Goal: Task Accomplishment & Management: Use online tool/utility

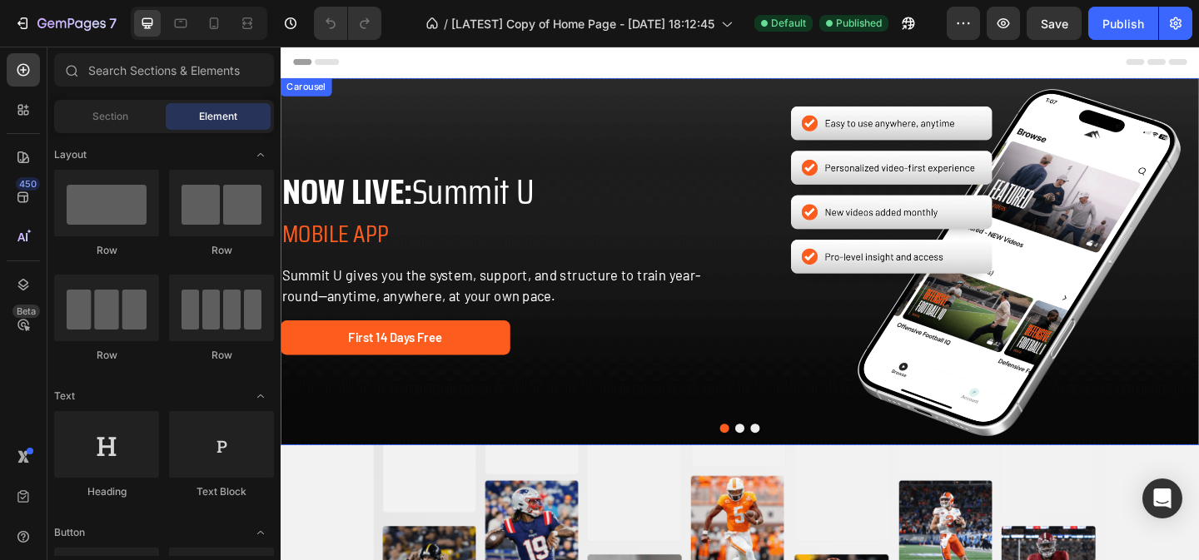
click at [779, 461] on button "Dot" at bounding box center [780, 462] width 10 height 10
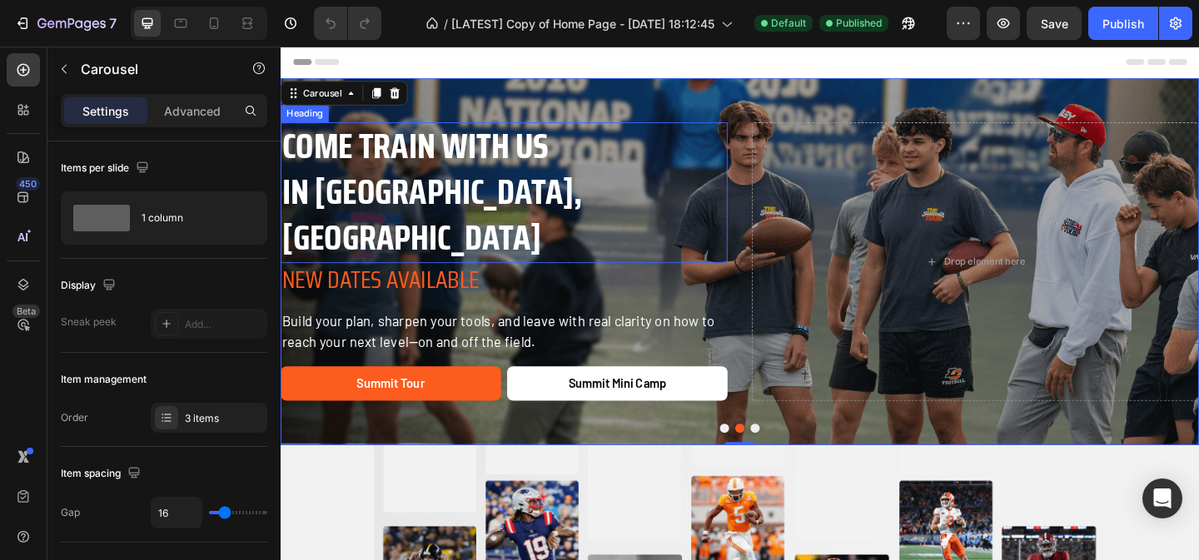
click at [447, 251] on strong "IN ORANGE COUNTY, CA" at bounding box center [445, 230] width 326 height 110
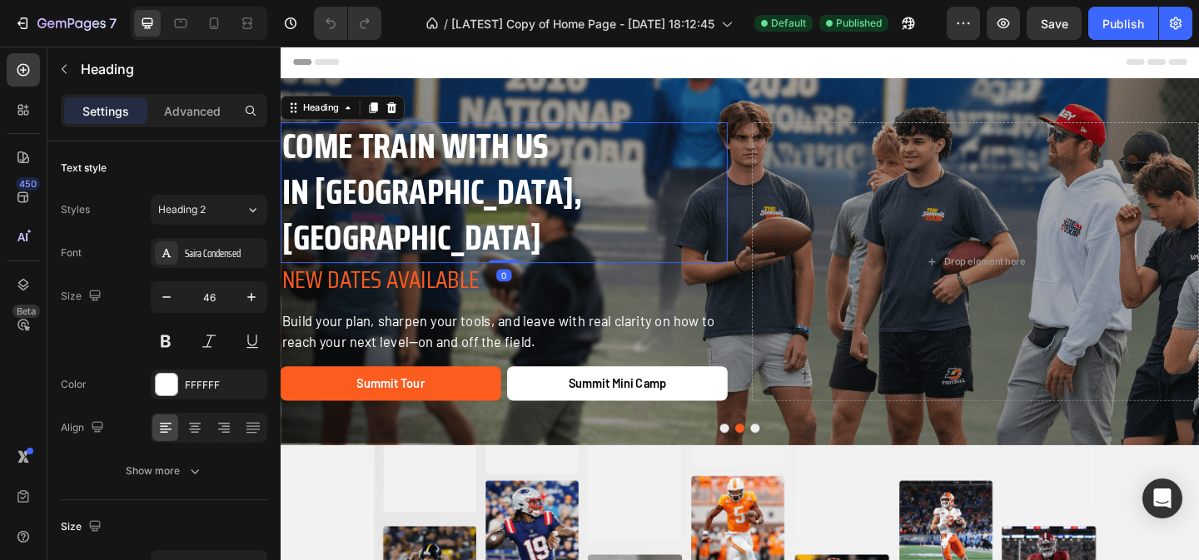
click at [421, 185] on strong "COME TRAIN WITH US" at bounding box center [427, 155] width 290 height 60
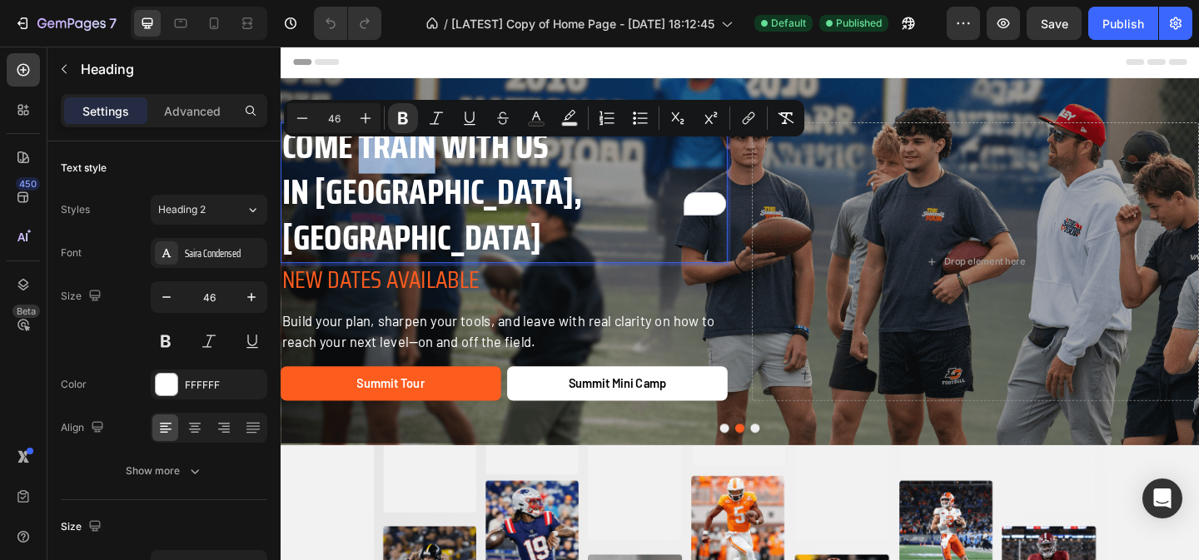
click at [445, 224] on strong "IN ORANGE COUNTY, CA" at bounding box center [445, 230] width 326 height 110
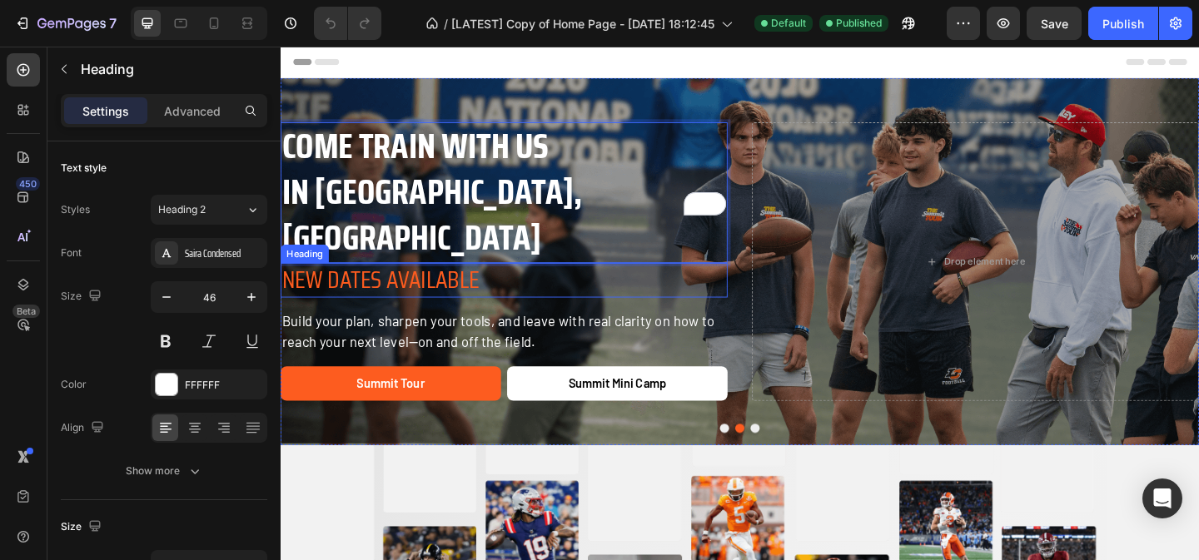
click at [446, 285] on h2 "NEW DATES AVAILABLE" at bounding box center [524, 301] width 486 height 38
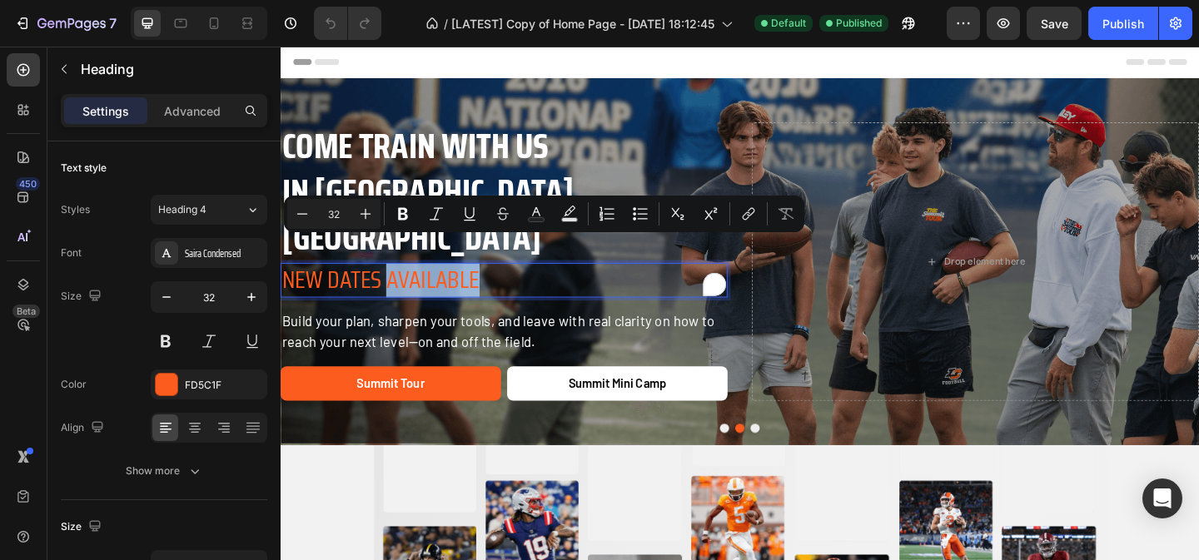
click at [446, 285] on p "NEW DATES AVAILABLE" at bounding box center [523, 301] width 483 height 35
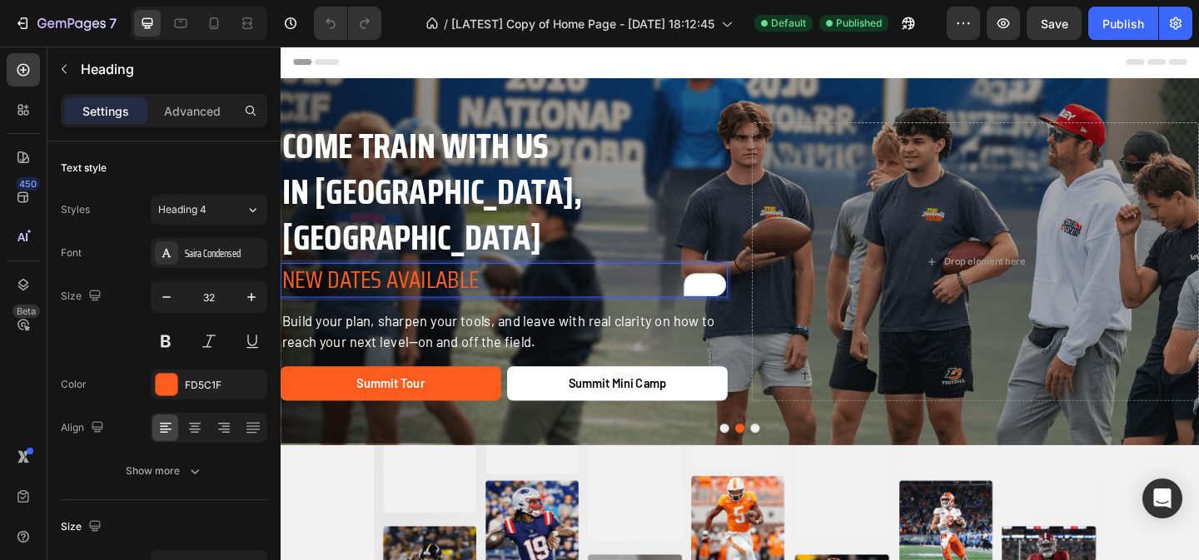
click at [446, 285] on p "NEW DATES AVAILABLE" at bounding box center [523, 301] width 483 height 35
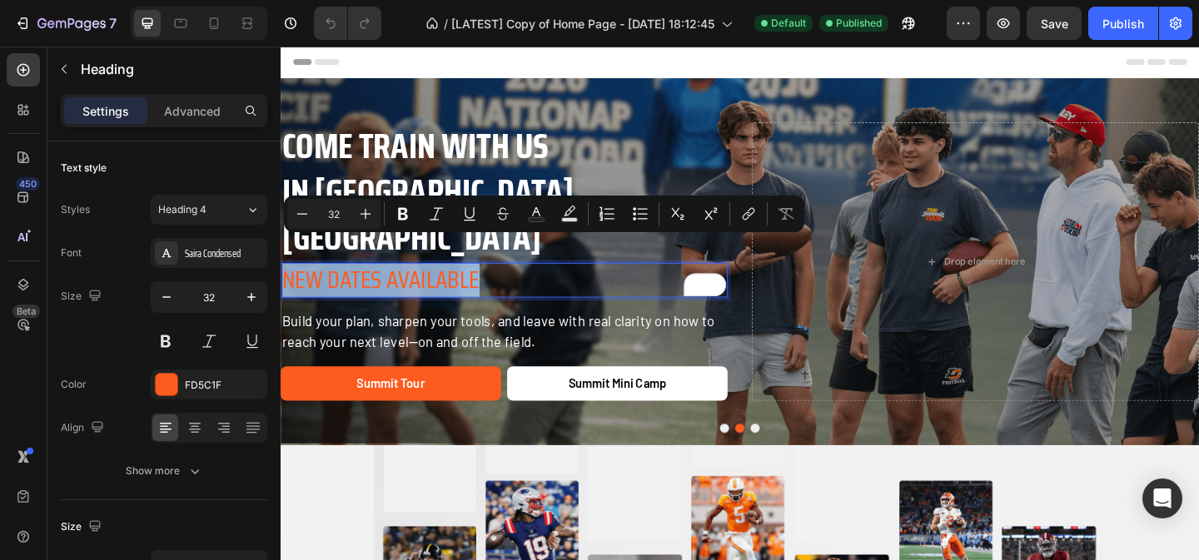
click at [446, 285] on p "NEW DATES AVAILABLE" at bounding box center [523, 301] width 483 height 35
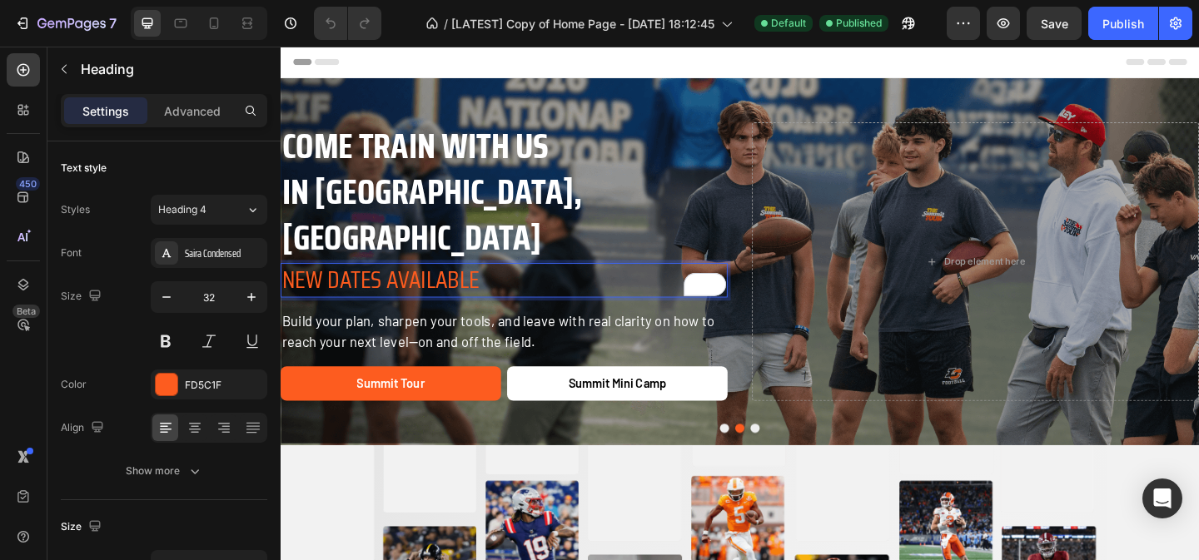
click at [446, 285] on p "NEW DATES AVAILABLE" at bounding box center [523, 301] width 483 height 35
click at [188, 33] on div at bounding box center [180, 23] width 27 height 27
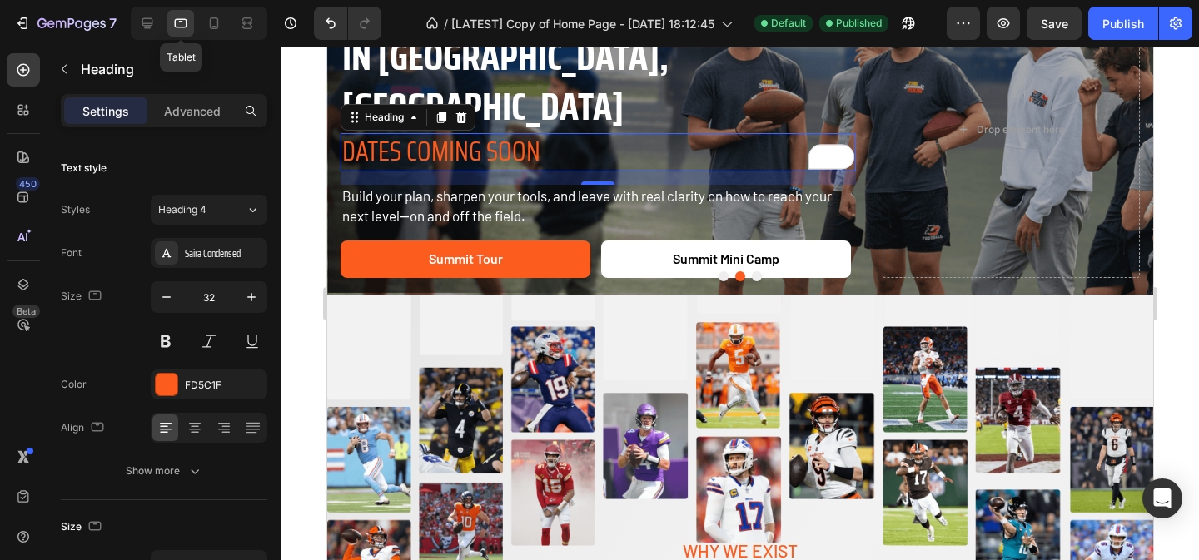
scroll to position [120, 0]
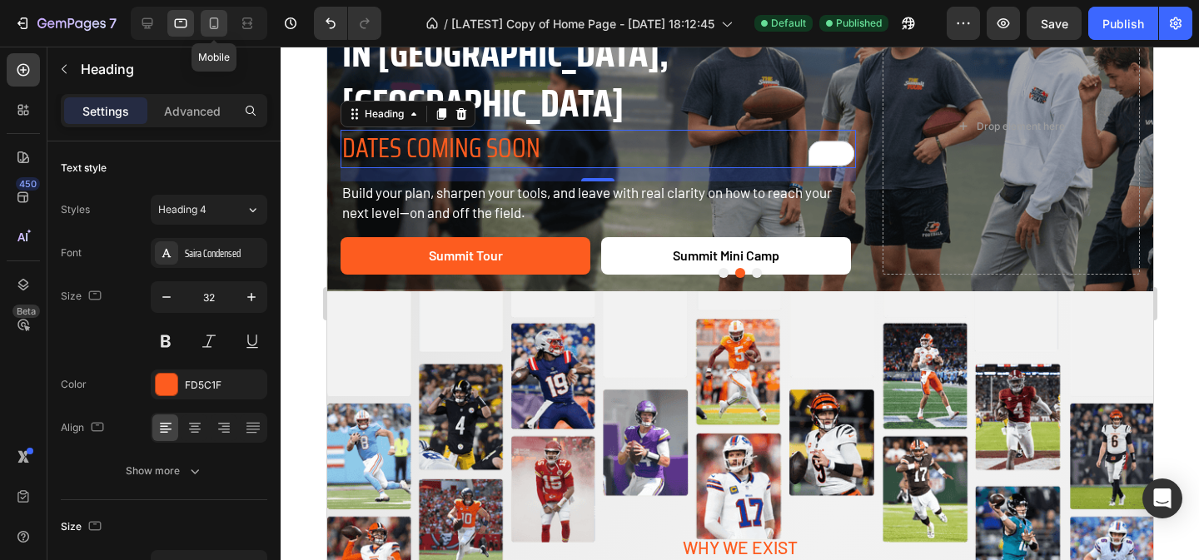
click at [216, 24] on icon at bounding box center [214, 23] width 17 height 17
type input "26"
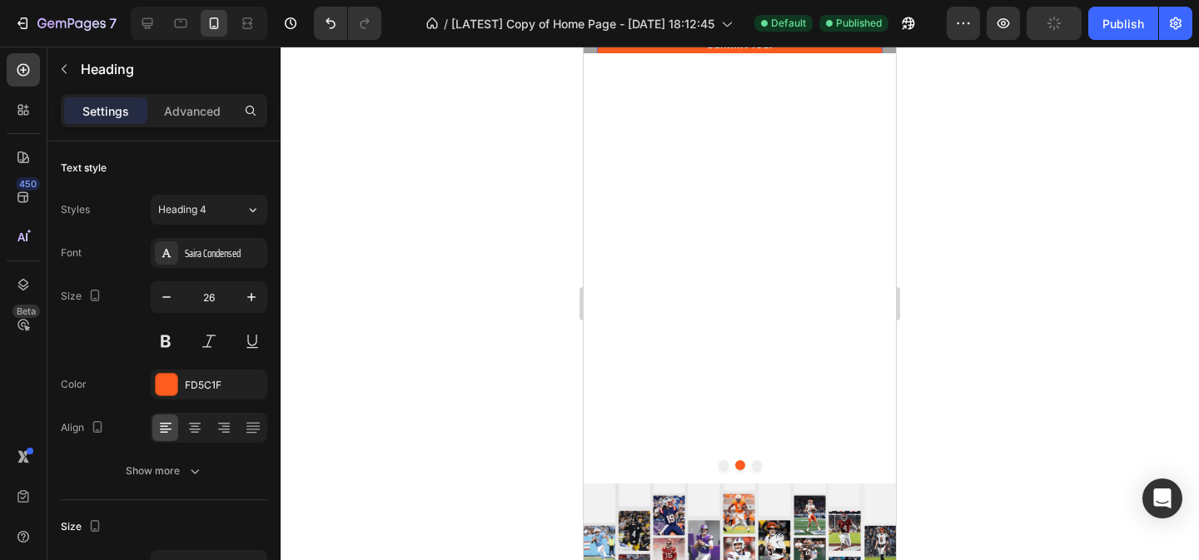
scroll to position [197, 0]
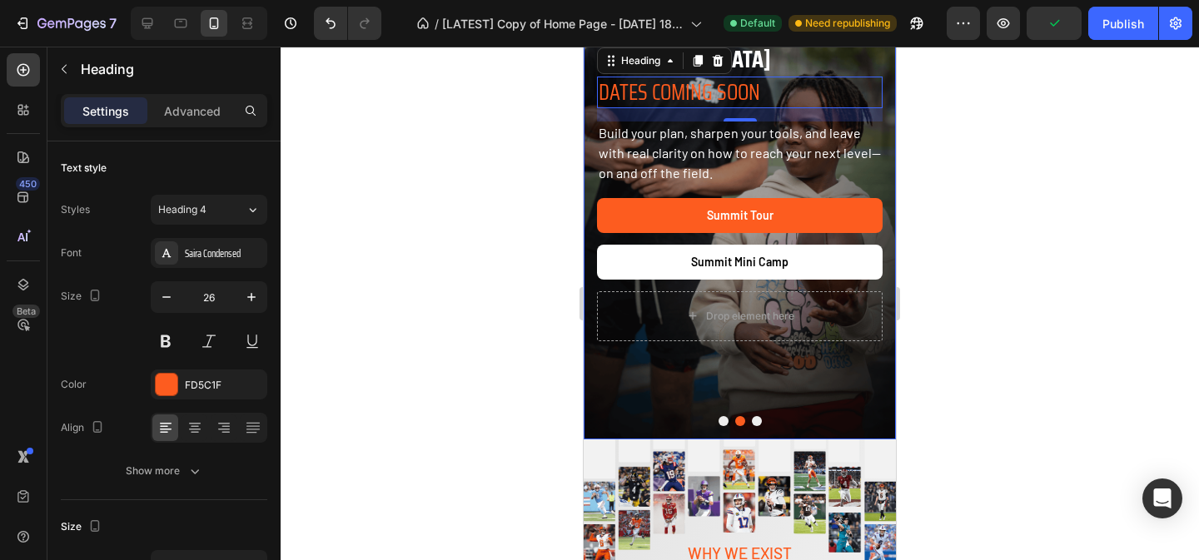
click at [755, 421] on button "Dot" at bounding box center [757, 421] width 10 height 10
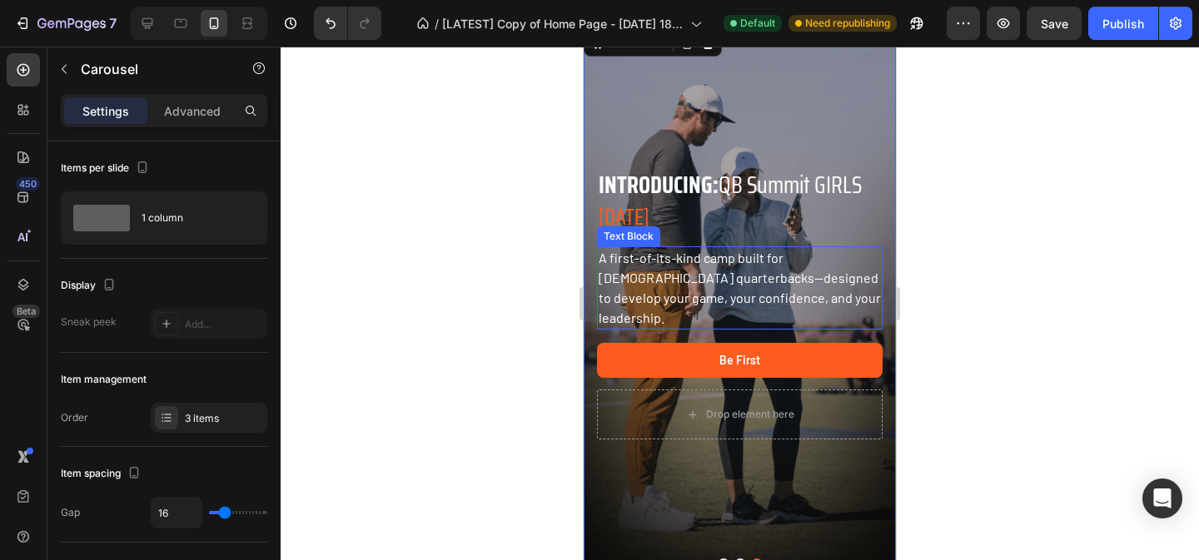
scroll to position [42, 0]
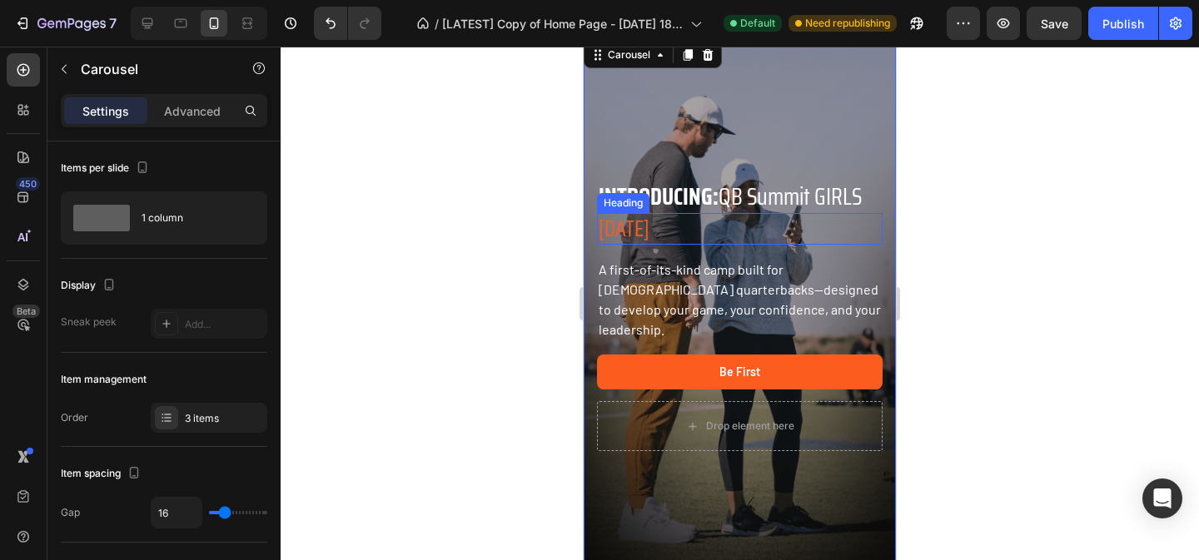
click at [697, 237] on h2 "JULY 27, 2025" at bounding box center [740, 229] width 286 height 32
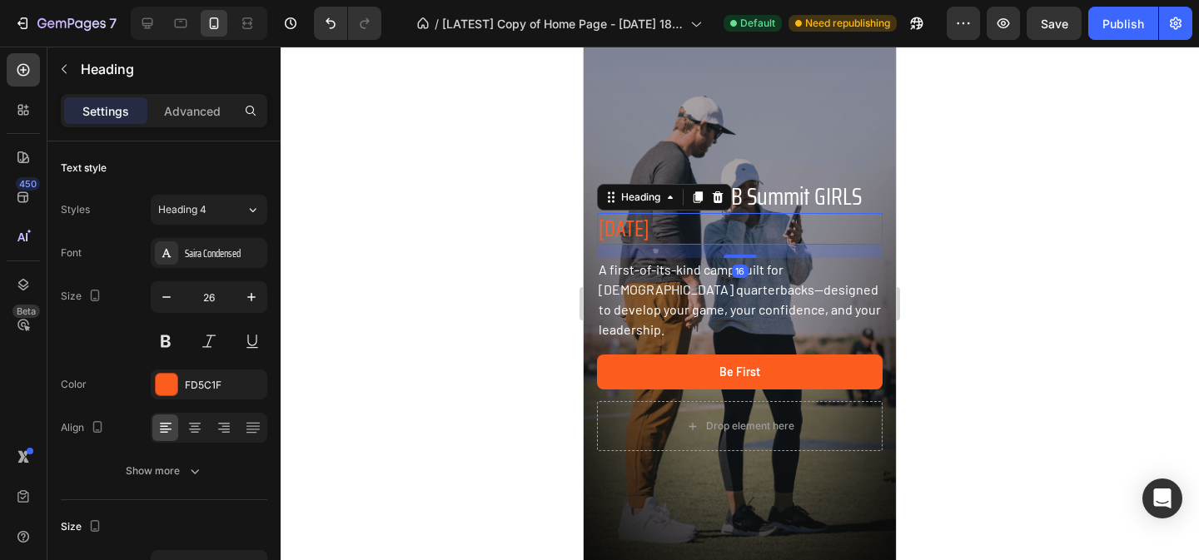
click at [697, 237] on h2 "JULY 27, 2025" at bounding box center [740, 229] width 286 height 32
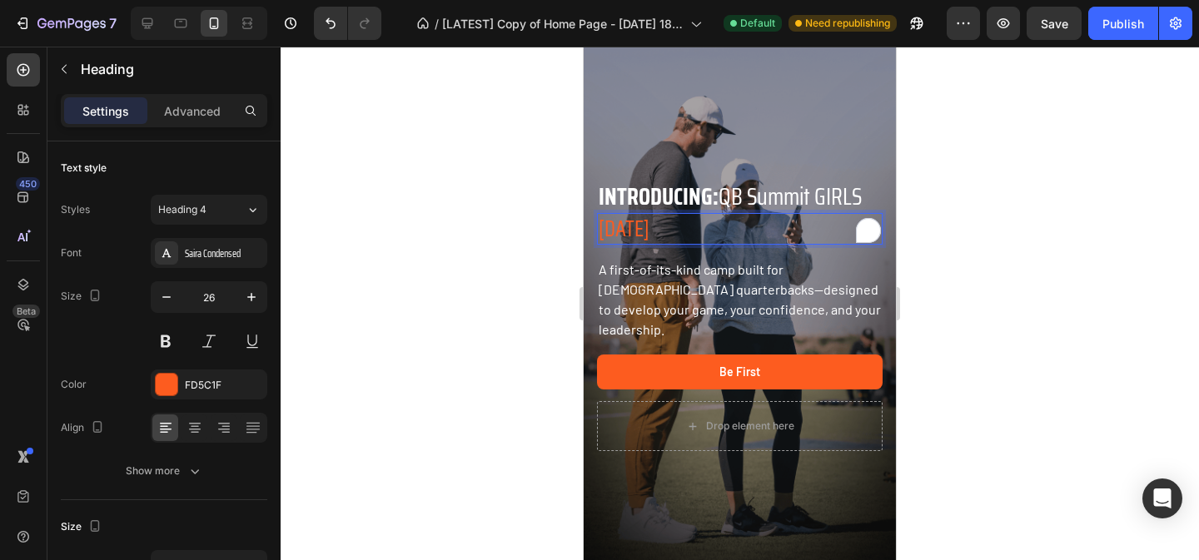
click at [697, 237] on p "JULY 27, 2025" at bounding box center [740, 229] width 282 height 28
click at [157, 23] on div at bounding box center [147, 23] width 27 height 27
type input "32"
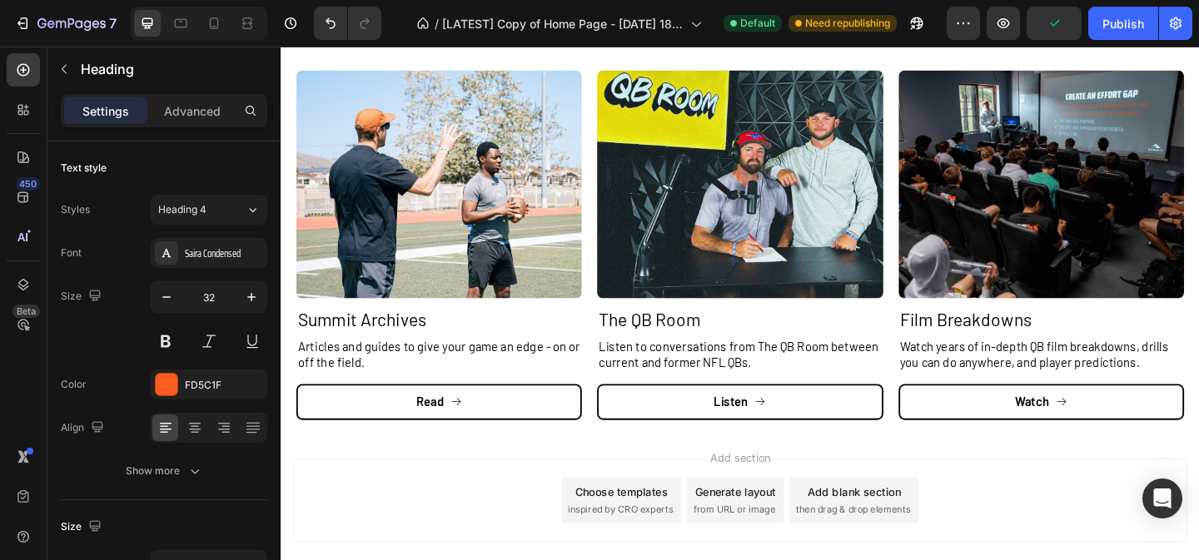
scroll to position [4438, 0]
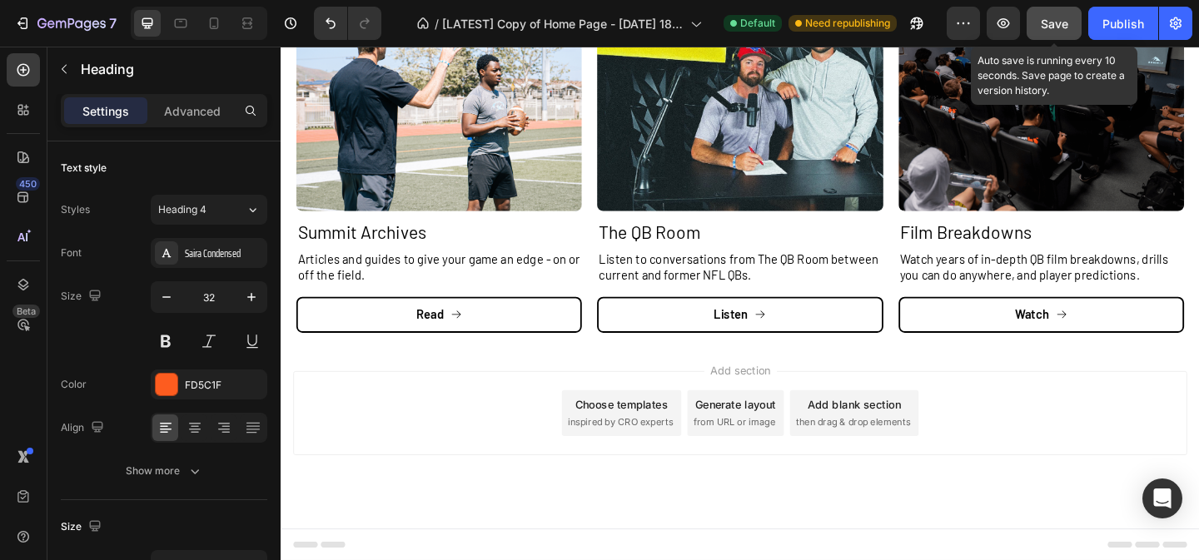
click at [1053, 23] on span "Save" at bounding box center [1054, 24] width 27 height 14
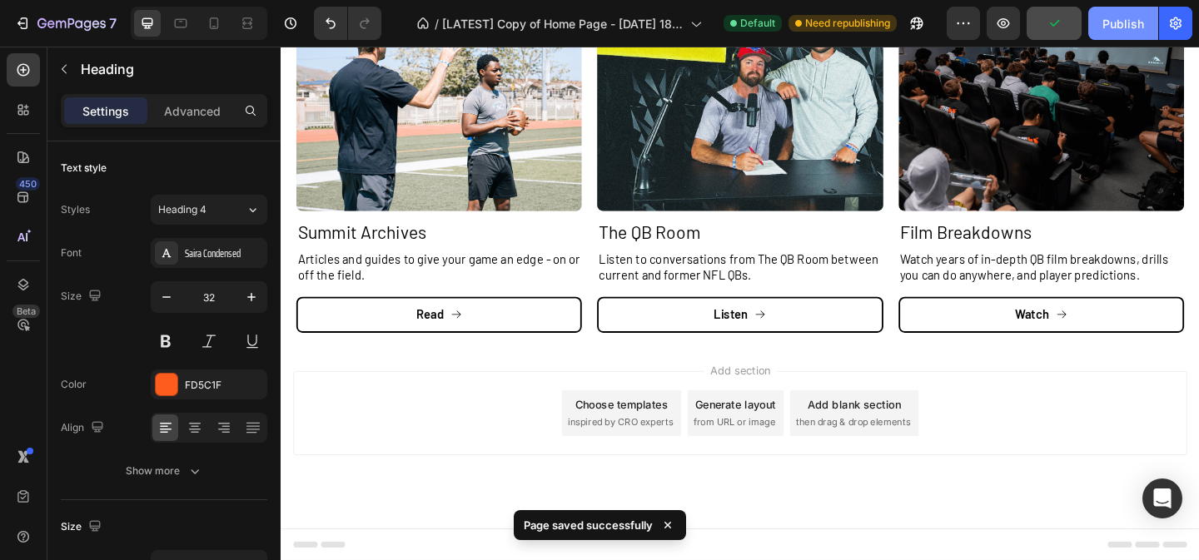
click at [1125, 21] on div "Publish" at bounding box center [1124, 23] width 42 height 17
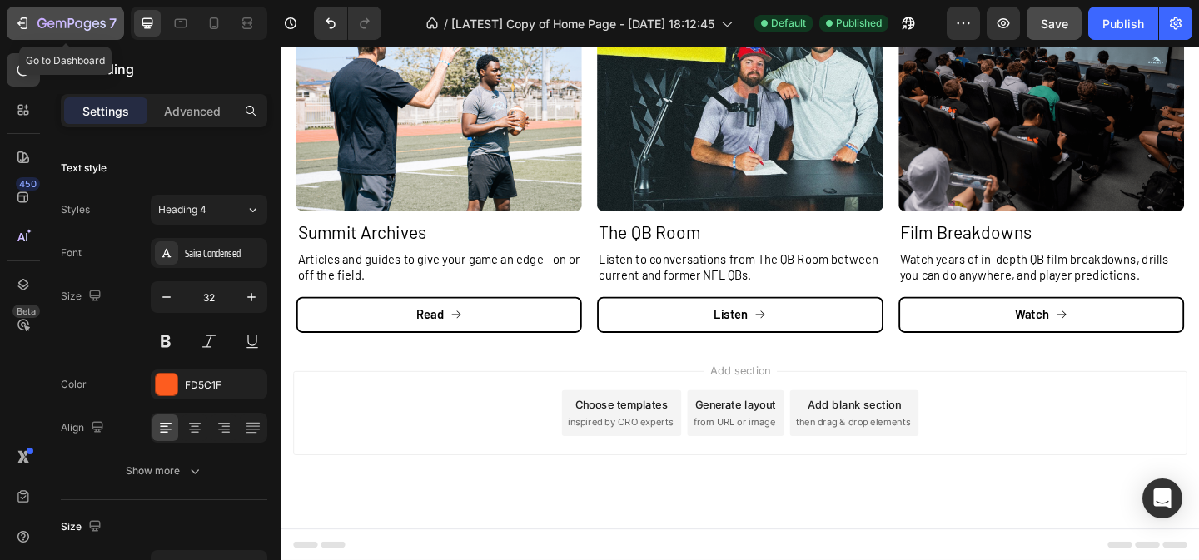
click at [24, 30] on icon "button" at bounding box center [22, 23] width 17 height 17
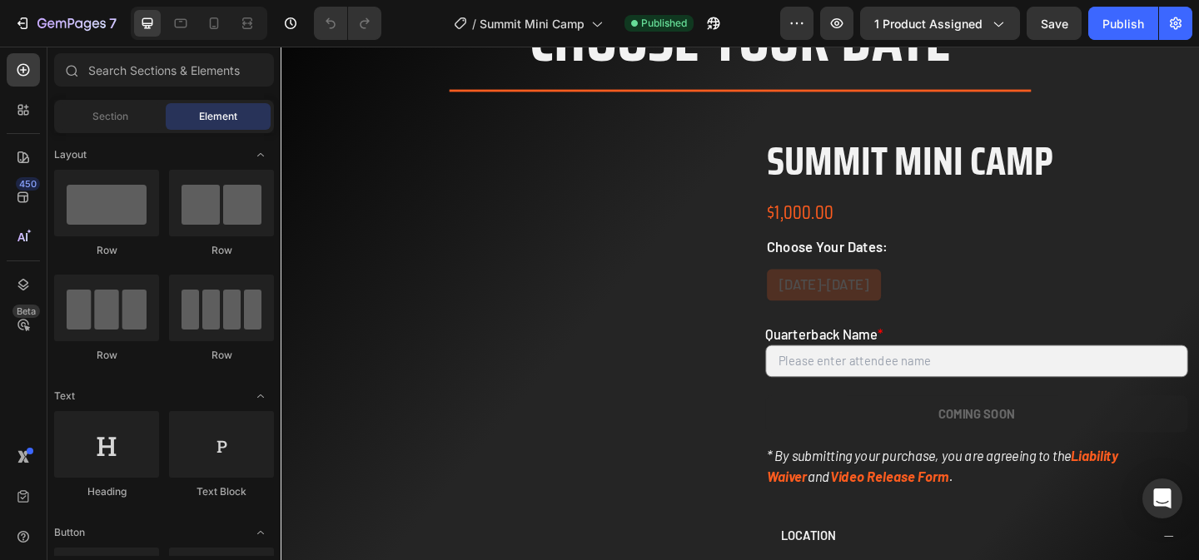
scroll to position [2123, 0]
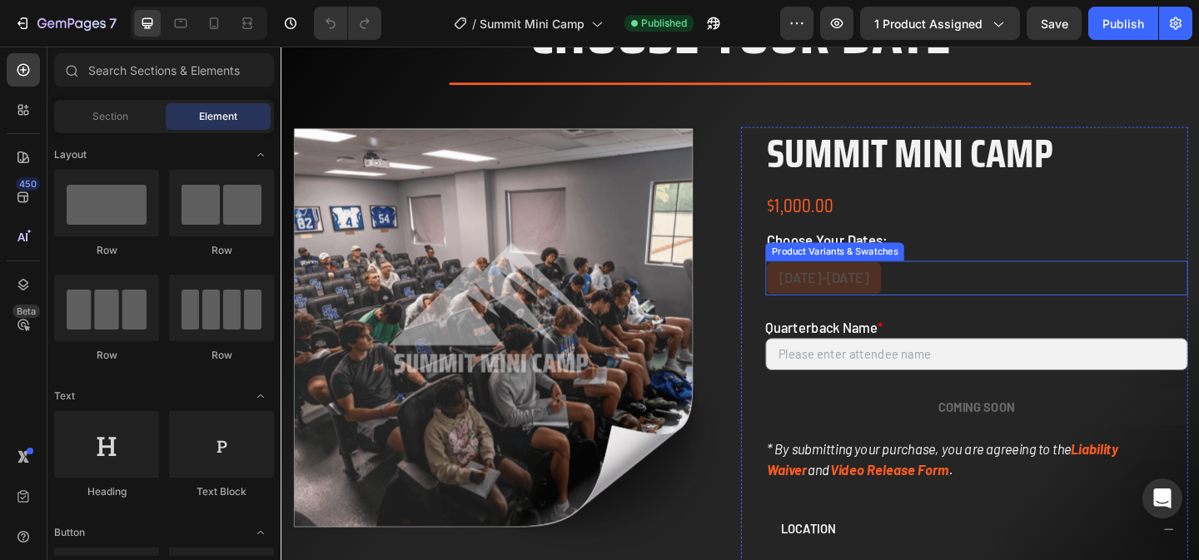
click at [882, 298] on div "July 29-30 July 29-30 July 29-30" at bounding box center [1038, 298] width 460 height 37
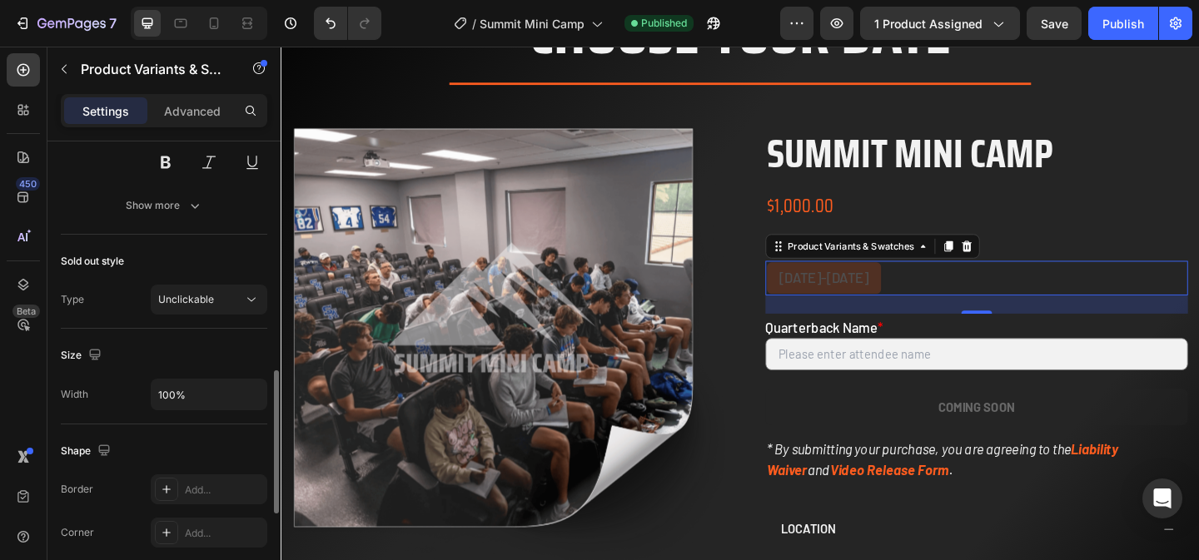
scroll to position [744, 0]
click at [248, 301] on icon at bounding box center [251, 299] width 17 height 17
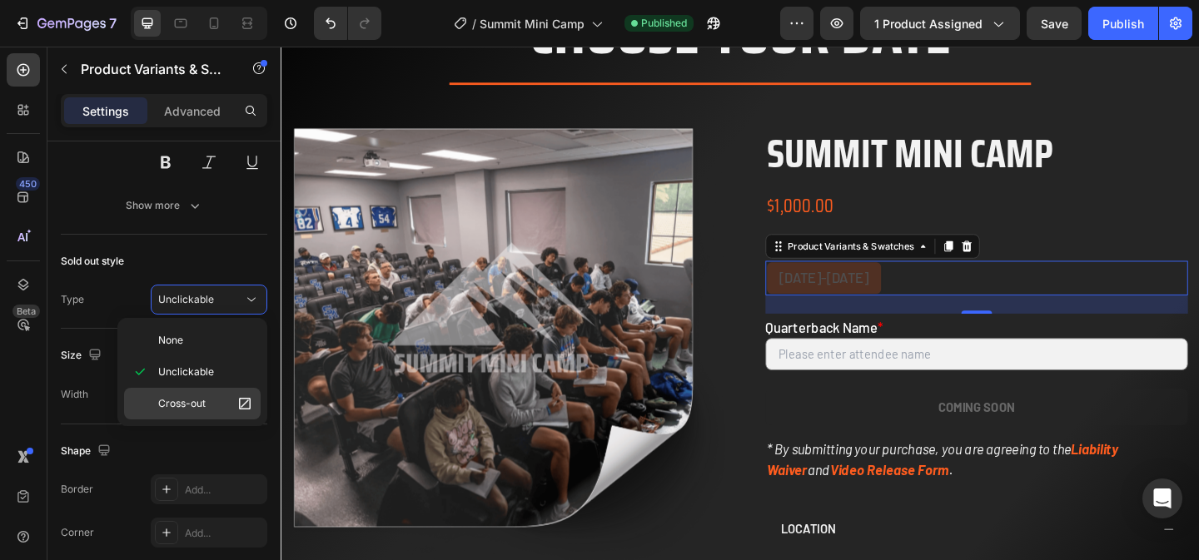
click at [215, 409] on p "Cross-out" at bounding box center [205, 404] width 95 height 17
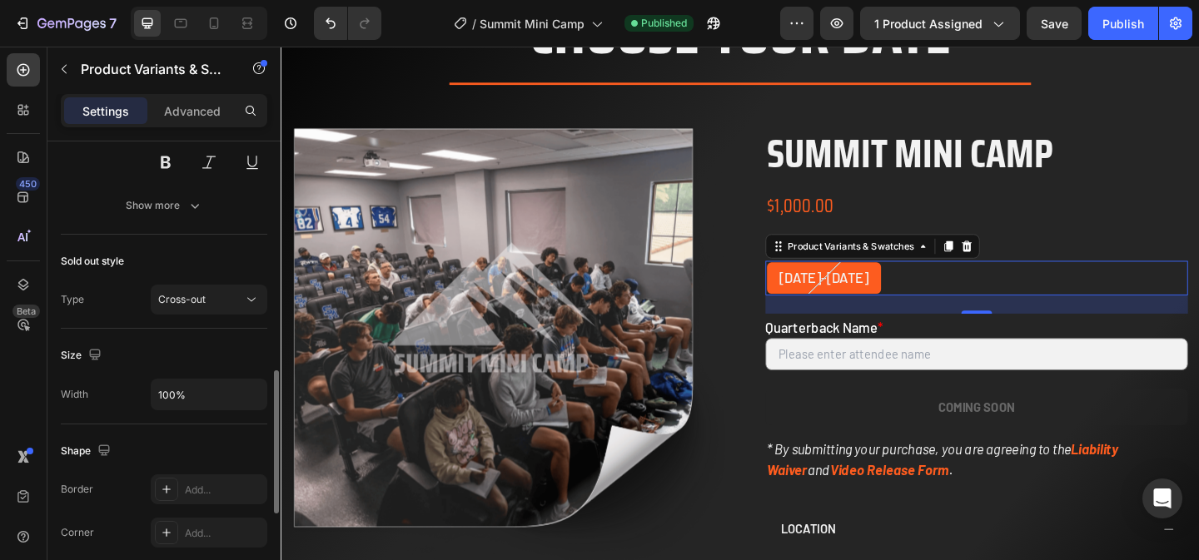
click at [142, 340] on div "Size Width 100%" at bounding box center [164, 377] width 207 height 96
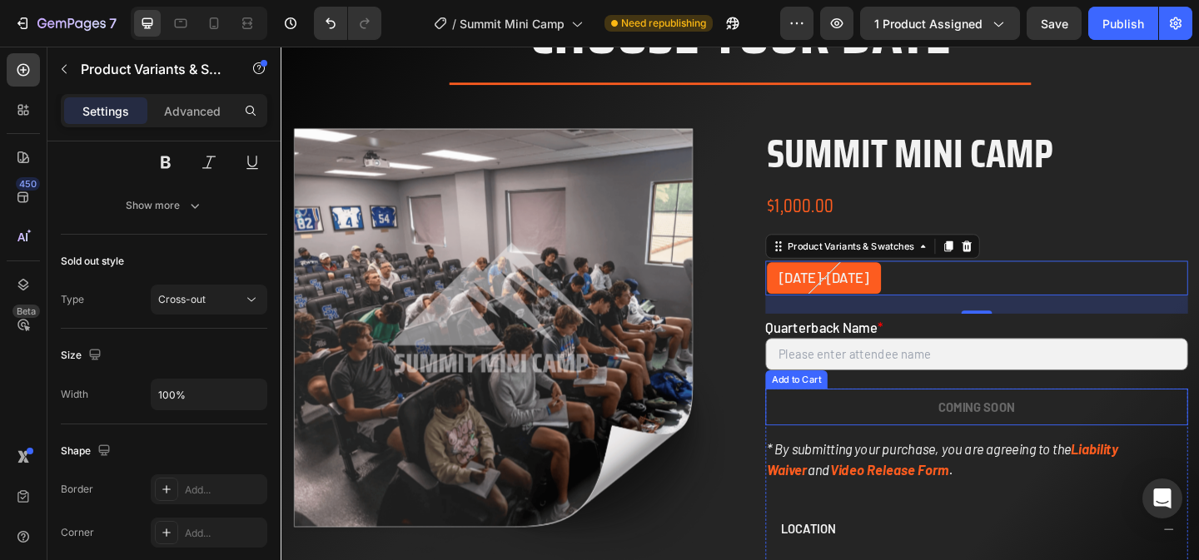
click at [1143, 448] on button "COMING SOON" at bounding box center [1038, 439] width 460 height 41
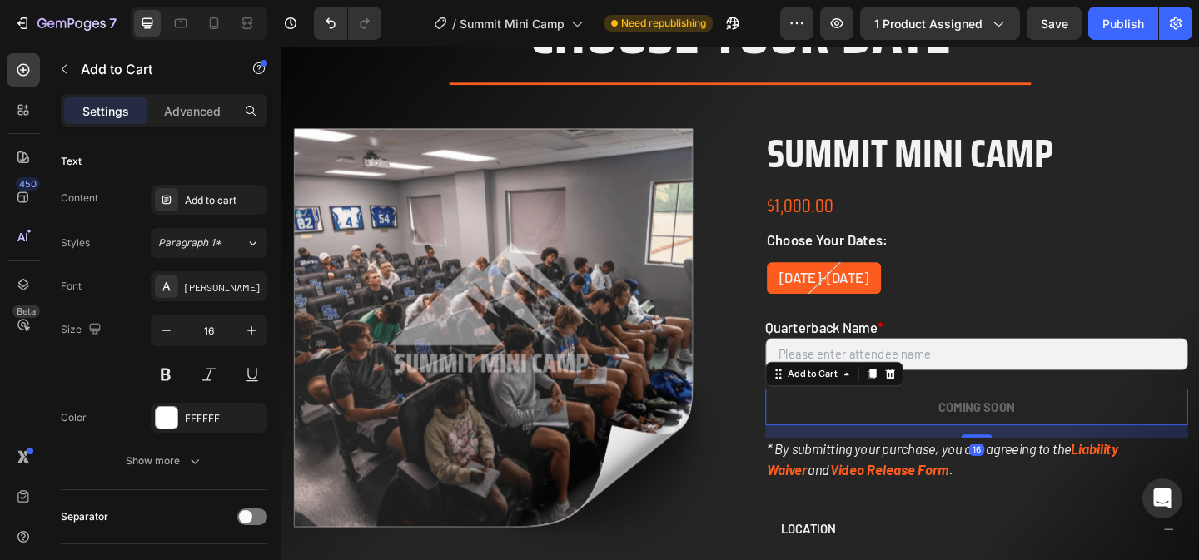
scroll to position [0, 0]
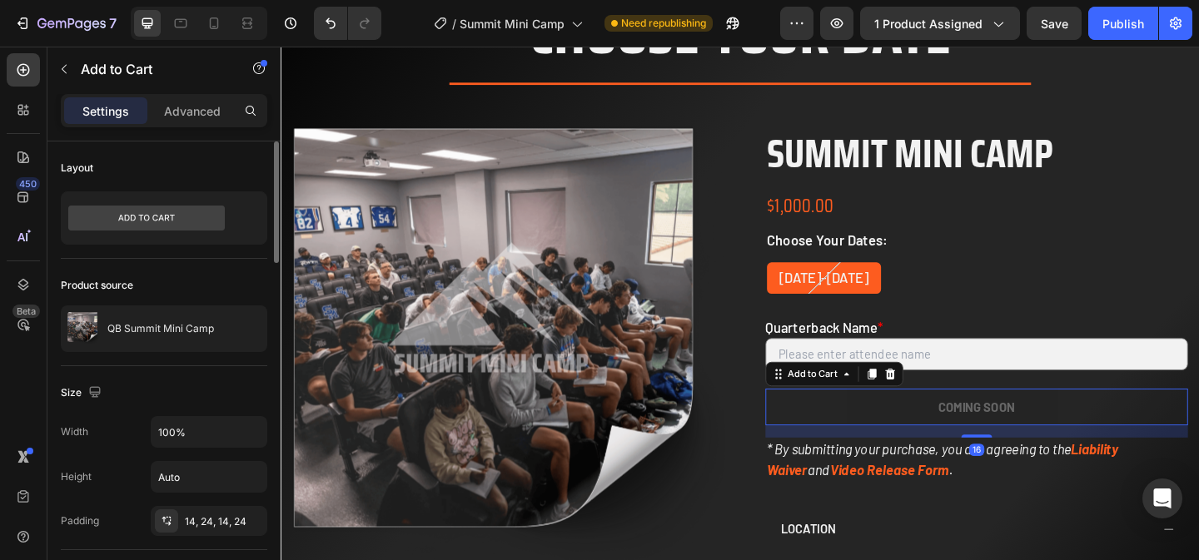
click at [1143, 448] on button "COMING SOON" at bounding box center [1038, 439] width 460 height 41
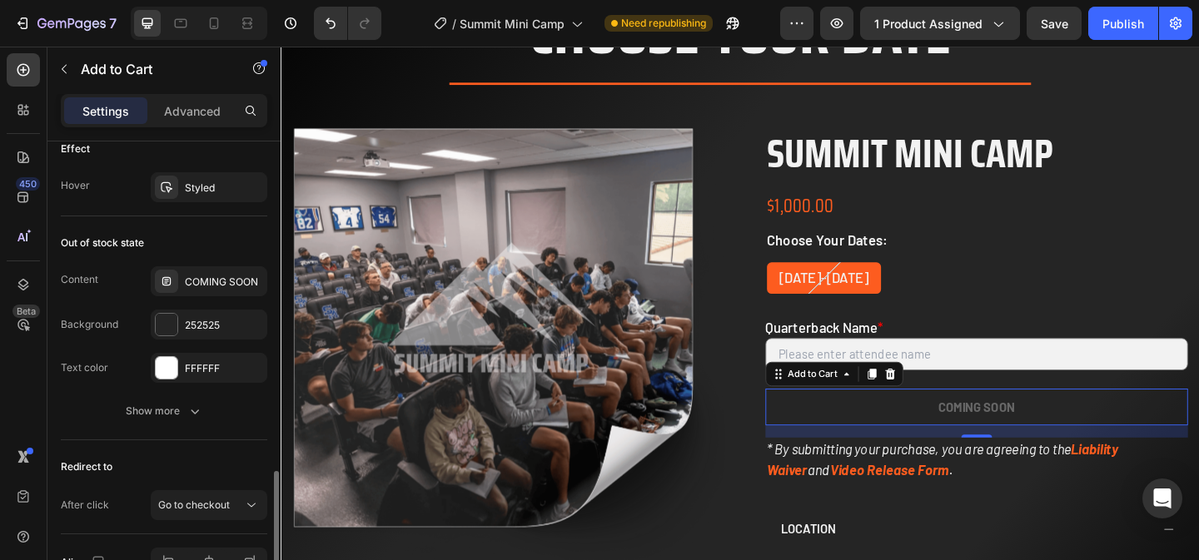
scroll to position [1229, 0]
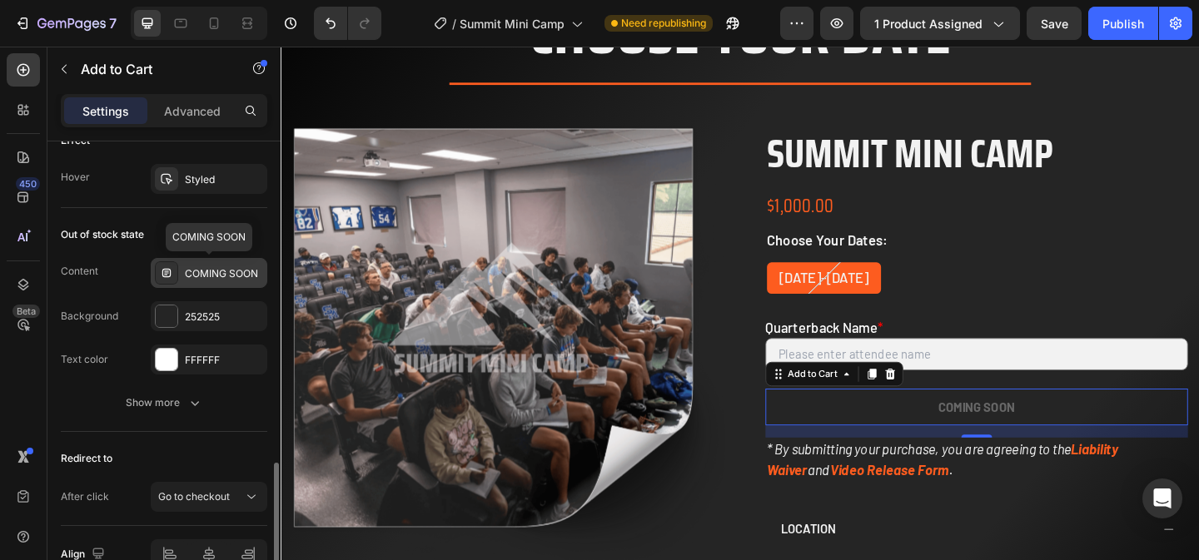
click at [216, 276] on div "COMING SOON" at bounding box center [224, 273] width 78 height 15
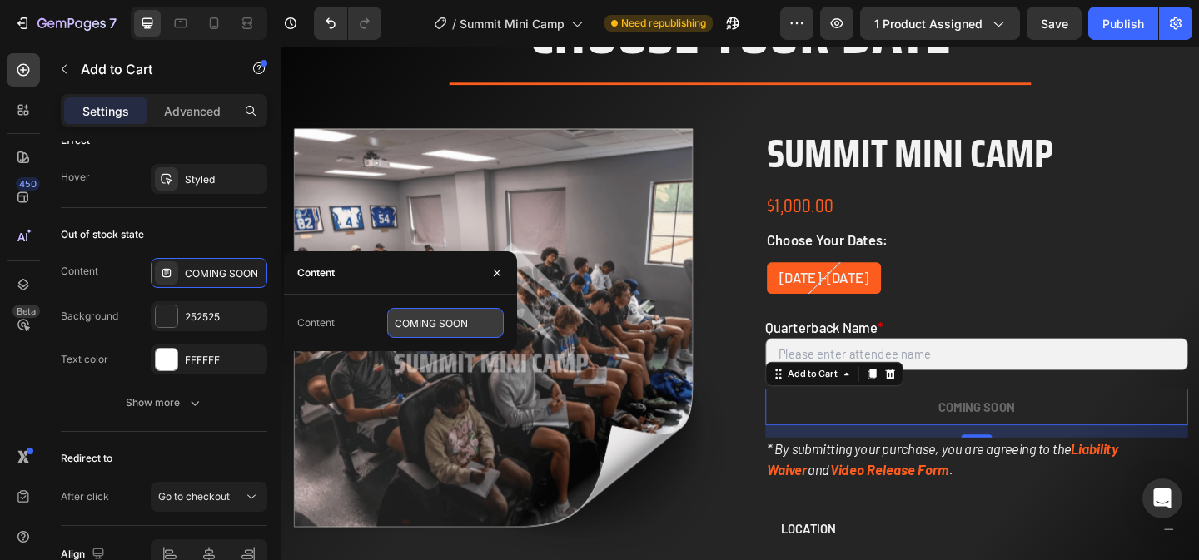
click at [396, 326] on input "COMING SOON" at bounding box center [445, 323] width 117 height 30
type input "DATES COMING SOON"
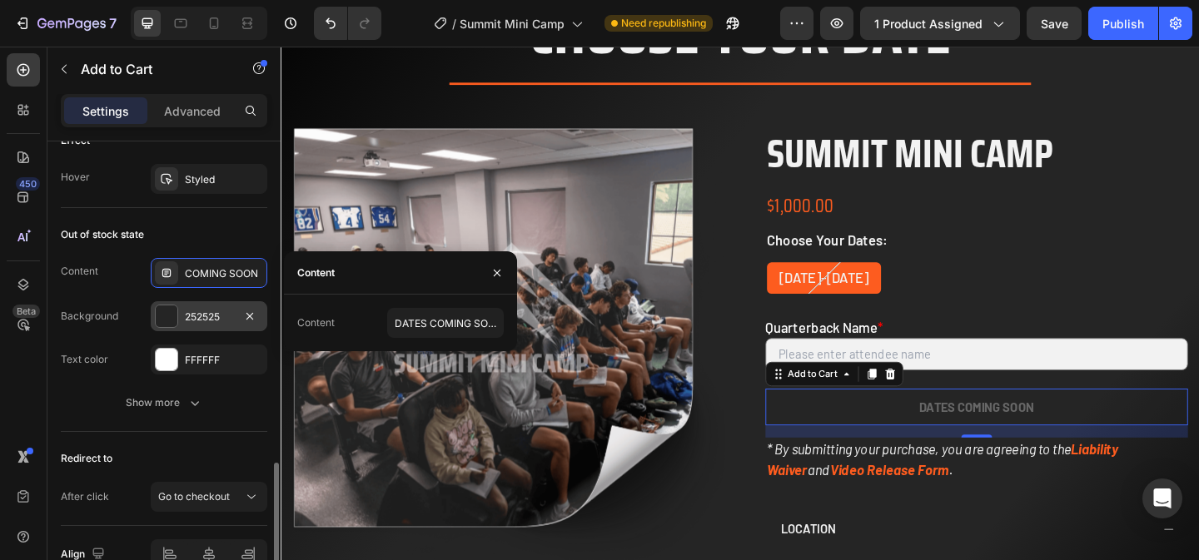
click at [185, 317] on div "252525" at bounding box center [209, 317] width 48 height 15
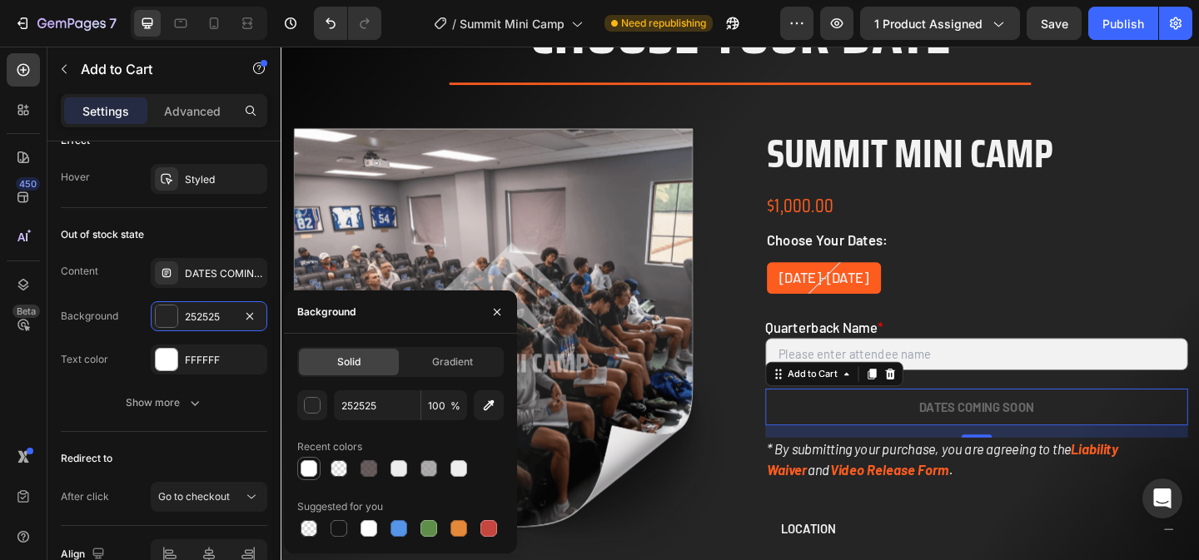
click at [314, 471] on div at bounding box center [309, 469] width 17 height 17
type input "FFFFFF"
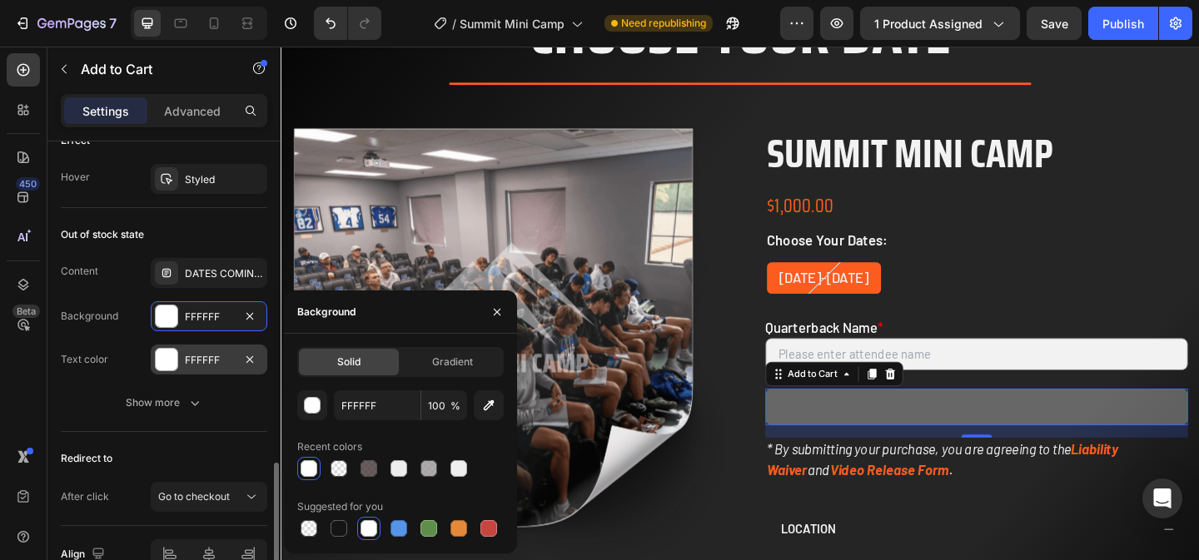
click at [197, 371] on div "FFFFFF" at bounding box center [209, 360] width 117 height 30
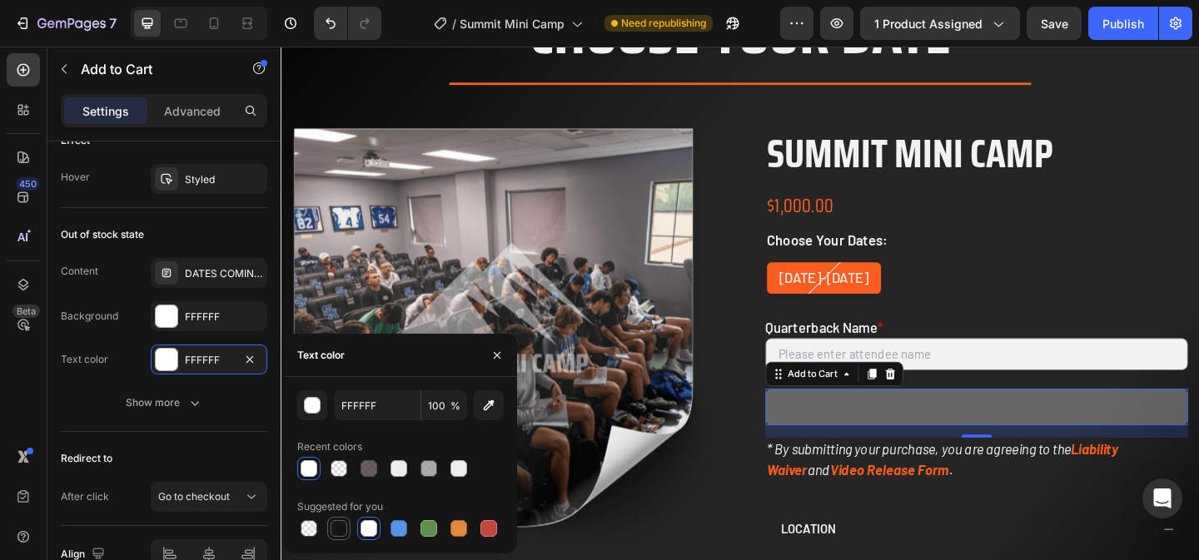
click at [340, 525] on div at bounding box center [339, 528] width 17 height 17
type input "151515"
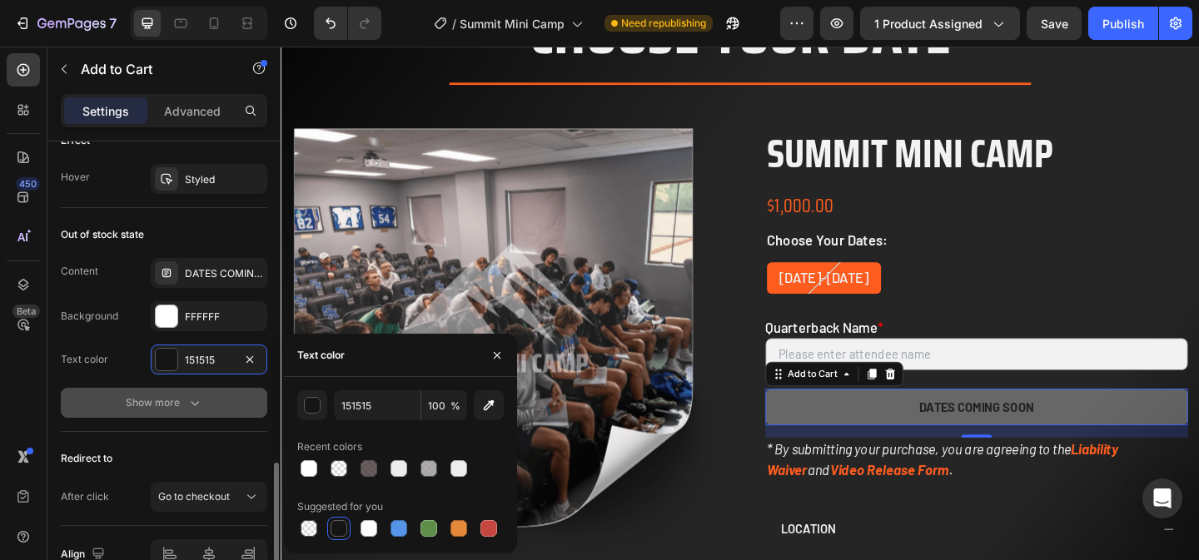
click at [197, 392] on button "Show more" at bounding box center [164, 403] width 207 height 30
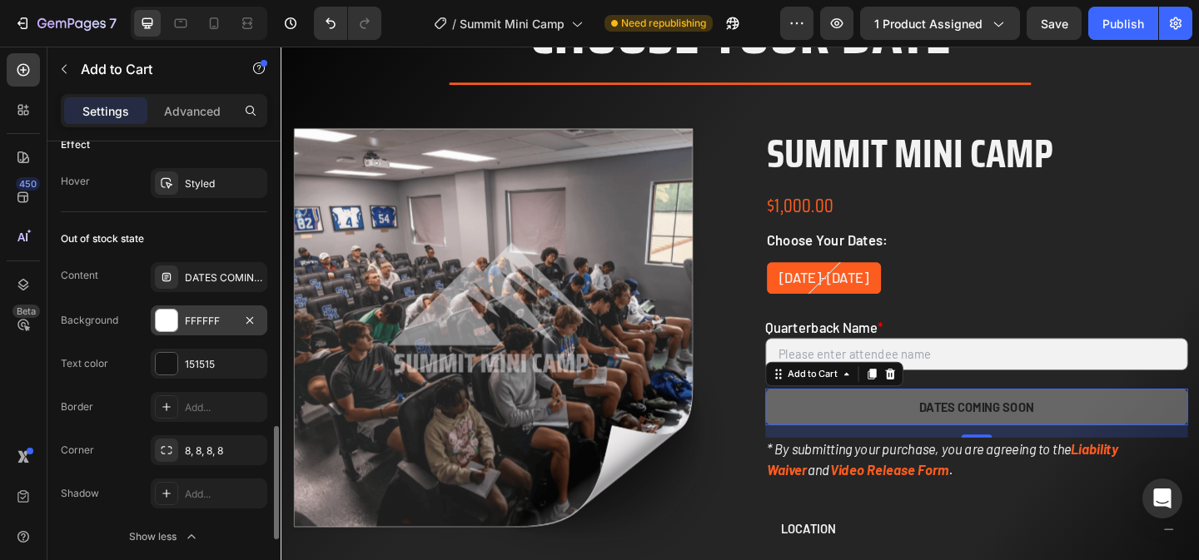
scroll to position [1214, 0]
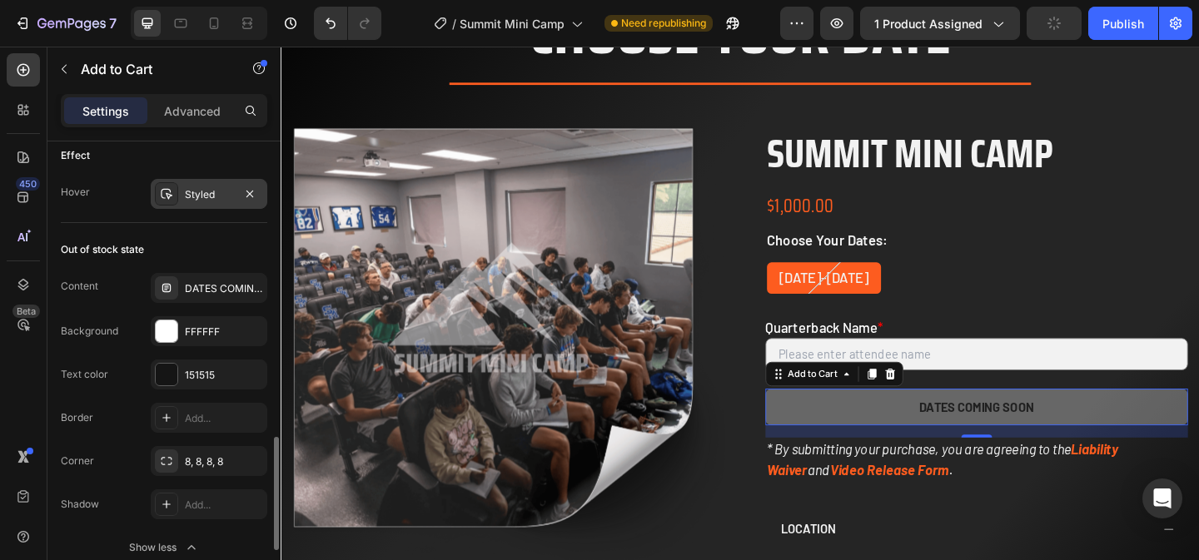
click at [206, 187] on div "Styled" at bounding box center [209, 194] width 48 height 15
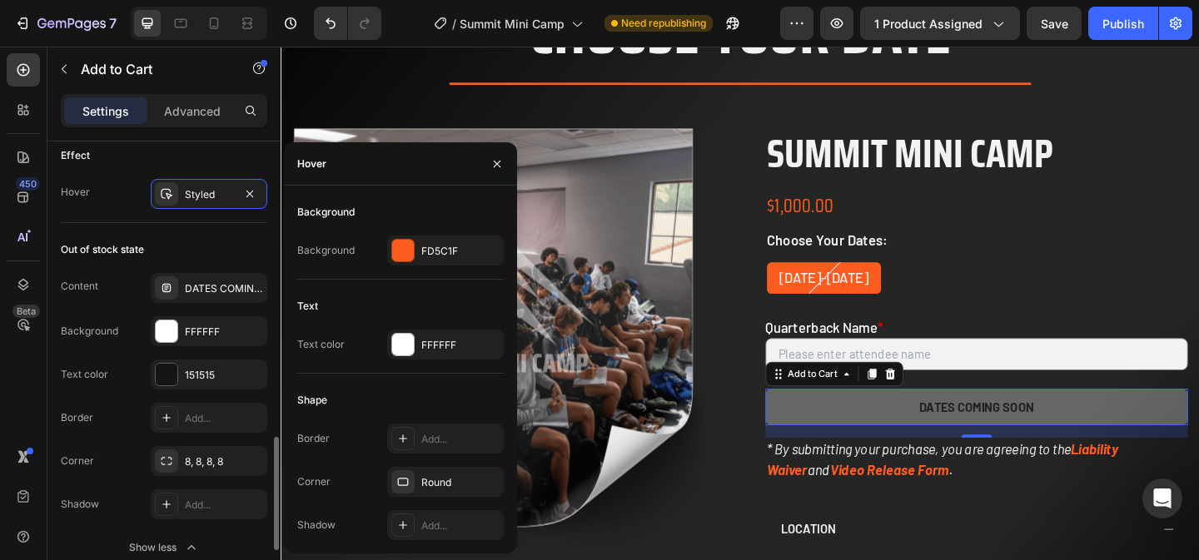
click at [162, 244] on div "Out of stock state" at bounding box center [164, 250] width 207 height 27
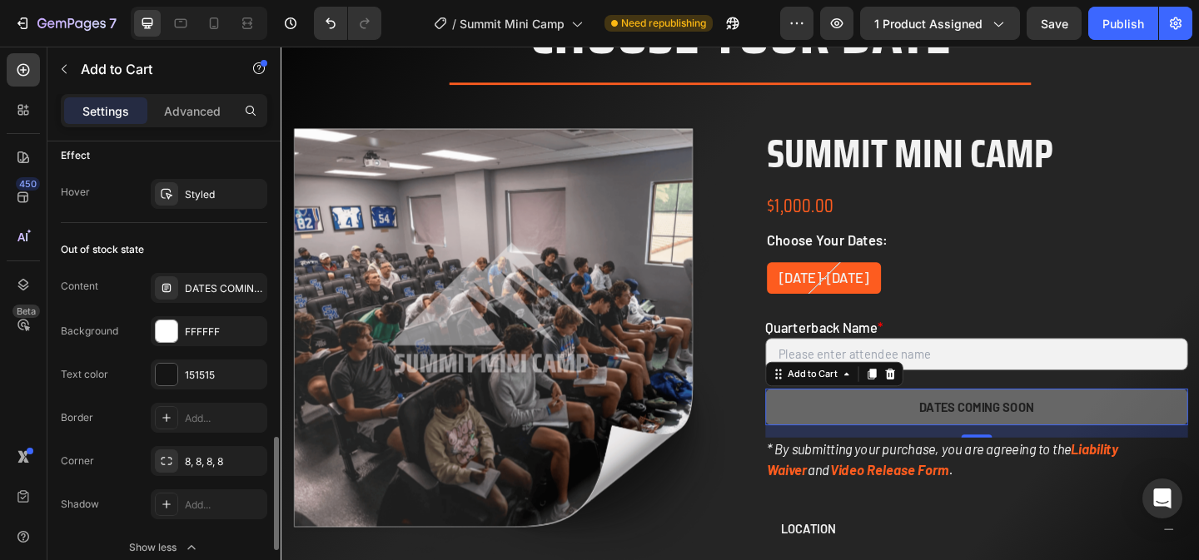
click at [142, 244] on div "Out of stock state" at bounding box center [102, 249] width 83 height 15
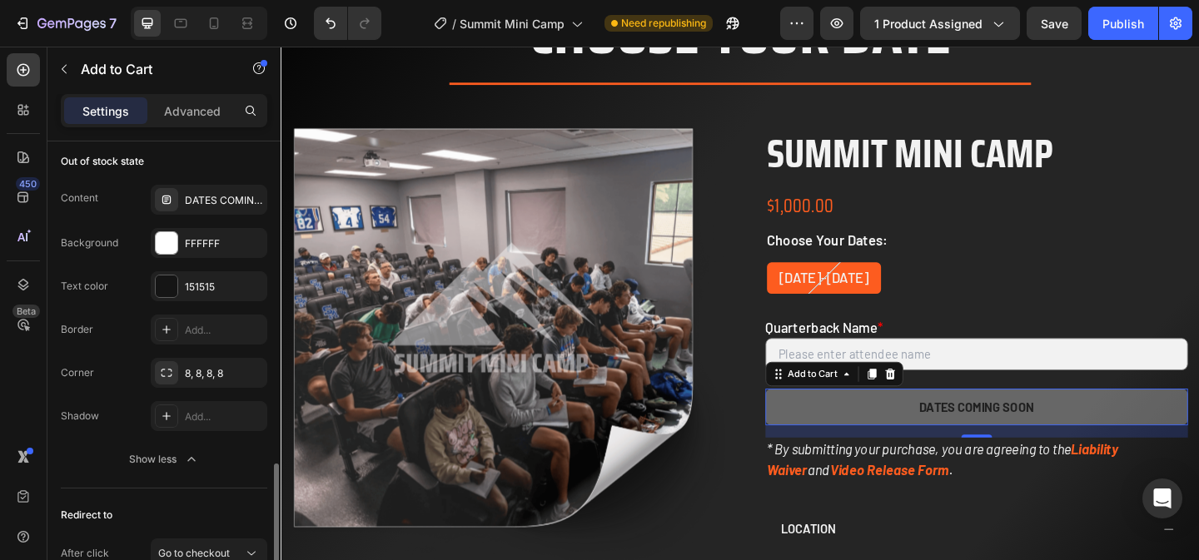
scroll to position [1307, 0]
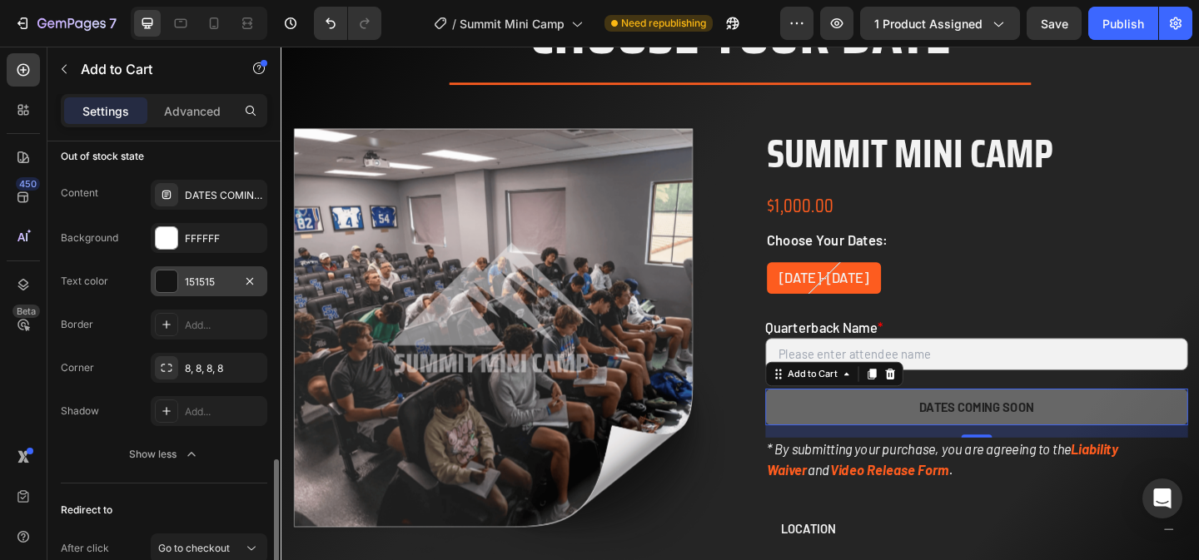
click at [202, 279] on div "151515" at bounding box center [209, 282] width 48 height 15
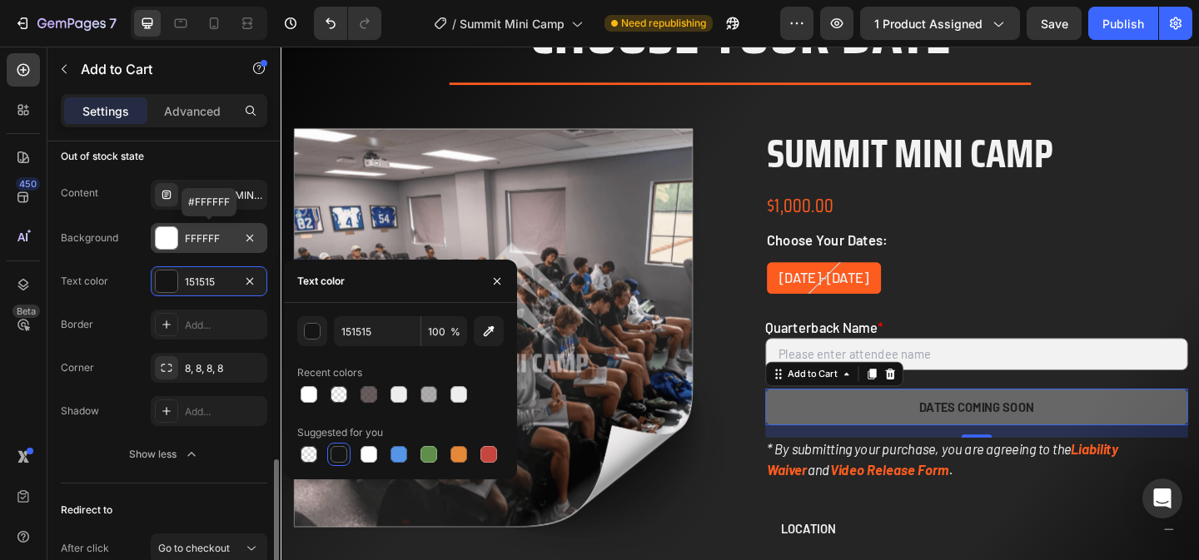
click at [208, 229] on div "FFFFFF" at bounding box center [209, 238] width 117 height 30
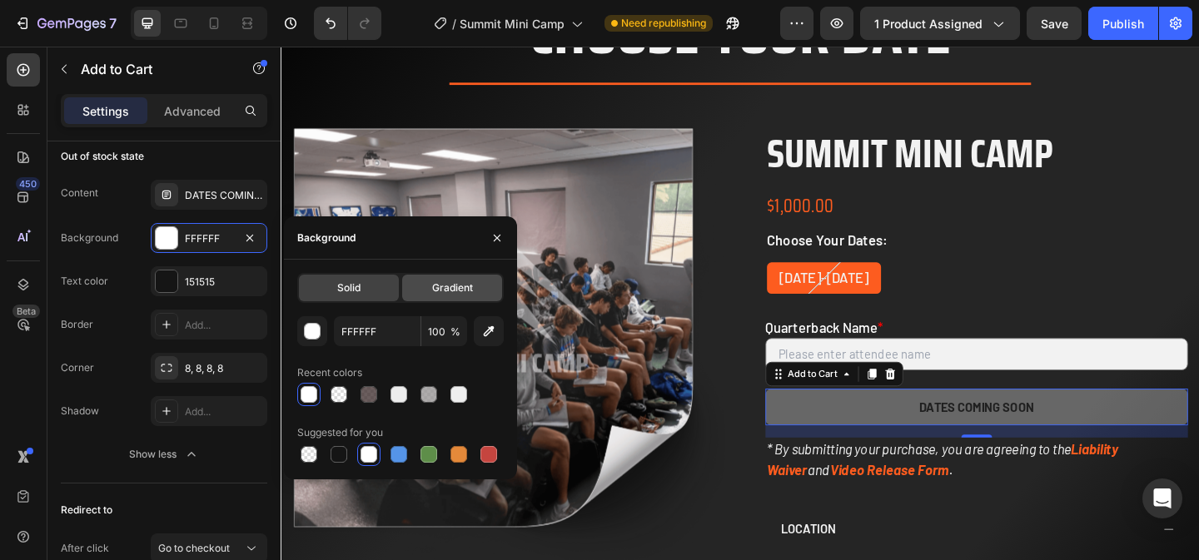
click at [448, 284] on span "Gradient" at bounding box center [452, 288] width 41 height 15
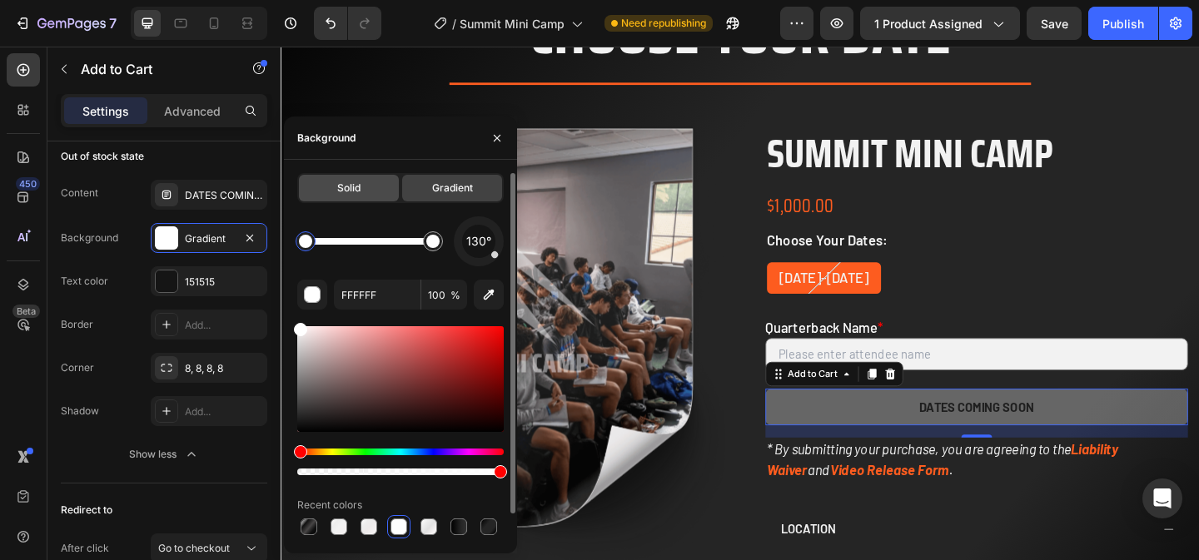
click at [371, 183] on div "Solid" at bounding box center [349, 188] width 100 height 27
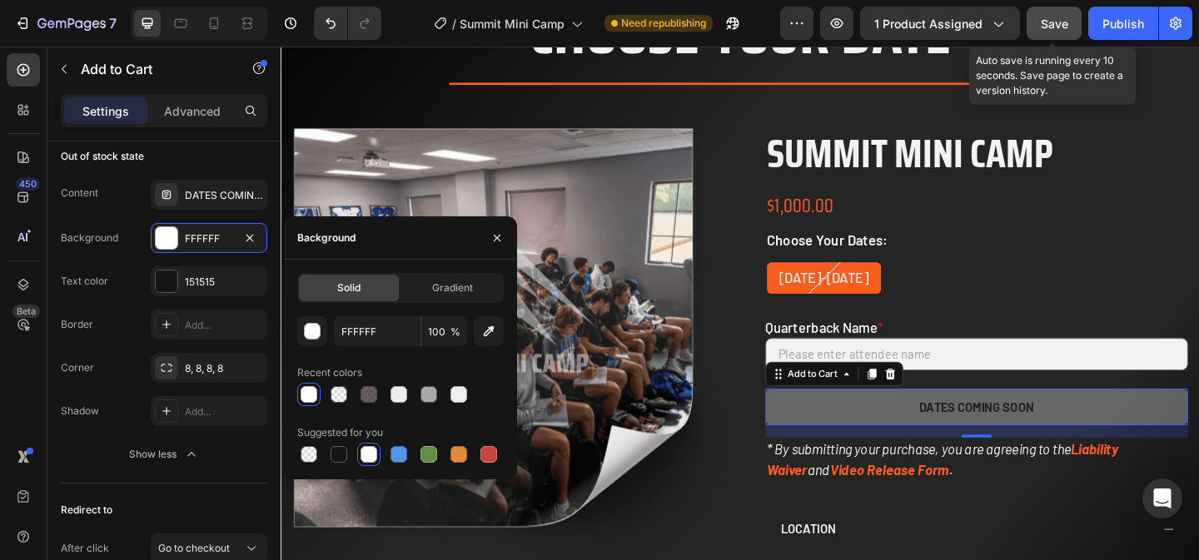
click at [1063, 22] on span "Save" at bounding box center [1054, 24] width 27 height 14
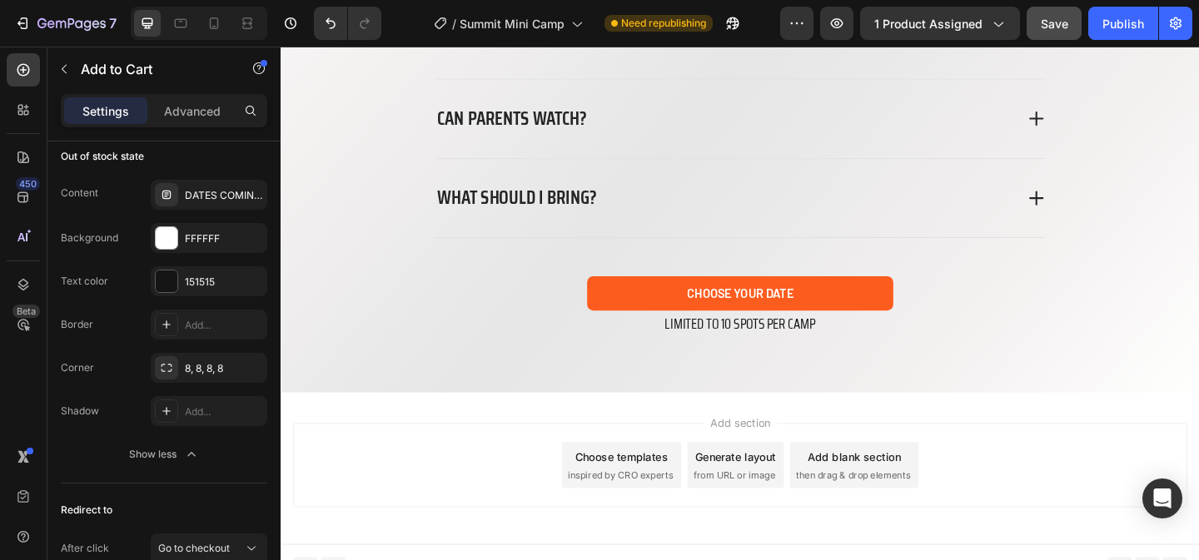
scroll to position [5159, 0]
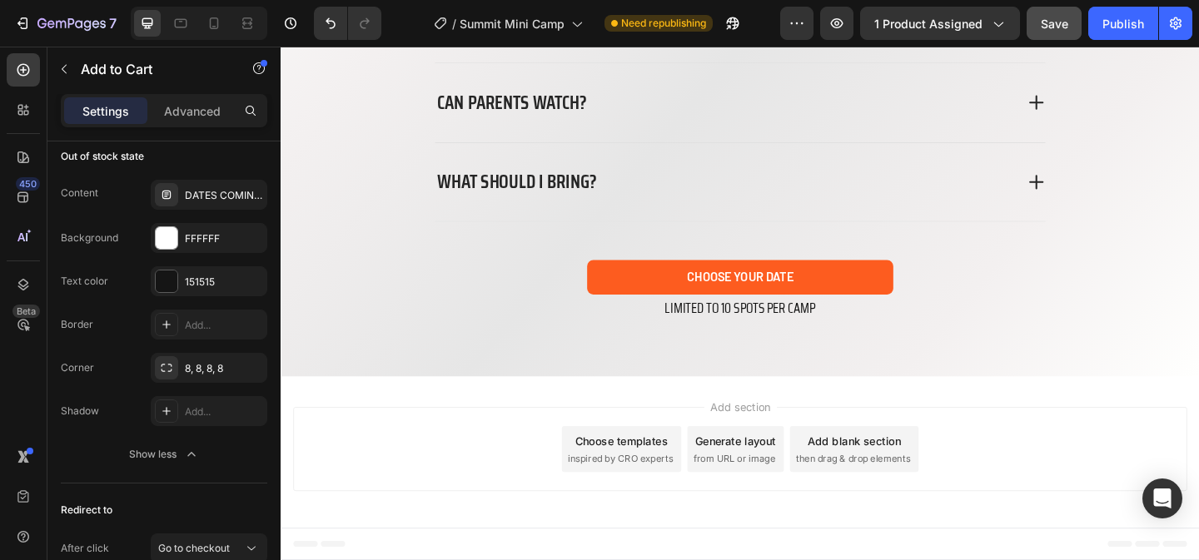
click at [1062, 26] on span "Save" at bounding box center [1054, 24] width 27 height 14
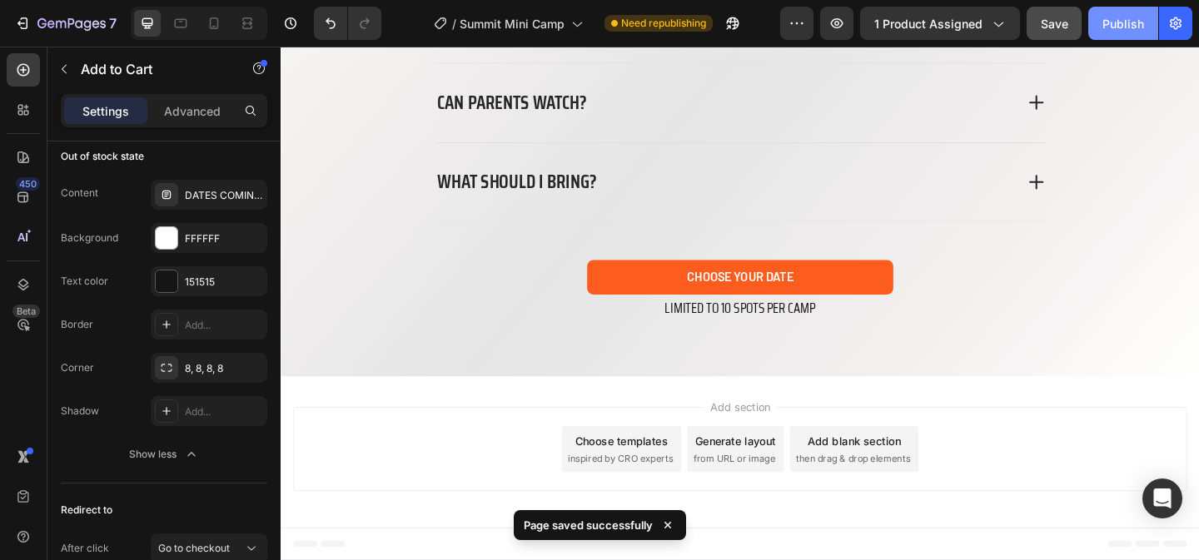
click at [1138, 34] on button "Publish" at bounding box center [1123, 23] width 70 height 33
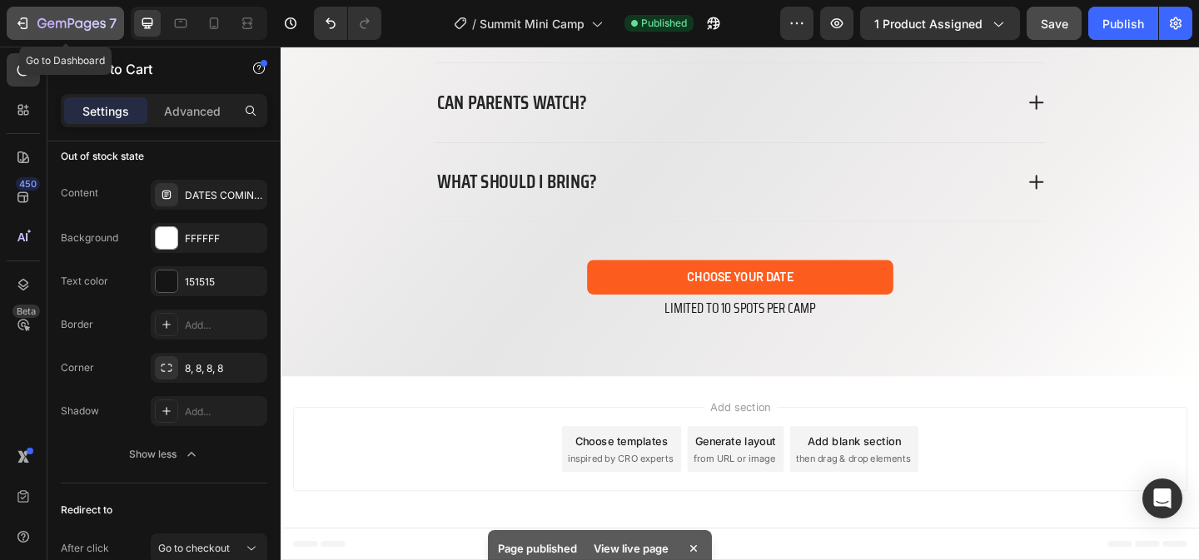
click at [60, 27] on icon "button" at bounding box center [71, 24] width 68 height 14
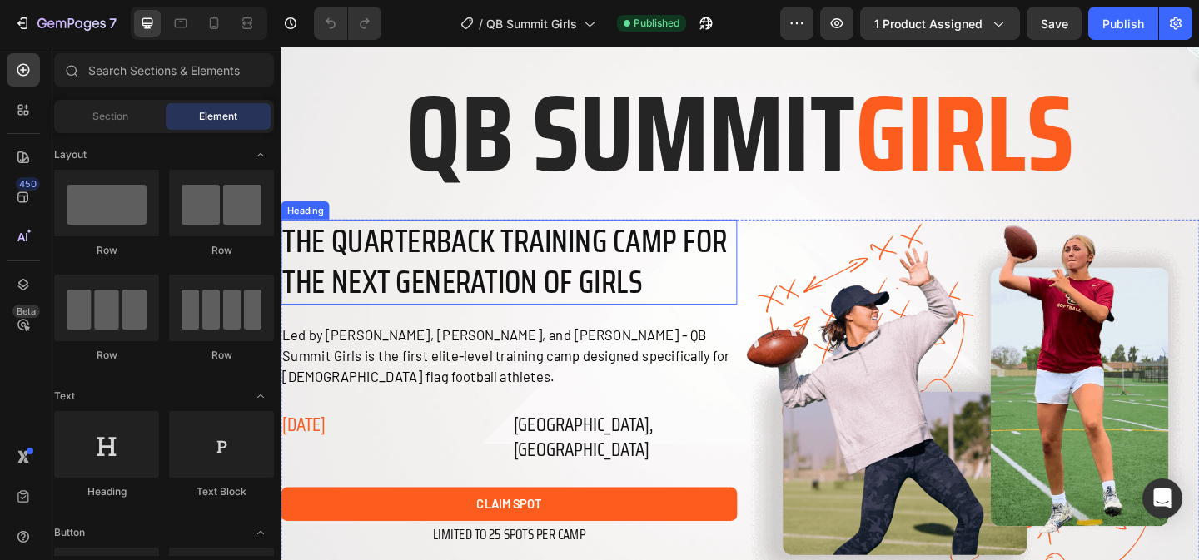
scroll to position [157, 0]
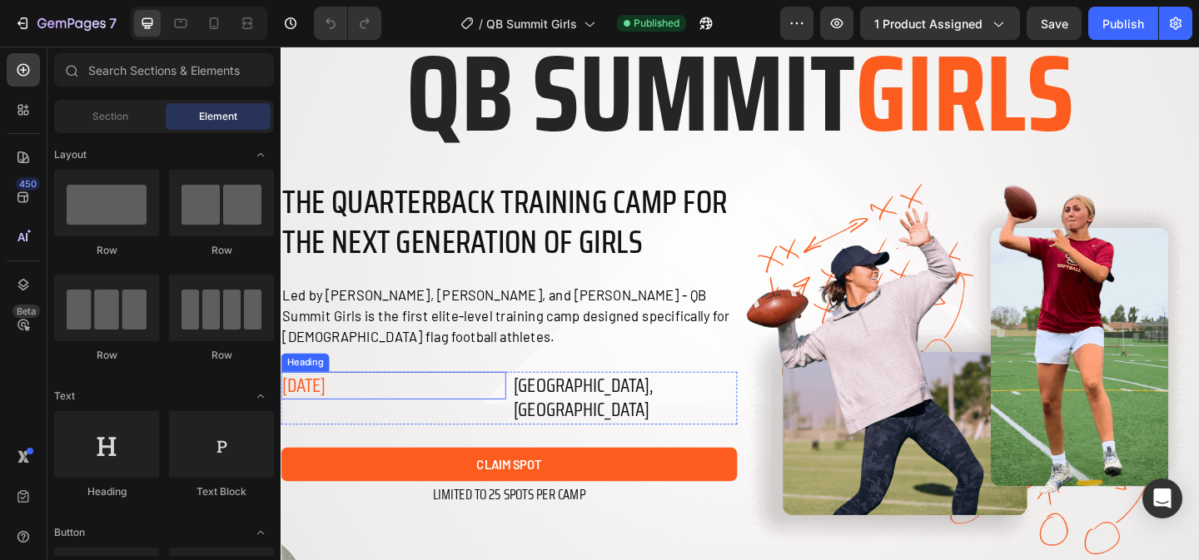
click at [343, 416] on h2 "JULY 27, 2025" at bounding box center [403, 416] width 245 height 31
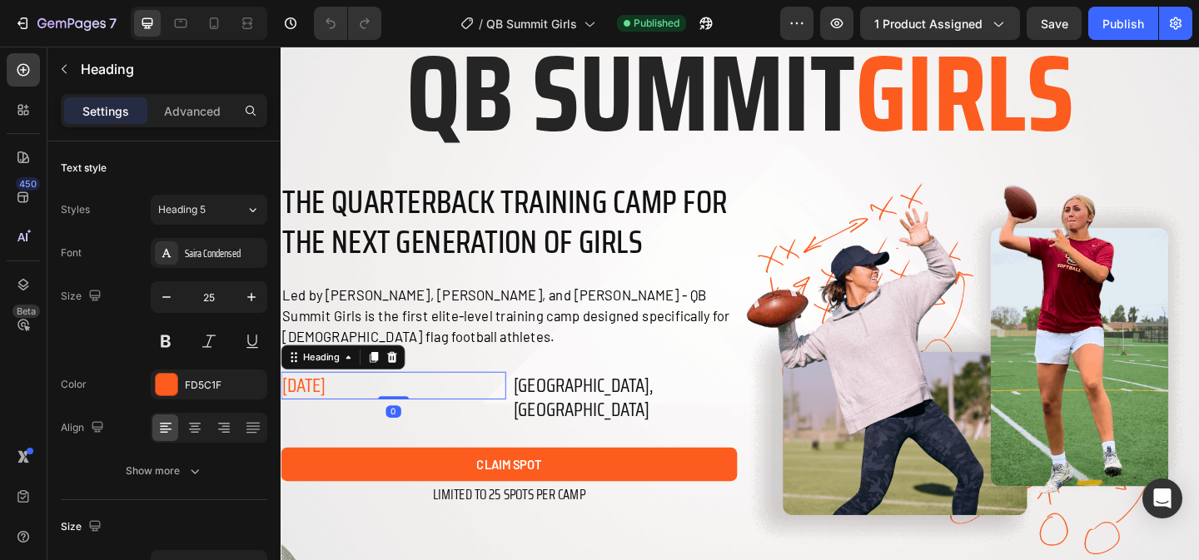
click at [343, 416] on h2 "JULY 27, 2025" at bounding box center [403, 416] width 245 height 31
click at [343, 416] on p "JULY 27, 2025" at bounding box center [402, 415] width 241 height 27
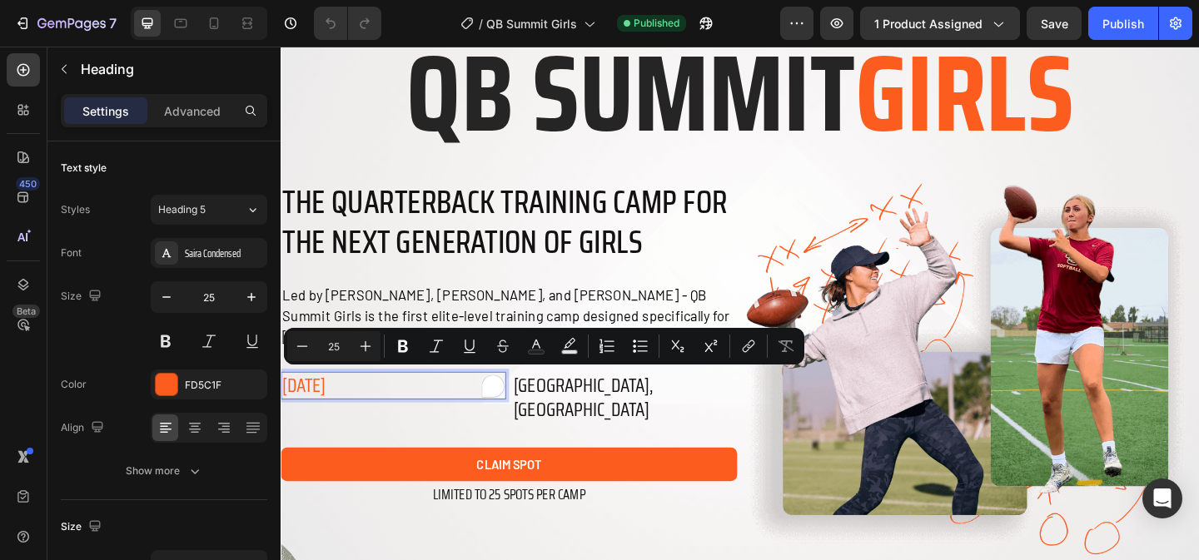
click at [343, 416] on p "JULY 27, 2025" at bounding box center [402, 415] width 241 height 27
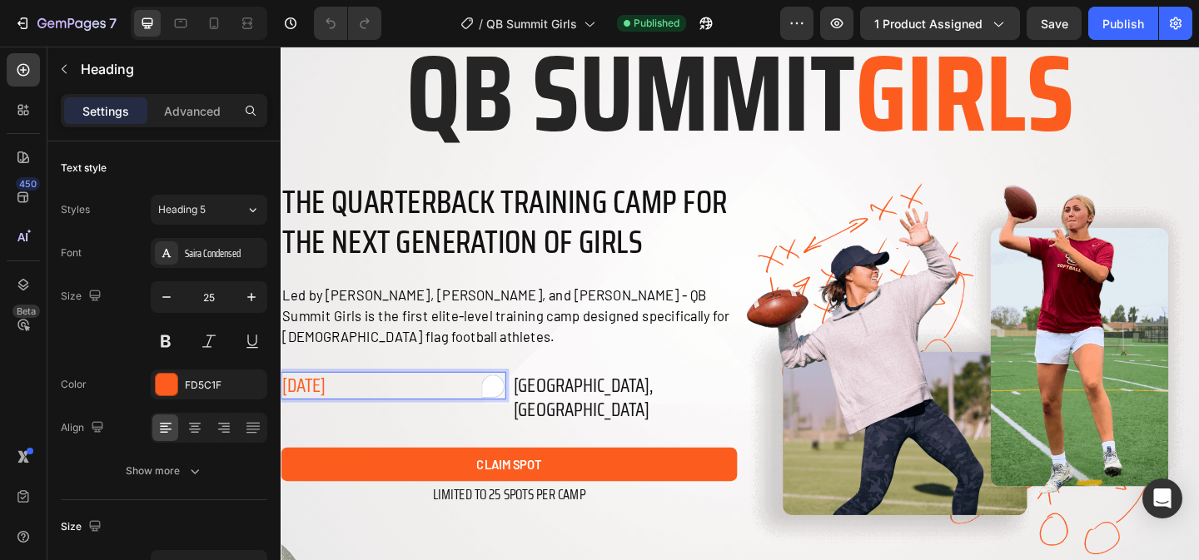
click at [343, 416] on p "JULY 27, 2025" at bounding box center [402, 415] width 241 height 27
click at [343, 416] on p "NEW DATES COMING" at bounding box center [402, 415] width 241 height 27
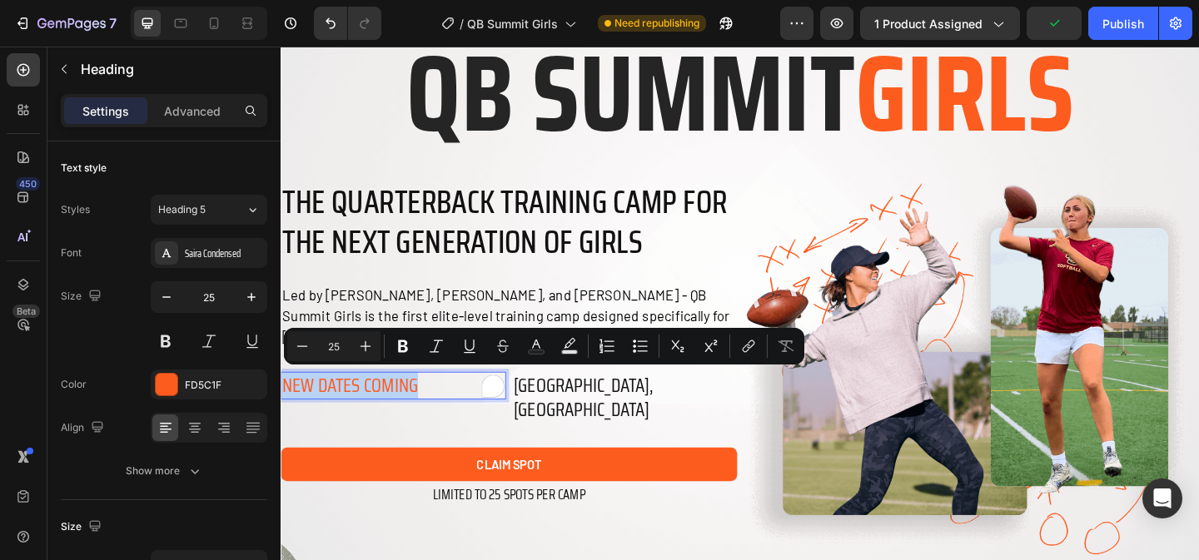
copy p "NEW DATES COMING"
click at [184, 27] on icon at bounding box center [181, 23] width 12 height 9
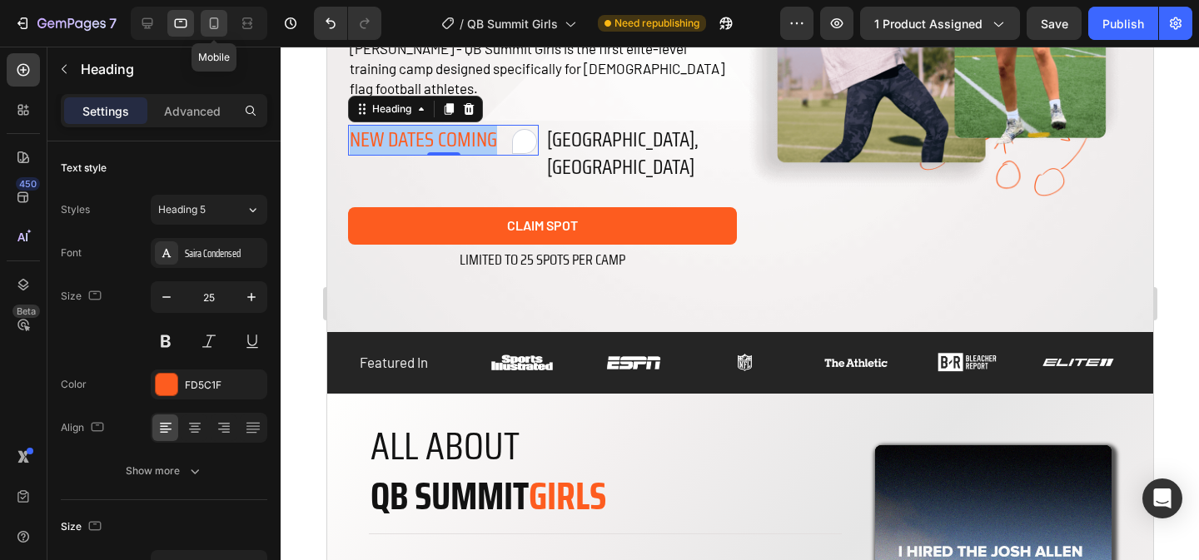
click at [215, 25] on icon at bounding box center [214, 23] width 17 height 17
type input "23"
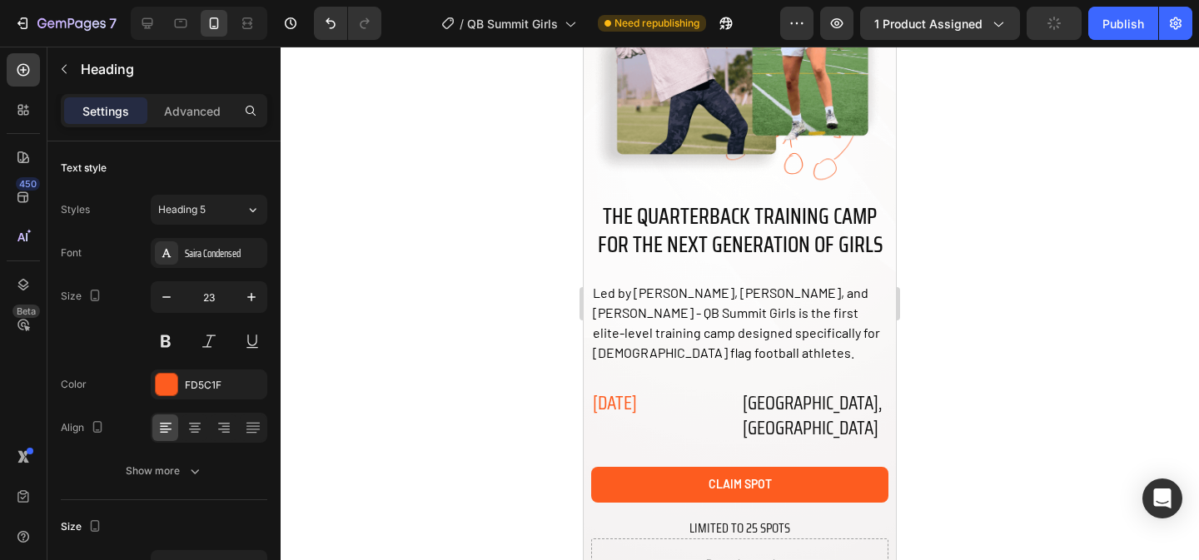
scroll to position [451, 0]
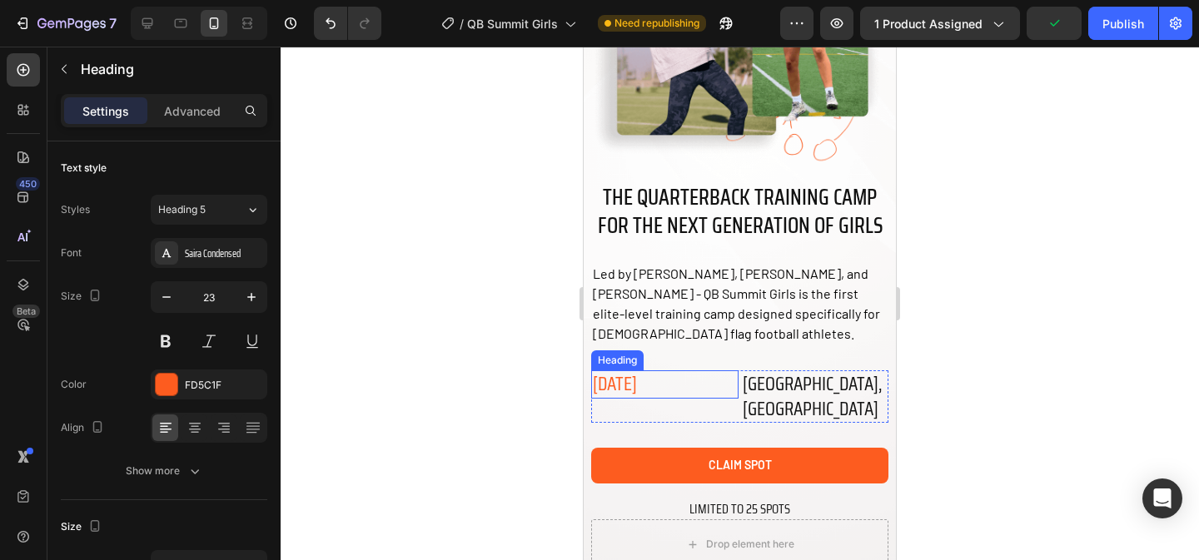
click at [647, 385] on h2 "JULY 27, 2025" at bounding box center [664, 385] width 147 height 28
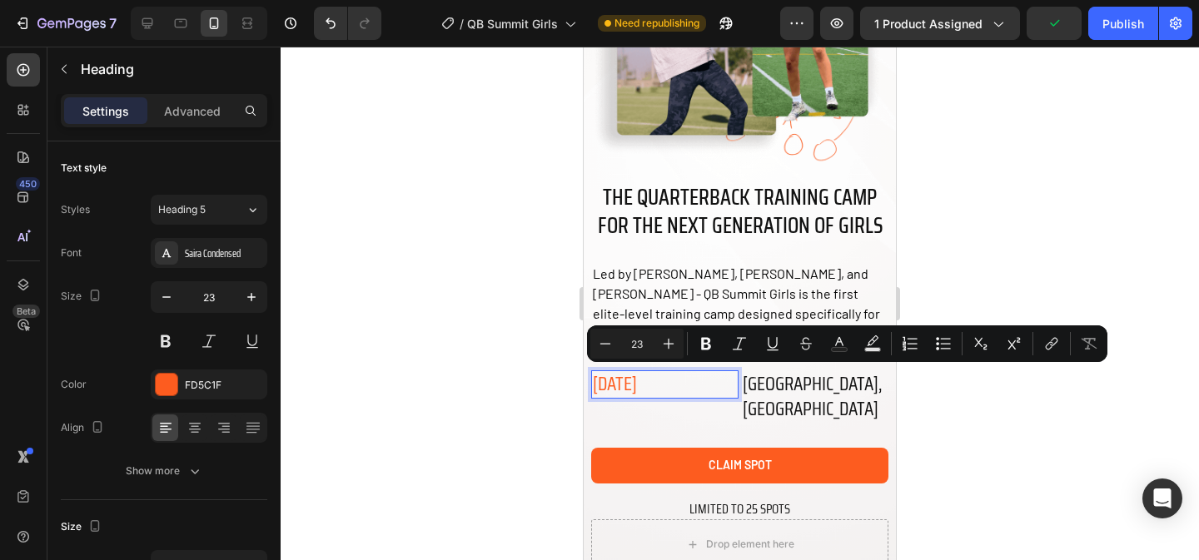
click at [647, 385] on p "JULY 27, 2025" at bounding box center [665, 384] width 144 height 25
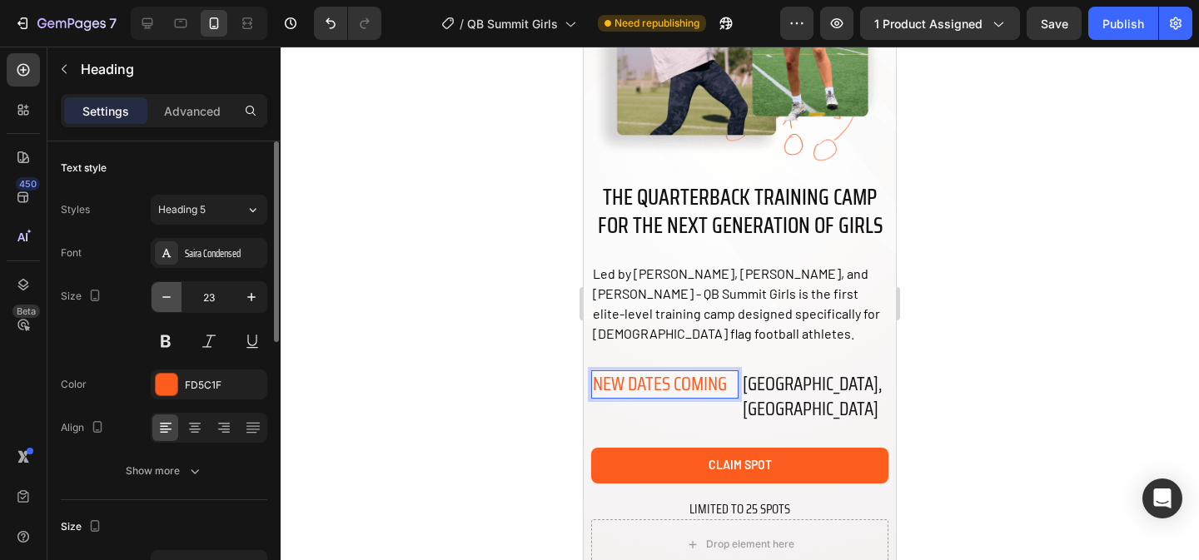
click at [172, 296] on icon "button" at bounding box center [166, 297] width 17 height 17
type input "22"
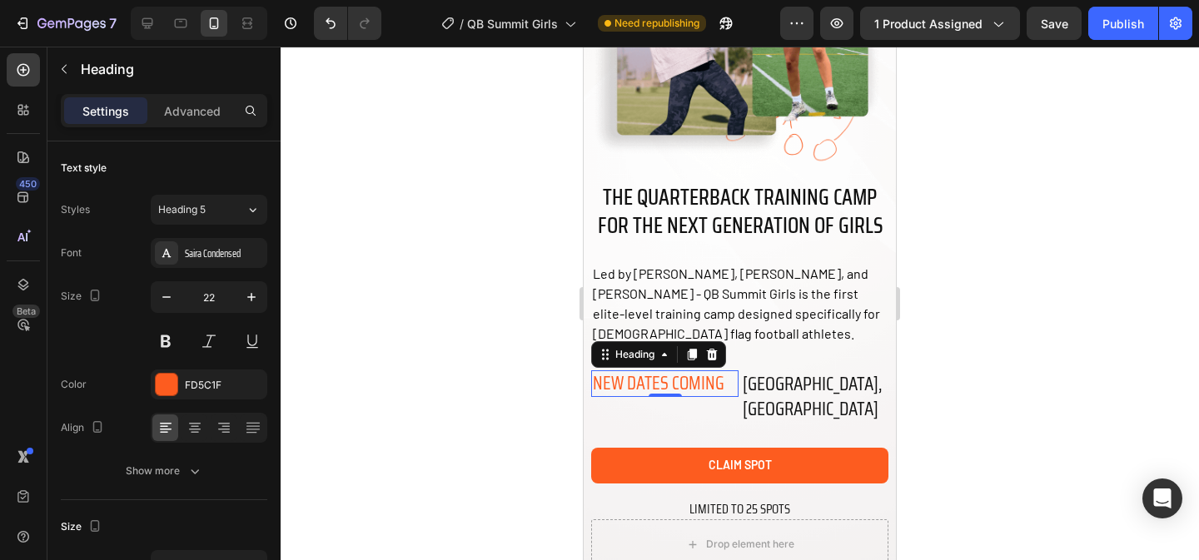
click at [677, 376] on p "NEW DATES COMING" at bounding box center [665, 384] width 144 height 24
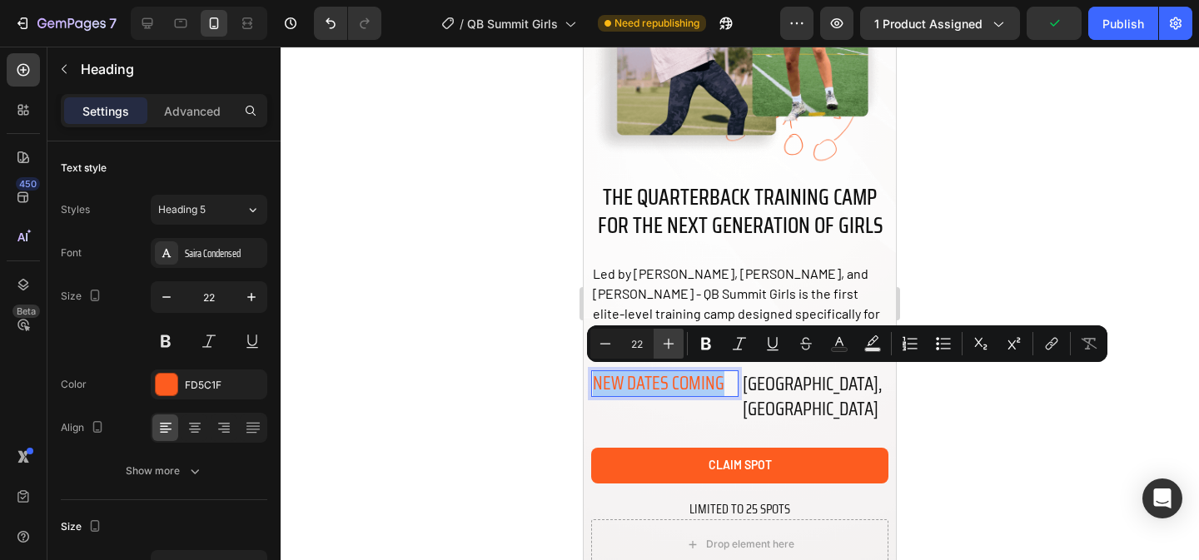
click at [668, 335] on button "Plus" at bounding box center [669, 344] width 30 height 30
type input "23"
click at [732, 384] on p "NEW DATES COMING" at bounding box center [665, 384] width 144 height 25
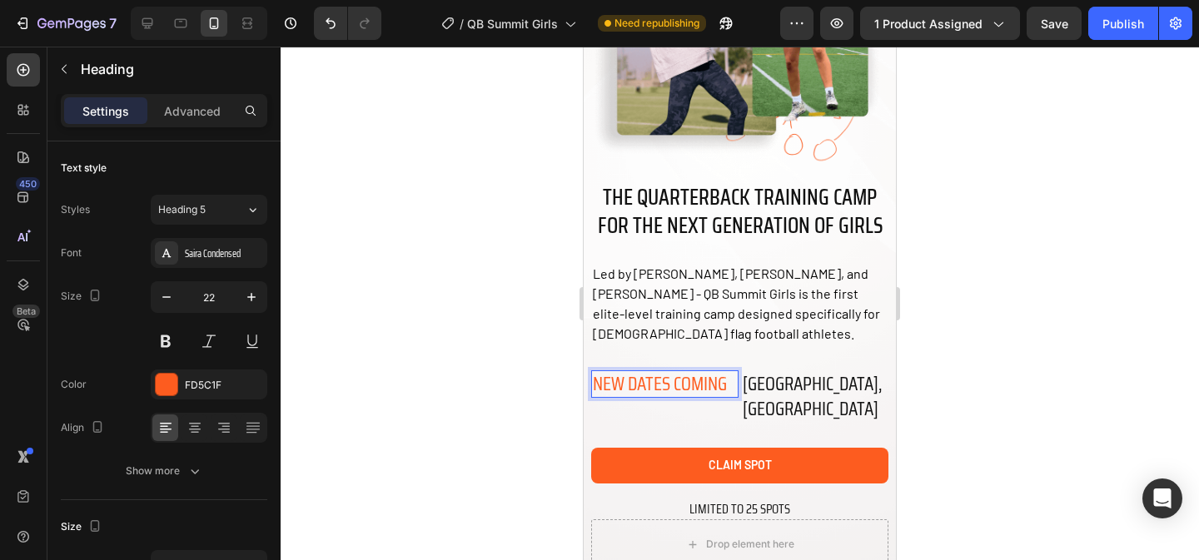
click at [1009, 410] on div at bounding box center [740, 304] width 919 height 514
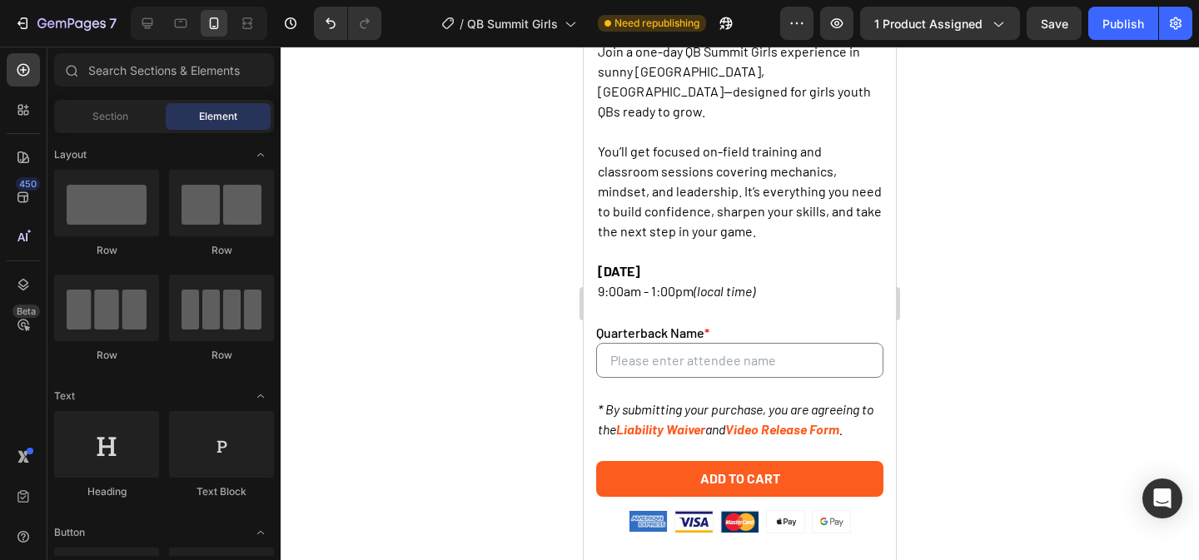
scroll to position [5202, 0]
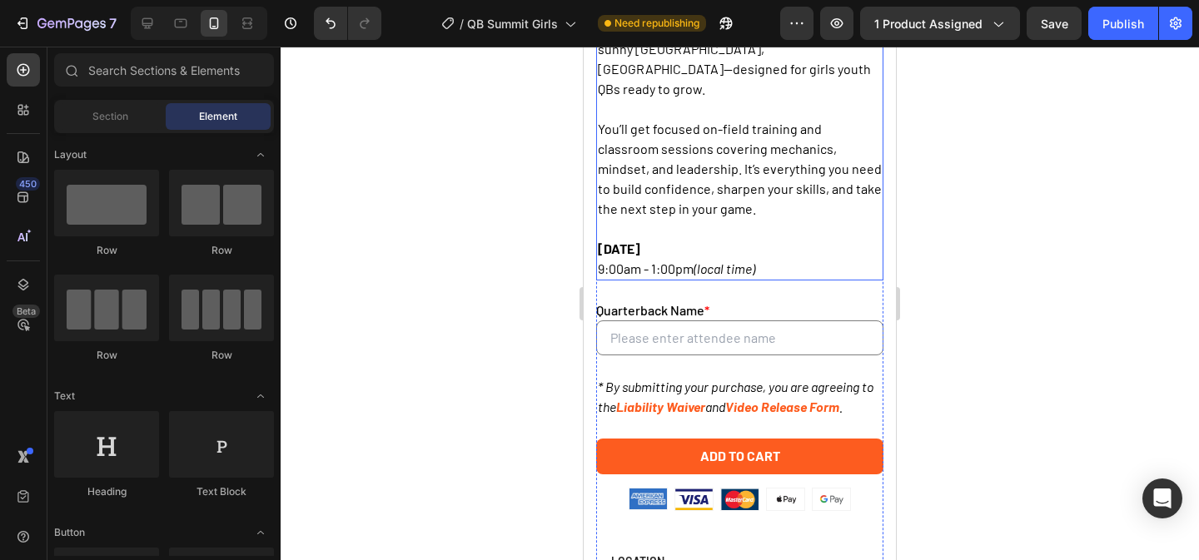
click at [677, 279] on p "9:00am - 1:00pm (local time)" at bounding box center [740, 269] width 284 height 20
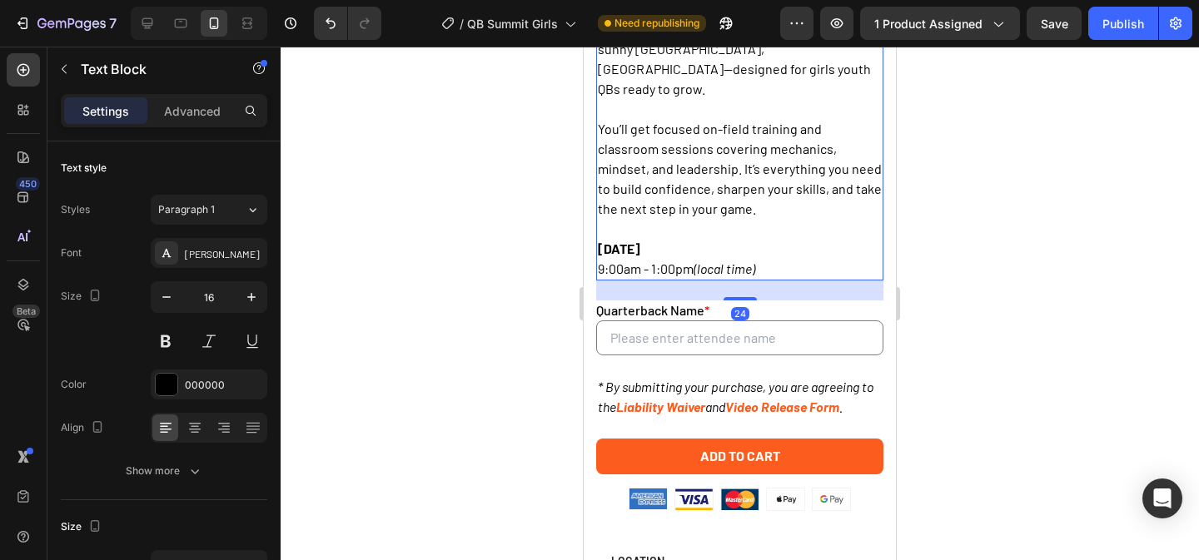
click at [640, 256] on strong "July 27, 2025" at bounding box center [619, 249] width 42 height 16
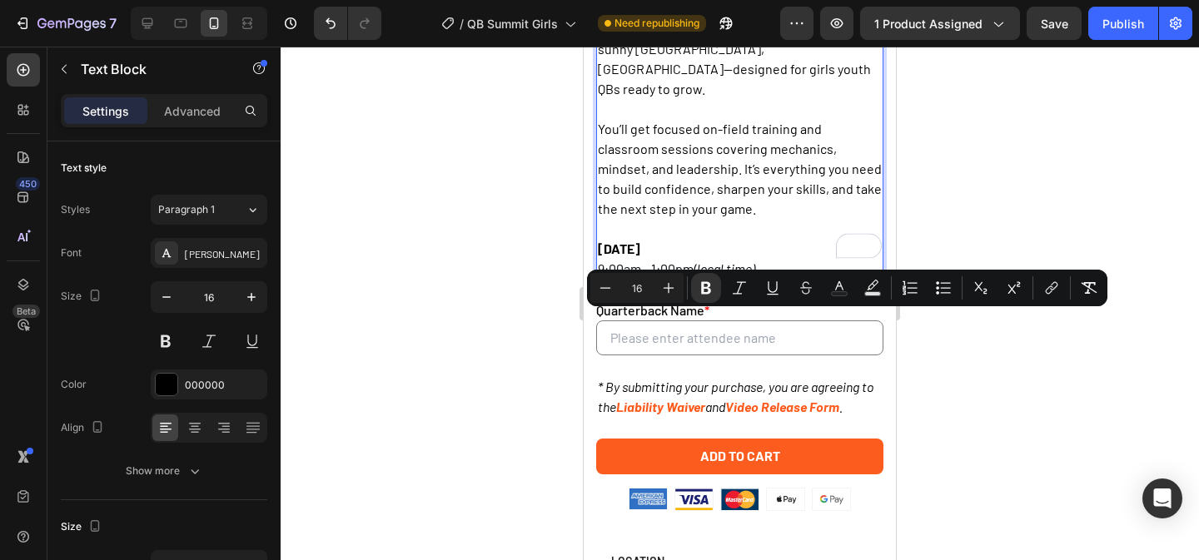
click at [640, 256] on strong "July 27, 2025" at bounding box center [619, 249] width 42 height 16
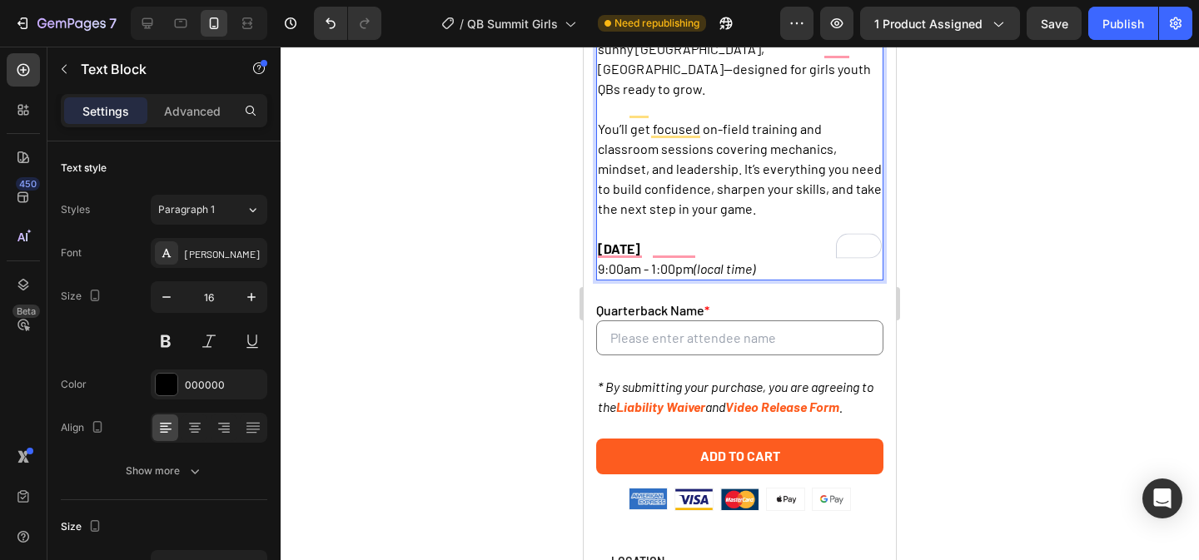
click at [640, 256] on strong "July 27, 2025" at bounding box center [619, 249] width 42 height 16
click at [608, 256] on strong "nNEW DATES COMING SOON" at bounding box center [679, 249] width 163 height 16
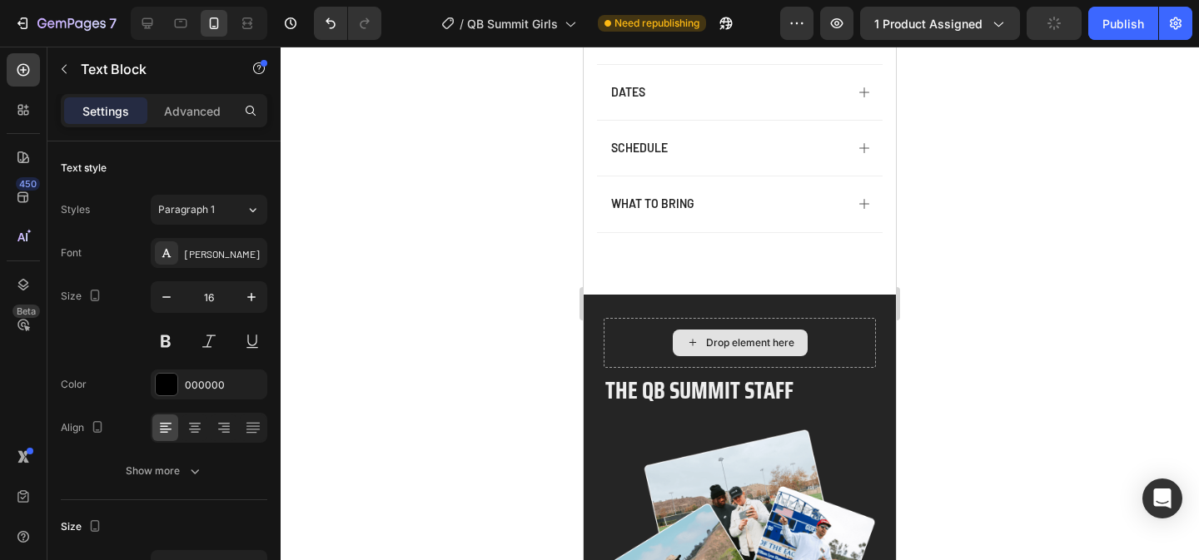
scroll to position [5823, 0]
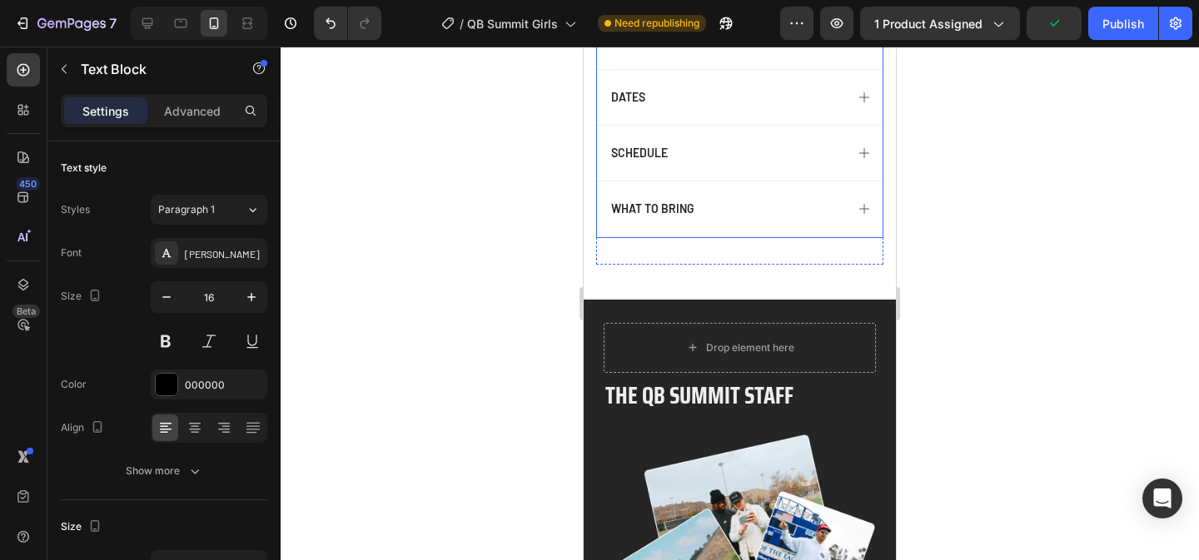
click at [746, 107] on div "DATES" at bounding box center [727, 97] width 236 height 20
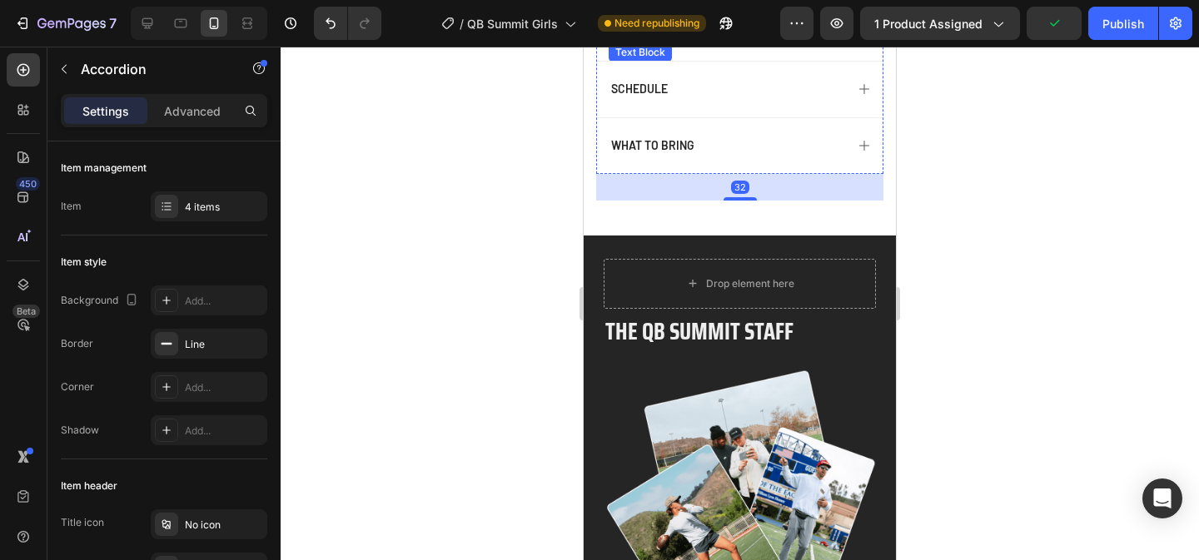
click at [670, 42] on p "July 27, 2025" at bounding box center [739, 34] width 259 height 15
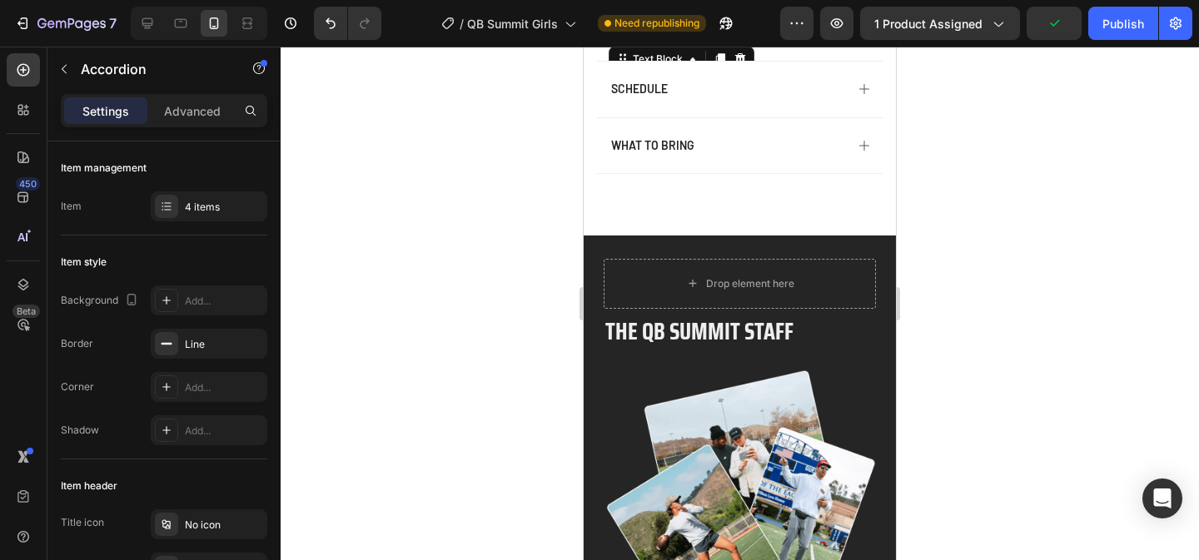
click at [670, 42] on p "July 27, 2025" at bounding box center [739, 34] width 259 height 15
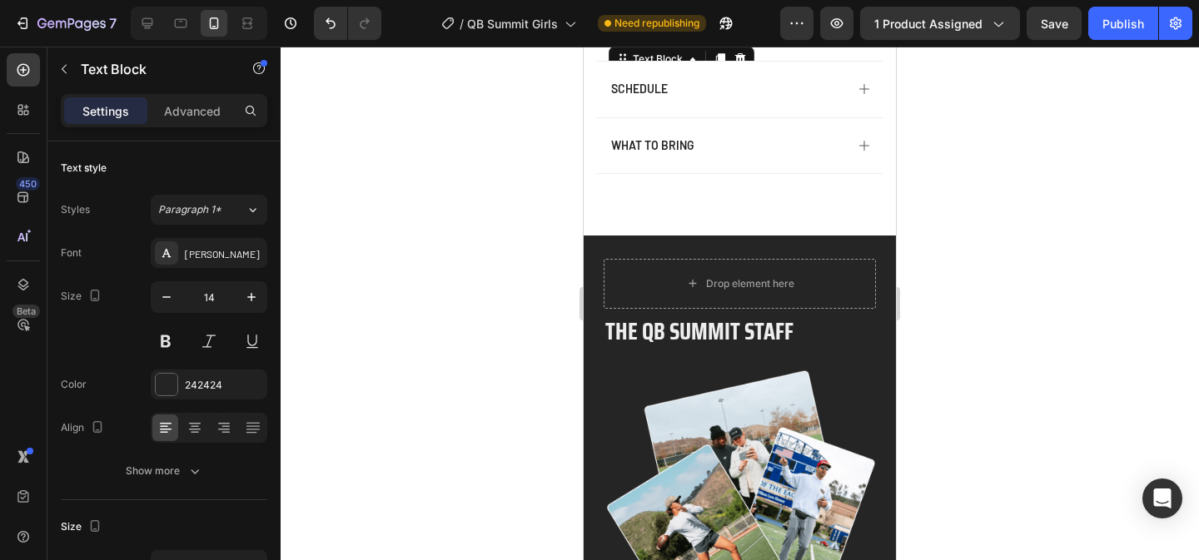
click at [670, 42] on p "July 27, 2025" at bounding box center [739, 34] width 259 height 15
click at [764, 99] on div "SCHEDULE" at bounding box center [727, 89] width 236 height 20
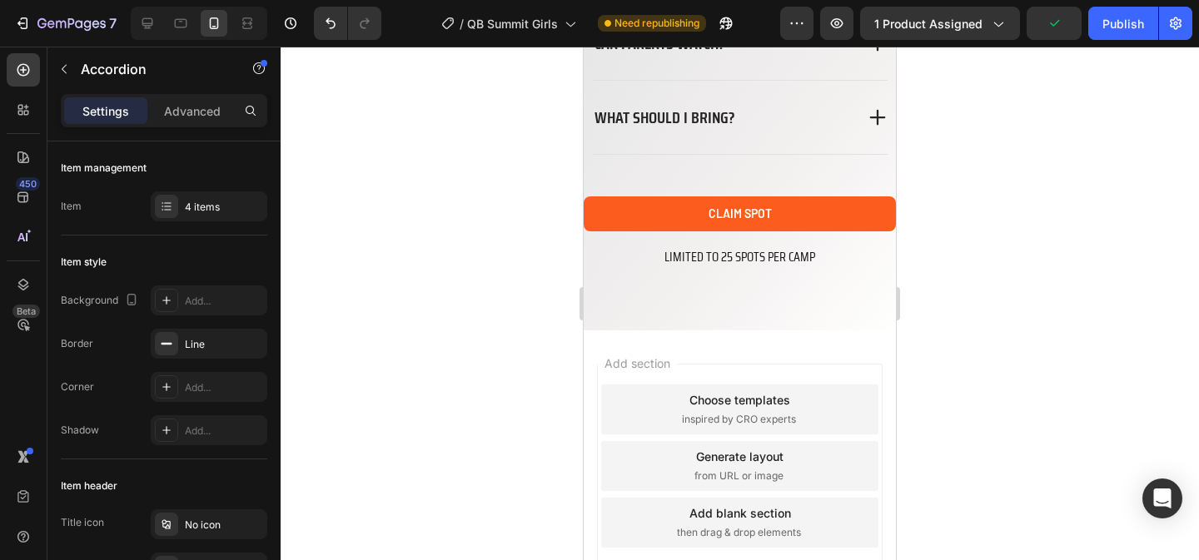
scroll to position [7591, 0]
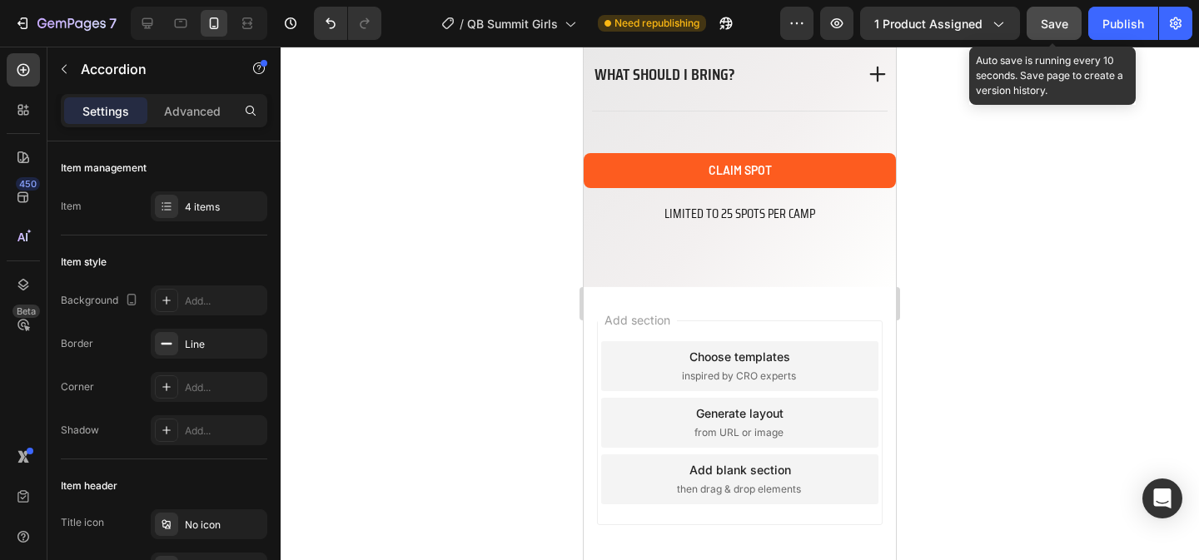
click at [1065, 35] on button "Save" at bounding box center [1054, 23] width 55 height 33
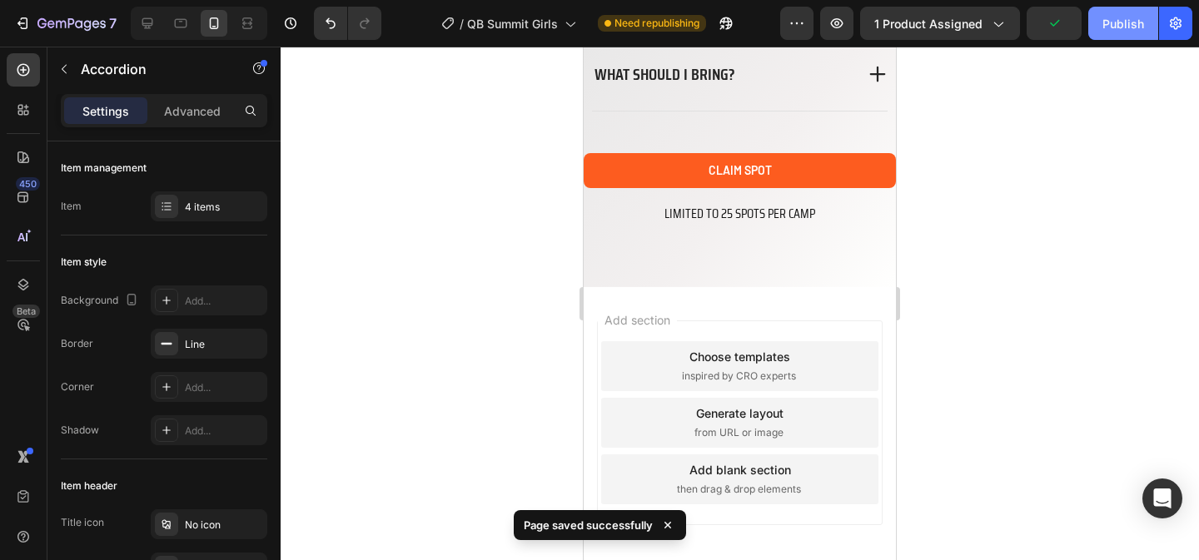
click at [1118, 25] on div "Publish" at bounding box center [1124, 23] width 42 height 17
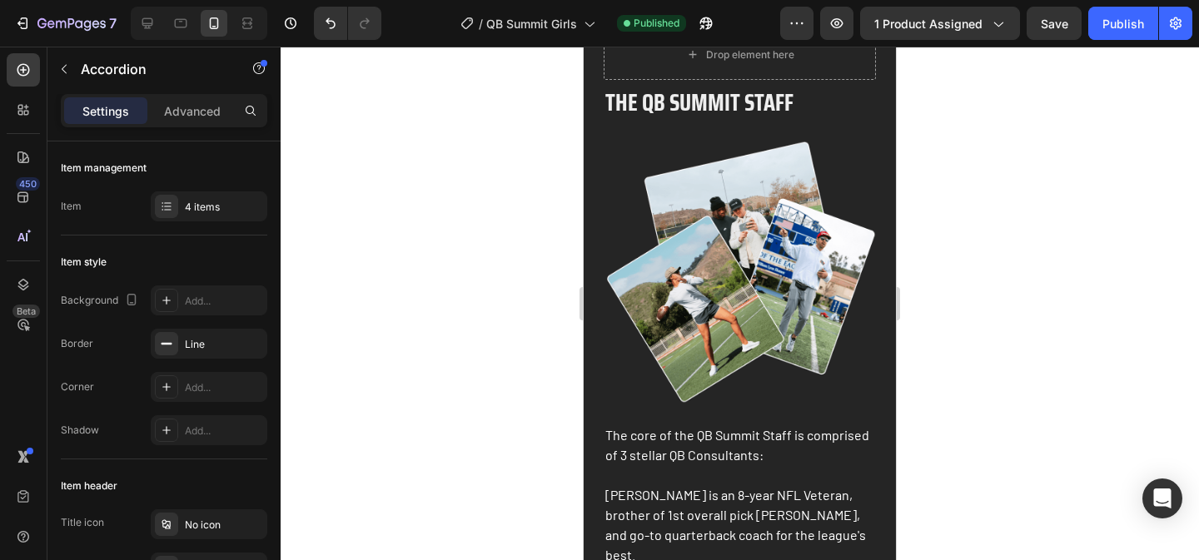
scroll to position [6060, 0]
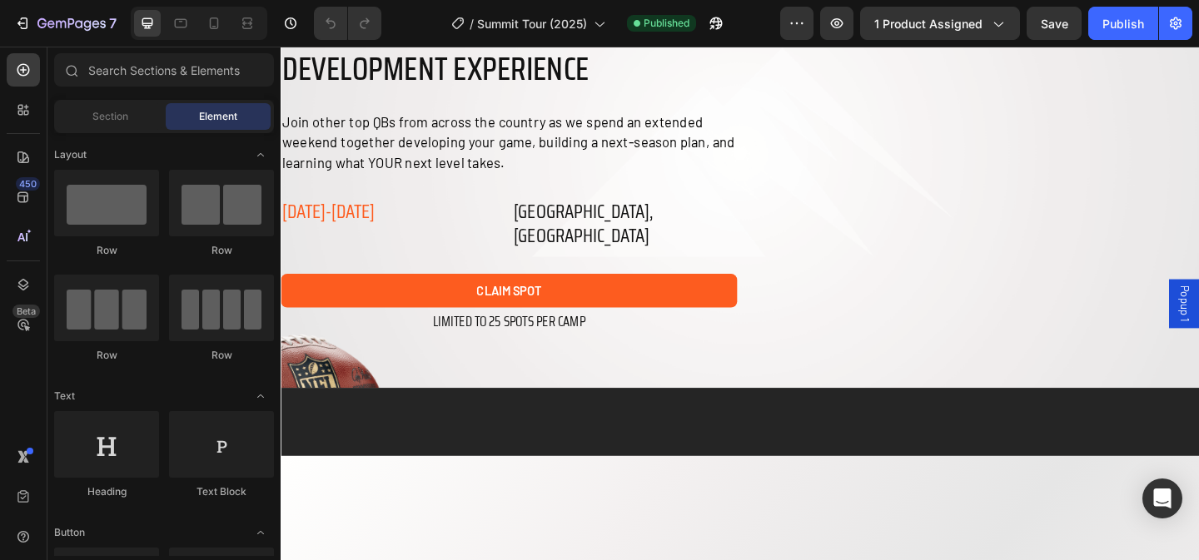
scroll to position [186, 0]
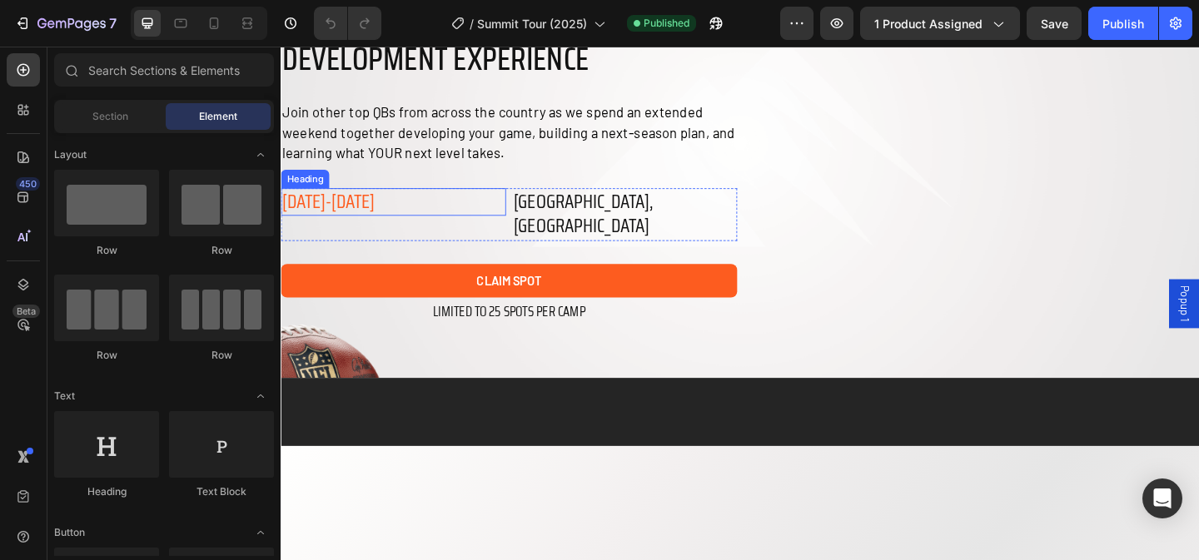
click at [338, 232] on h2 "[DATE]-[DATE]" at bounding box center [403, 216] width 245 height 31
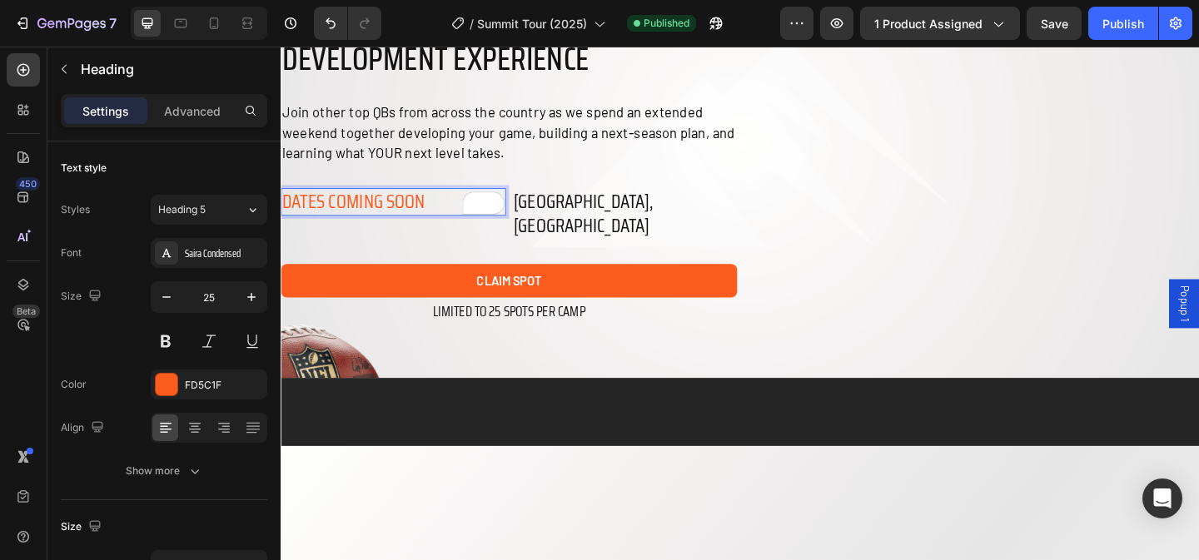
click at [328, 230] on p "DATES COMING SOON" at bounding box center [402, 215] width 241 height 27
copy p "DATES COMING SOON"
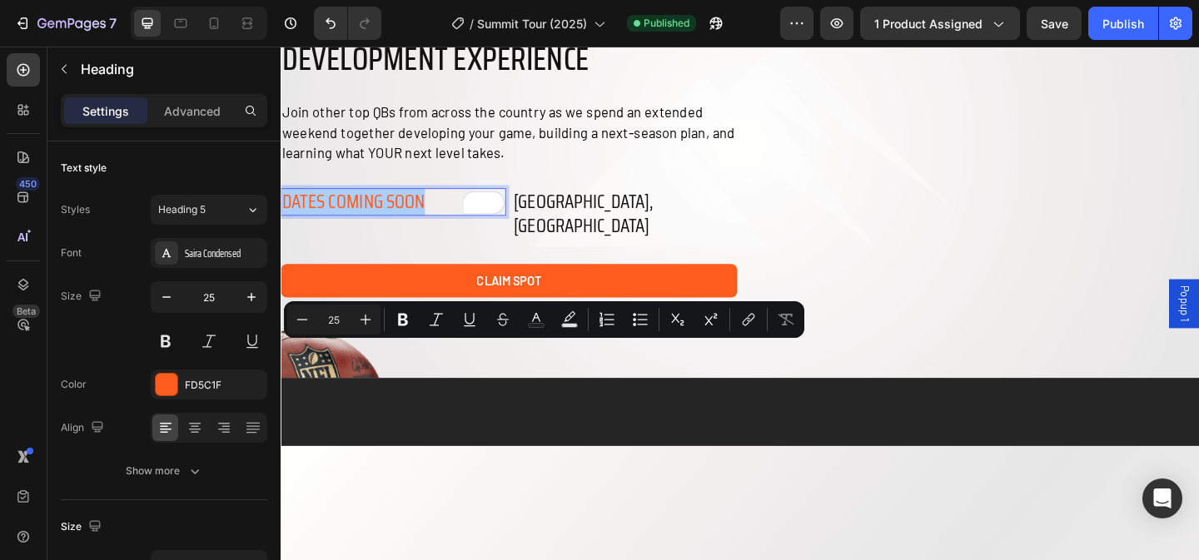
click at [195, 30] on div at bounding box center [199, 23] width 137 height 33
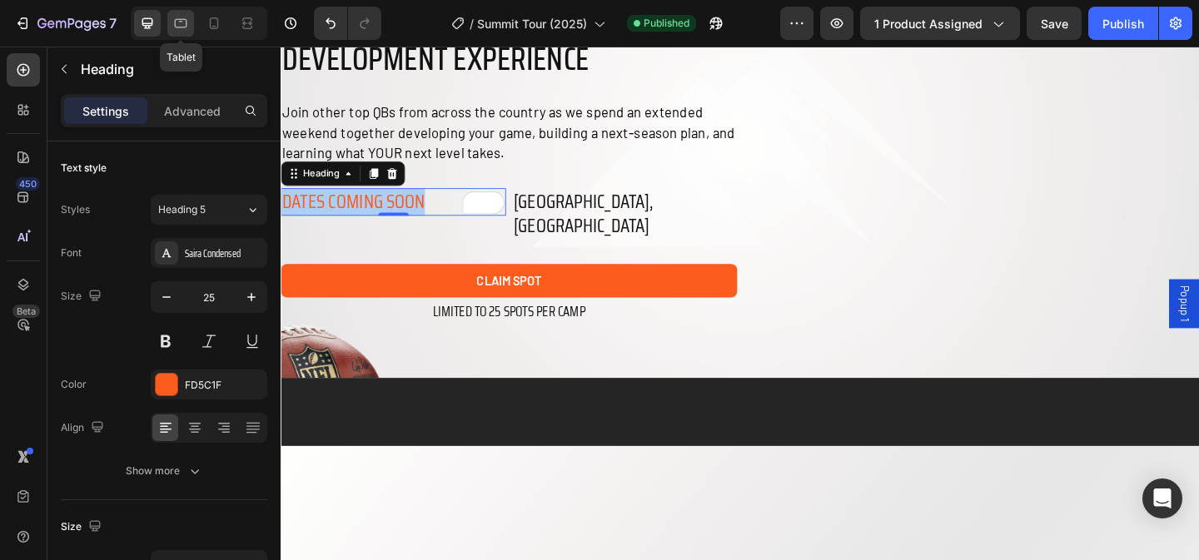
click at [185, 27] on icon at bounding box center [181, 23] width 12 height 9
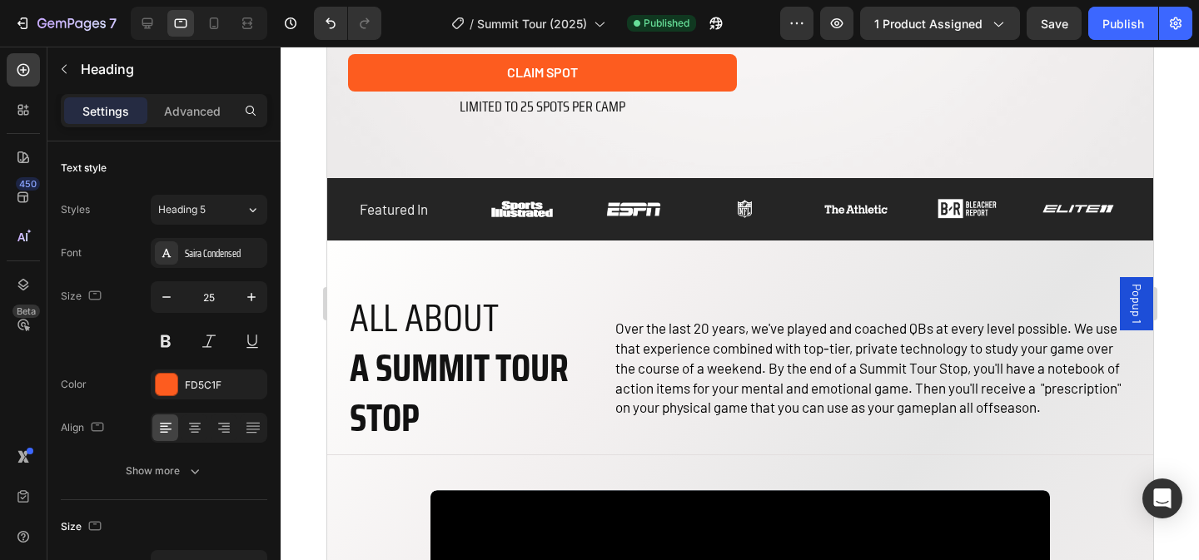
scroll to position [580, 0]
click at [215, 28] on icon at bounding box center [214, 23] width 9 height 12
type input "23"
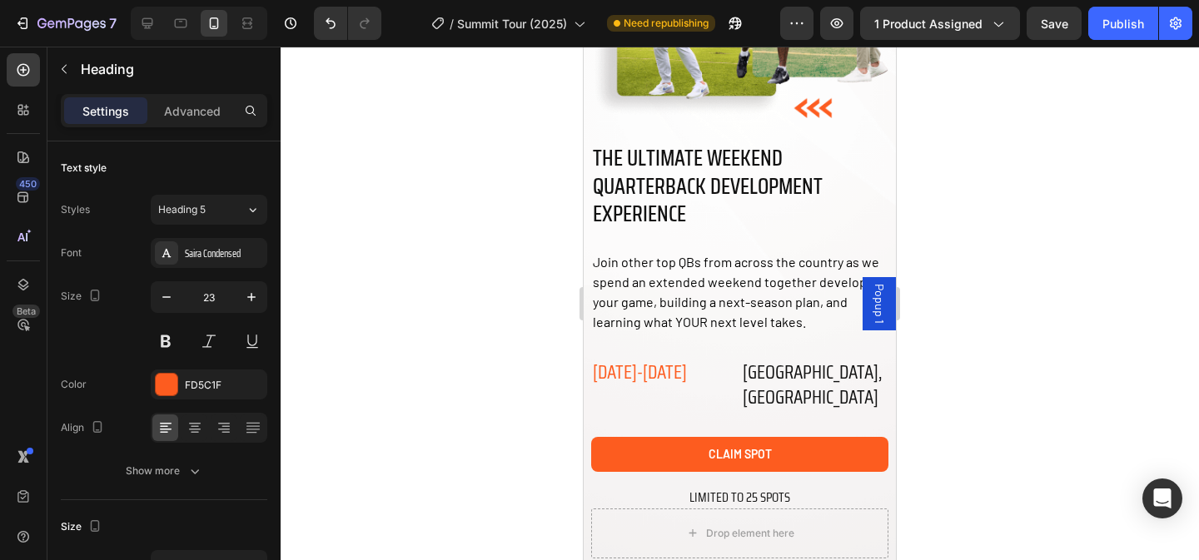
scroll to position [557, 0]
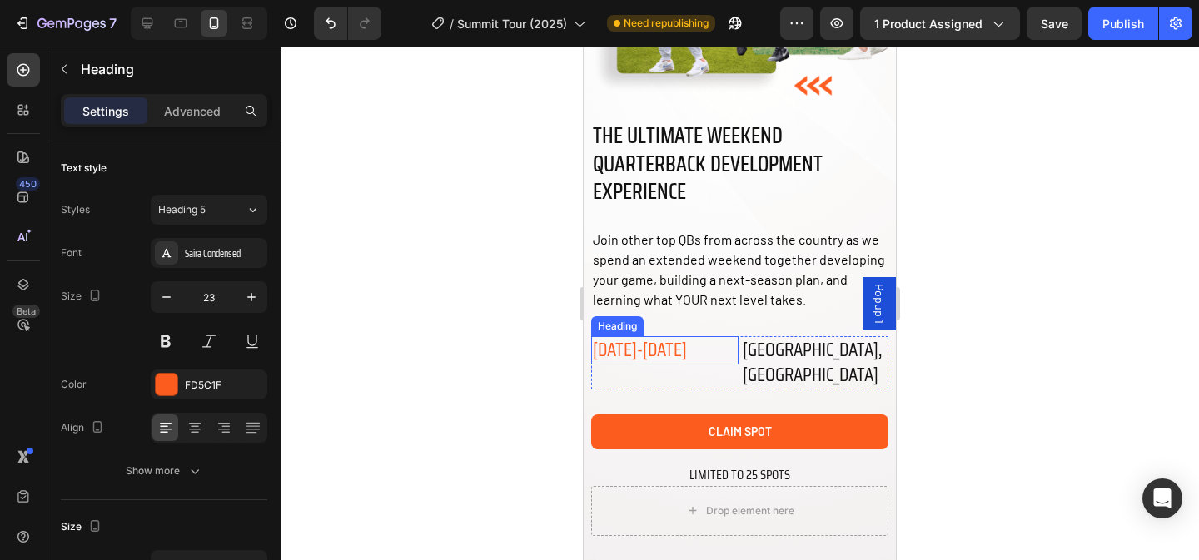
click at [667, 353] on h2 "[DATE]-[DATE]" at bounding box center [664, 350] width 147 height 28
click at [667, 353] on p "[DATE]-[DATE]" at bounding box center [665, 350] width 144 height 25
click at [142, 21] on icon at bounding box center [147, 23] width 11 height 11
type input "25"
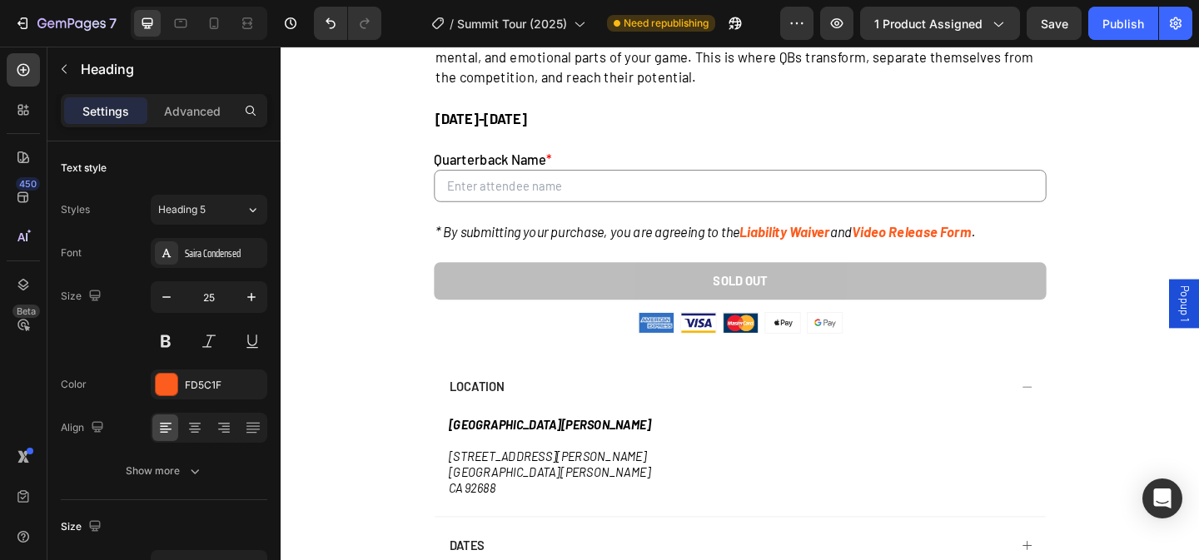
scroll to position [4777, 0]
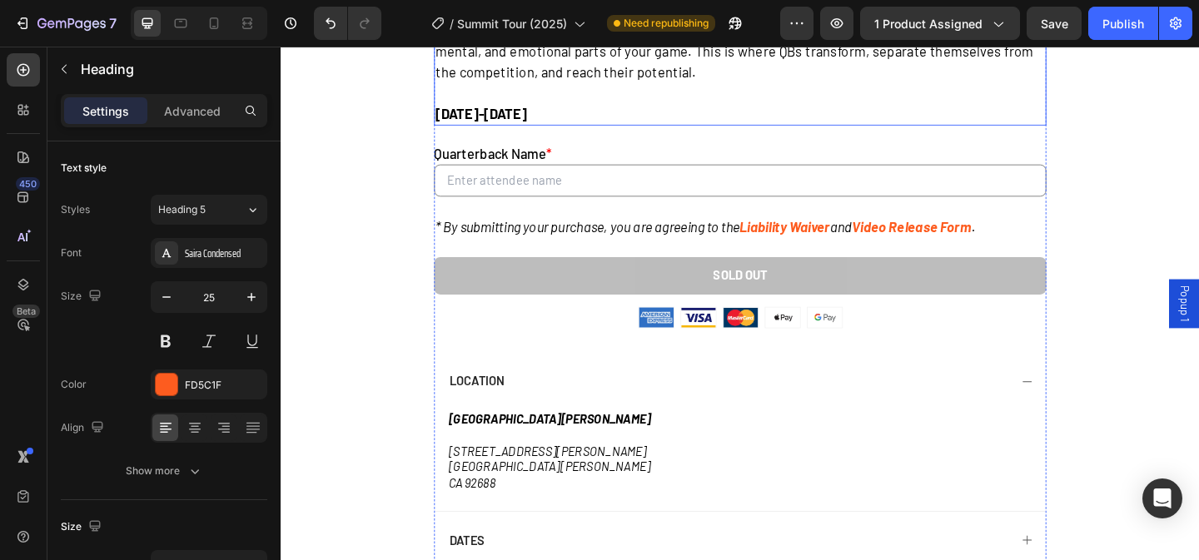
click at [532, 128] on strong "[DATE]-[DATE]" at bounding box center [498, 119] width 99 height 18
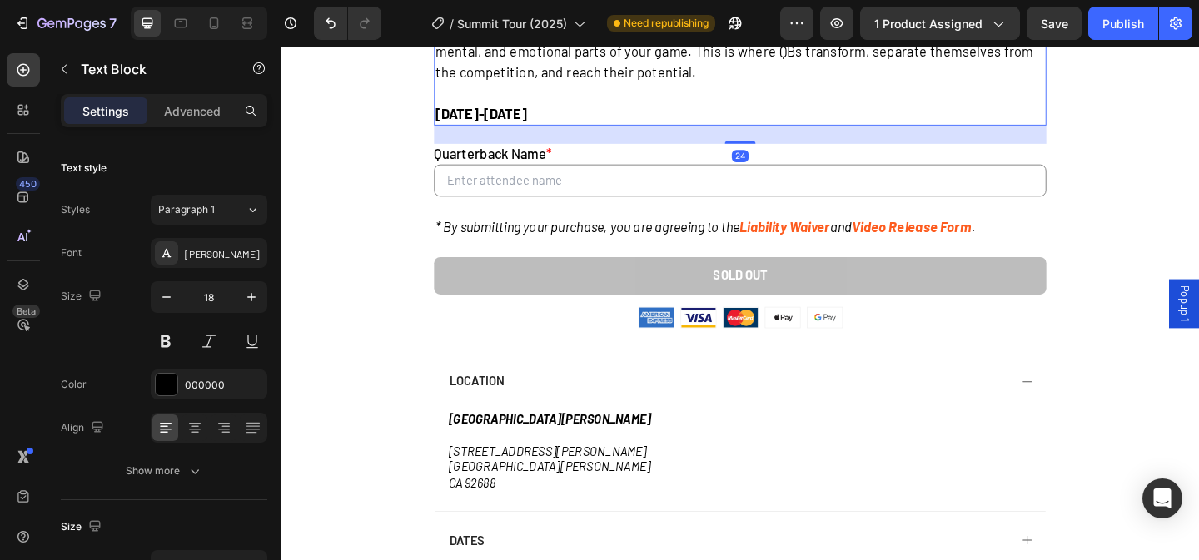
click at [532, 128] on strong "[DATE]-[DATE]" at bounding box center [498, 119] width 99 height 18
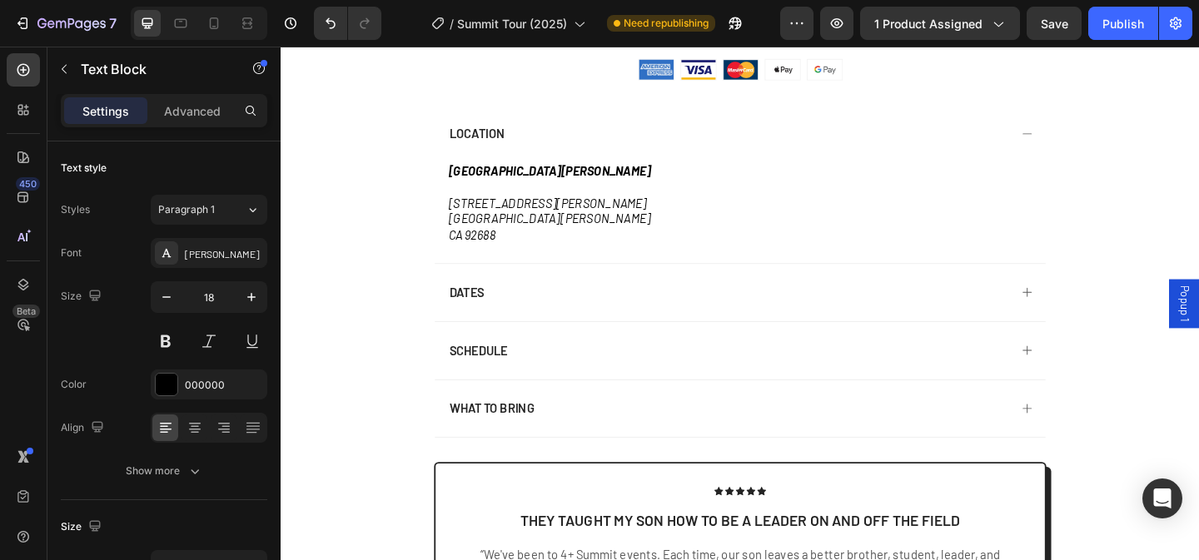
scroll to position [4974, 0]
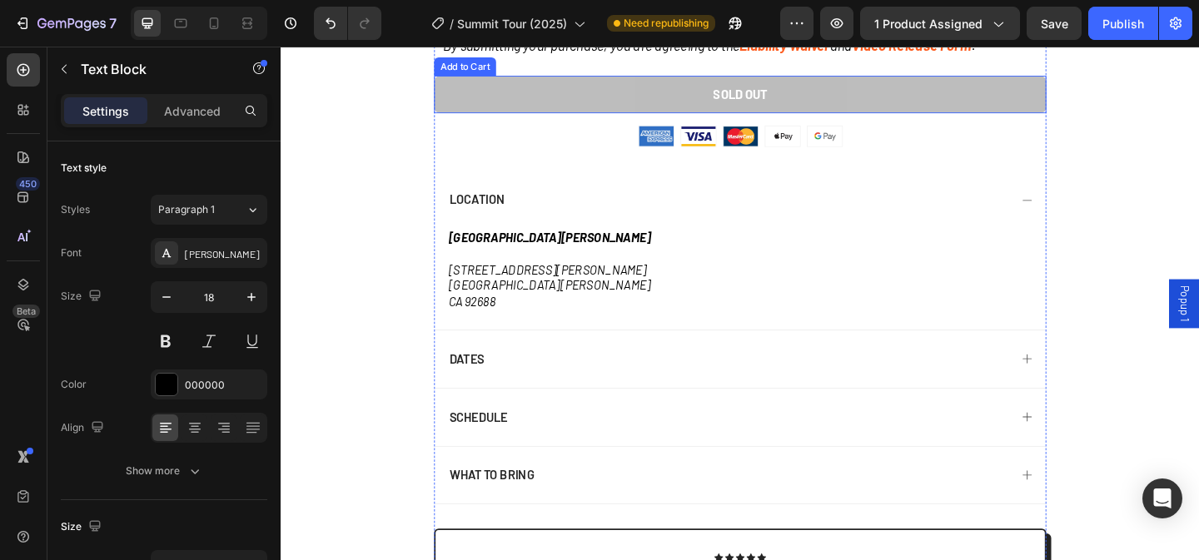
click at [471, 119] on button "SOLD OUT" at bounding box center [780, 98] width 666 height 41
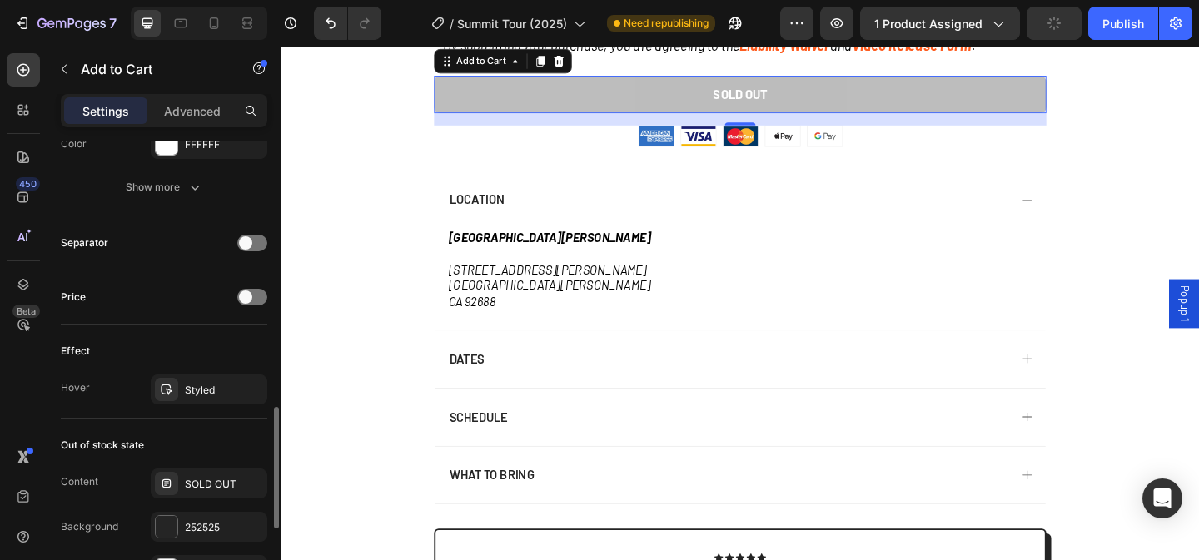
scroll to position [1097, 0]
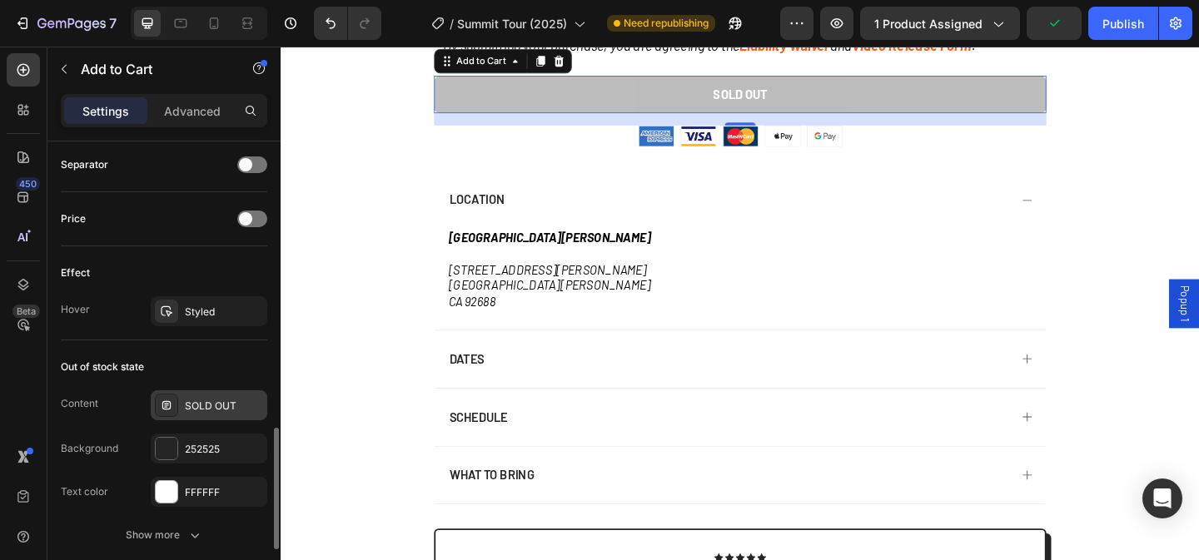
click at [212, 402] on div "SOLD OUT" at bounding box center [224, 406] width 78 height 15
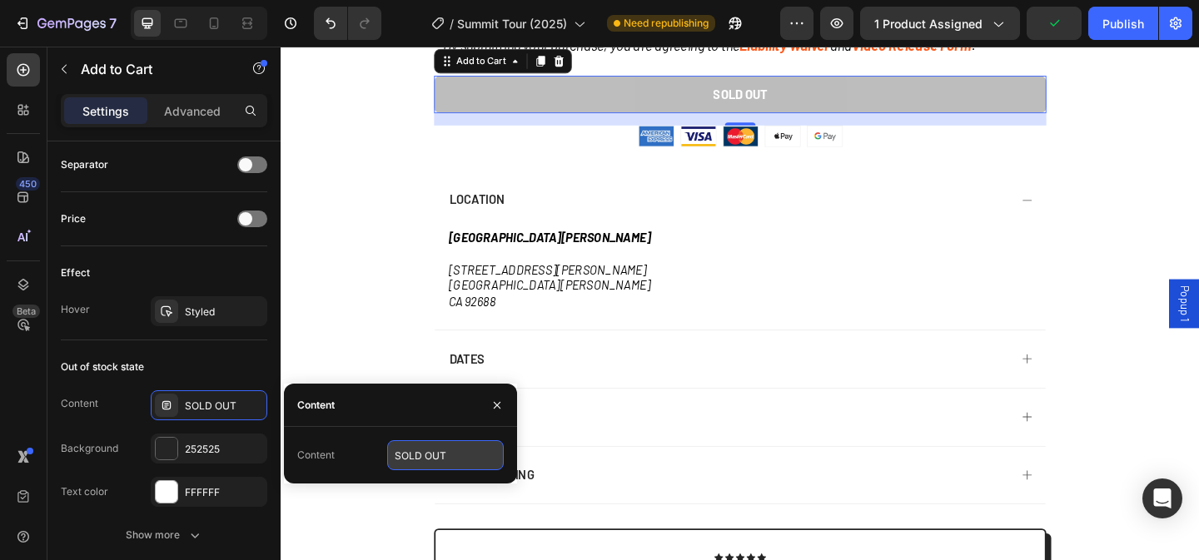
click at [448, 446] on input "SOLD OUT" at bounding box center [445, 456] width 117 height 30
paste input "DATES COMING SOON"
type input "DATES COMING SOON"
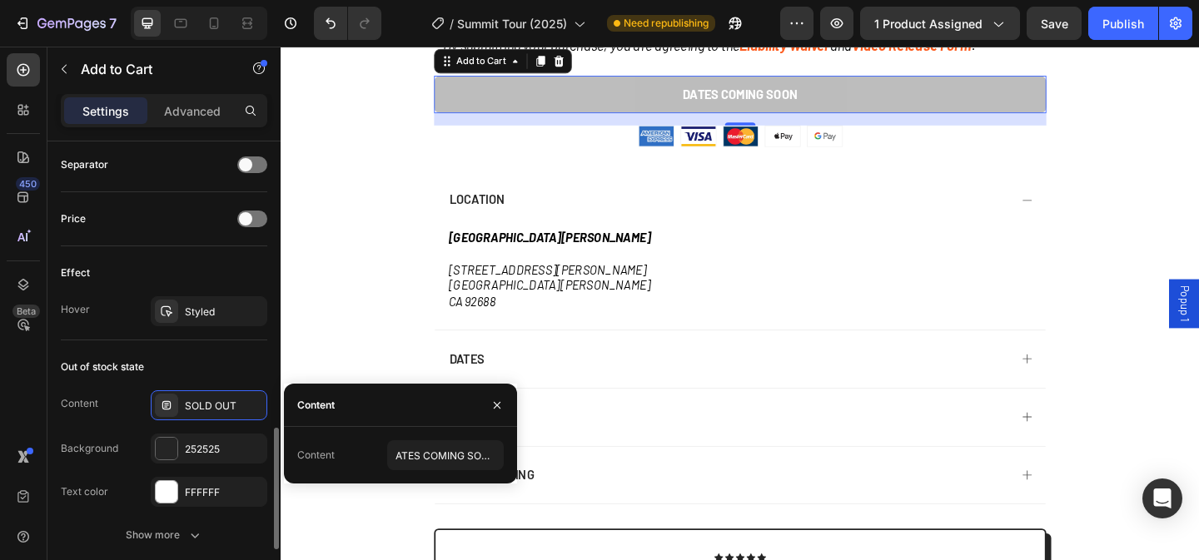
click at [250, 368] on div "Out of stock state" at bounding box center [164, 367] width 207 height 27
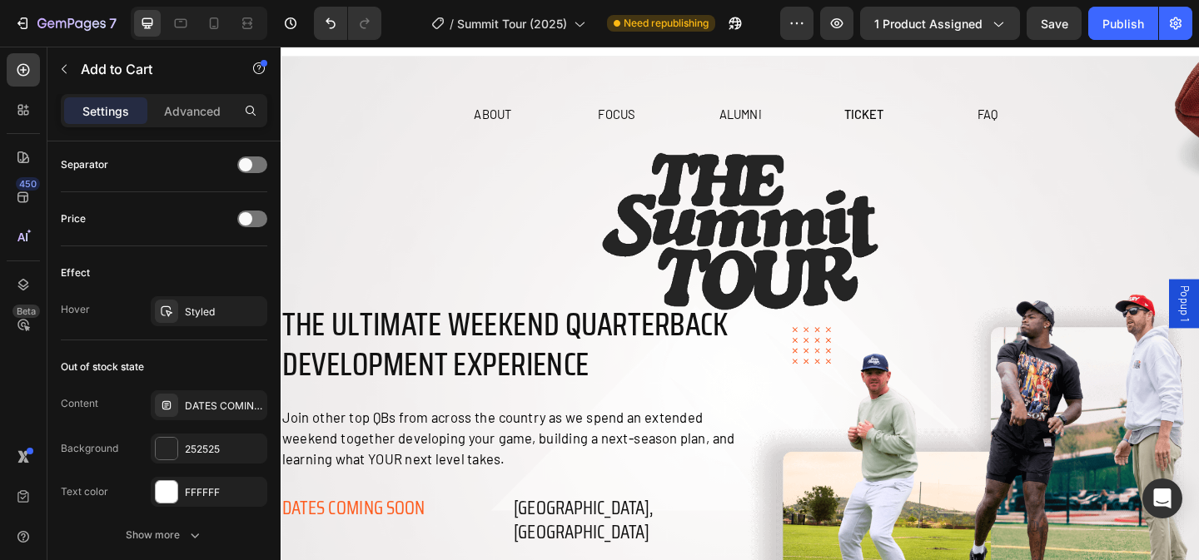
scroll to position [0, 0]
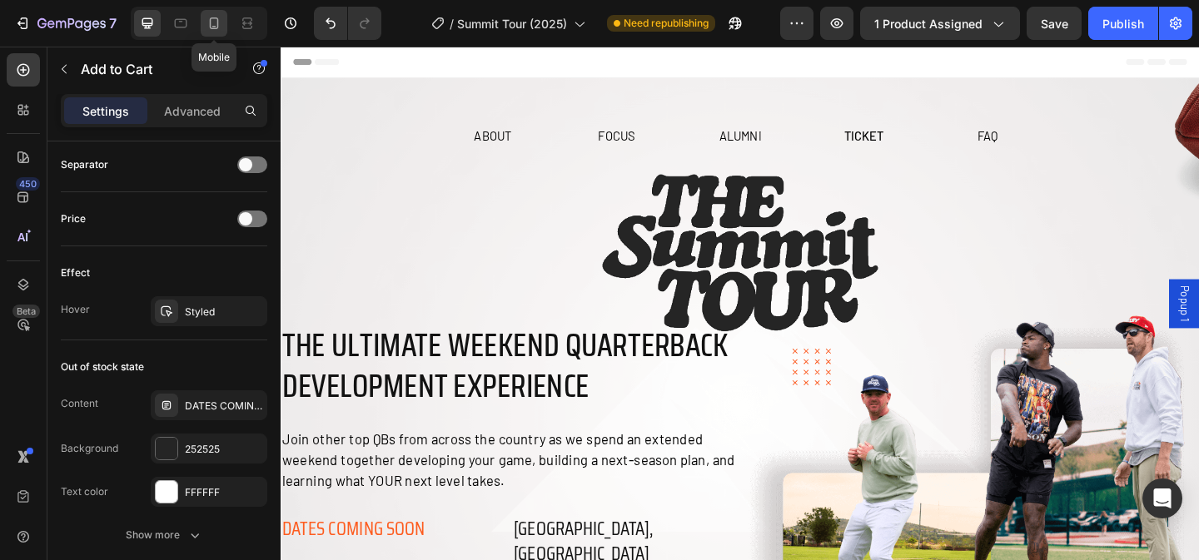
click at [219, 30] on icon at bounding box center [214, 23] width 17 height 17
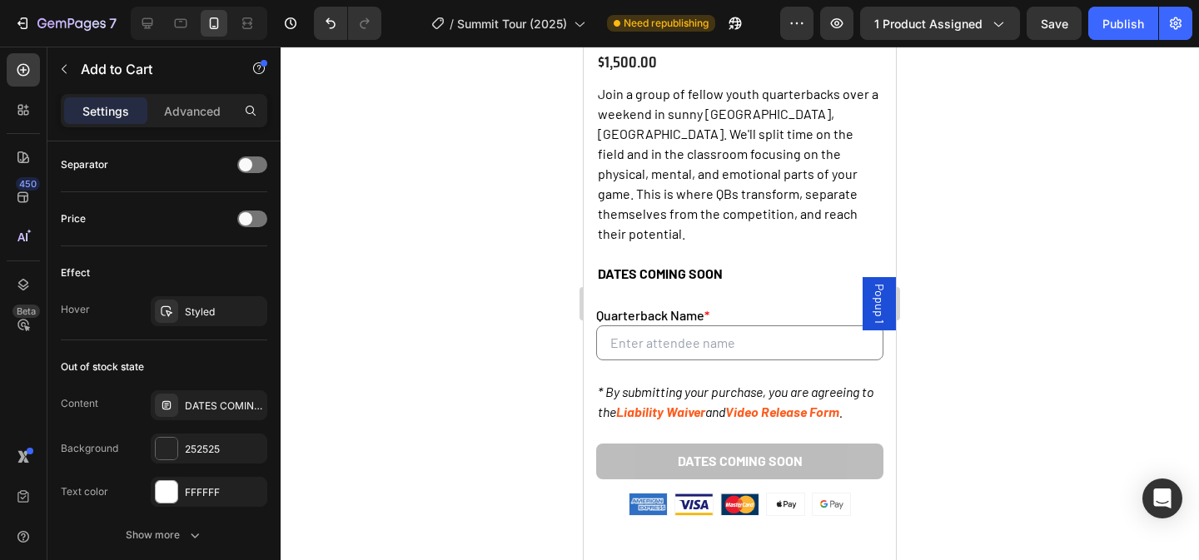
scroll to position [5128, 0]
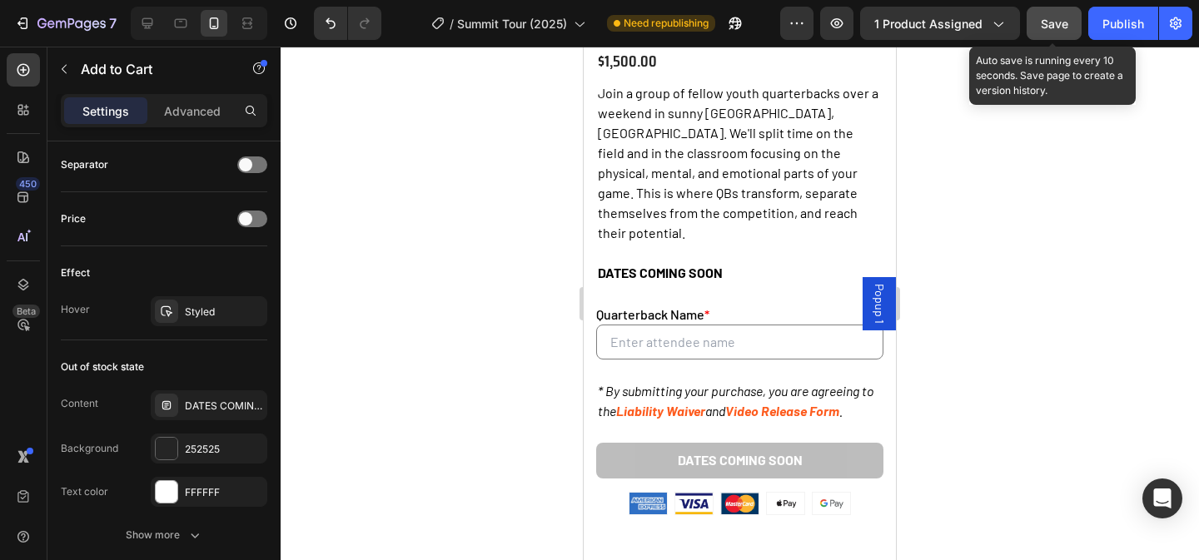
click at [1058, 31] on div "Save" at bounding box center [1054, 23] width 27 height 17
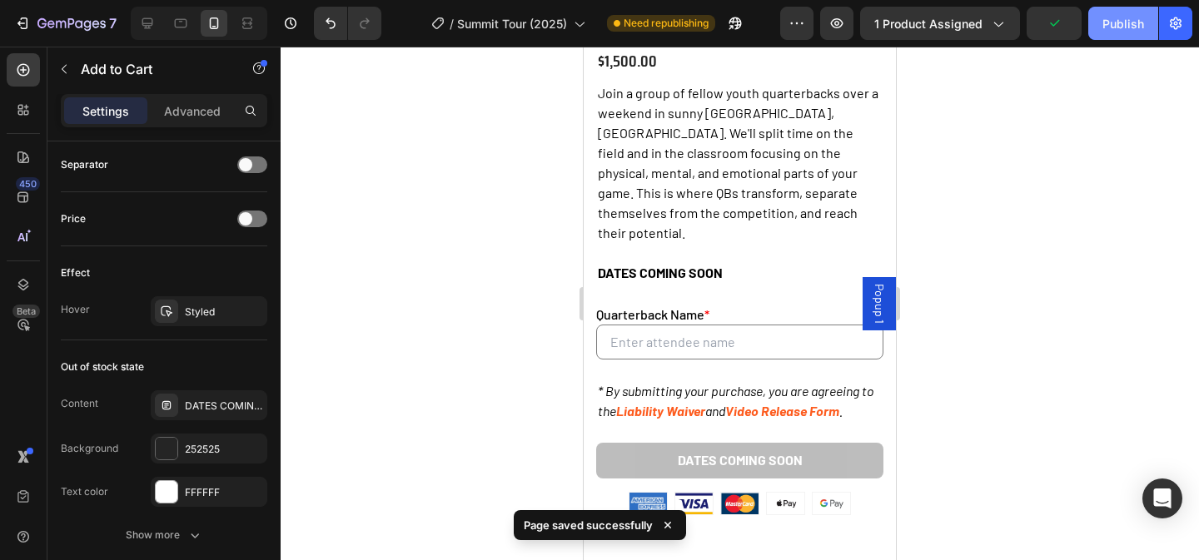
click at [1100, 32] on button "Publish" at bounding box center [1123, 23] width 70 height 33
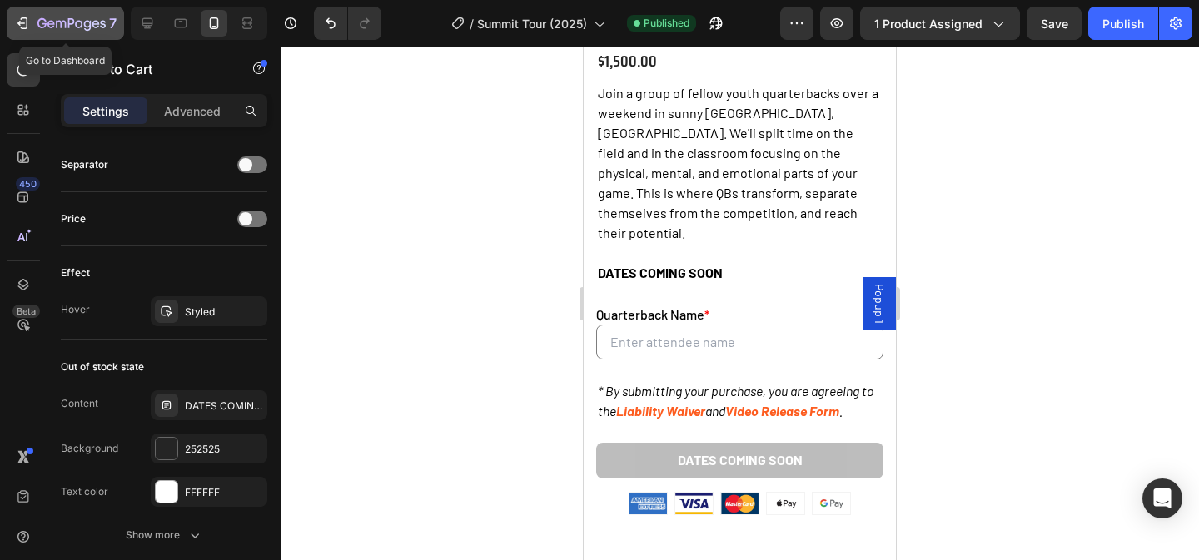
click at [72, 27] on icon "button" at bounding box center [71, 24] width 68 height 14
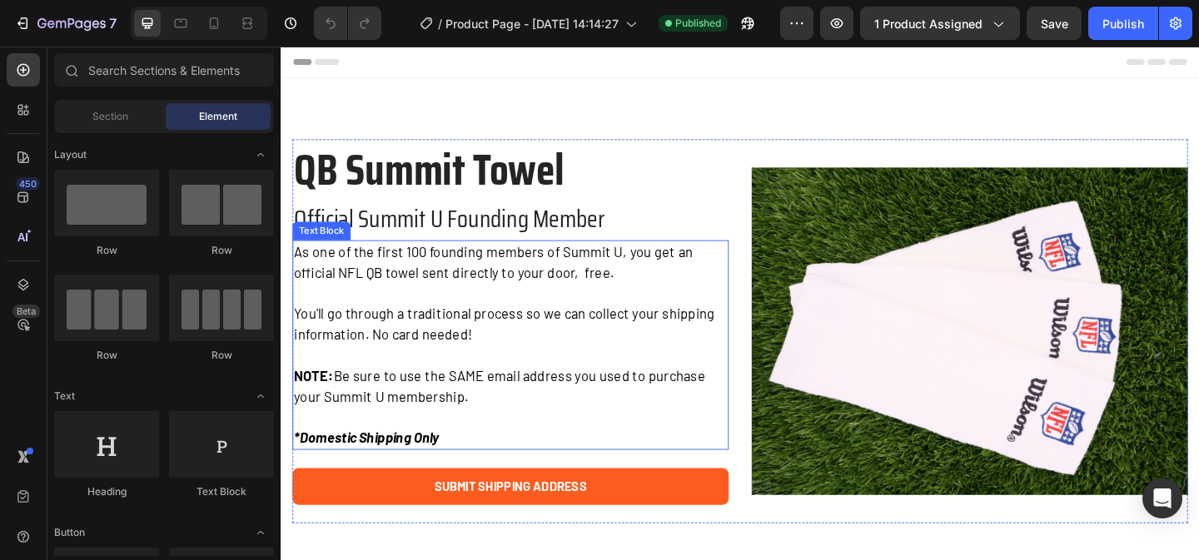
click at [505, 417] on p "NOTE: Be sure to use the SAME email address you used to purchase your Summit U …" at bounding box center [530, 416] width 471 height 45
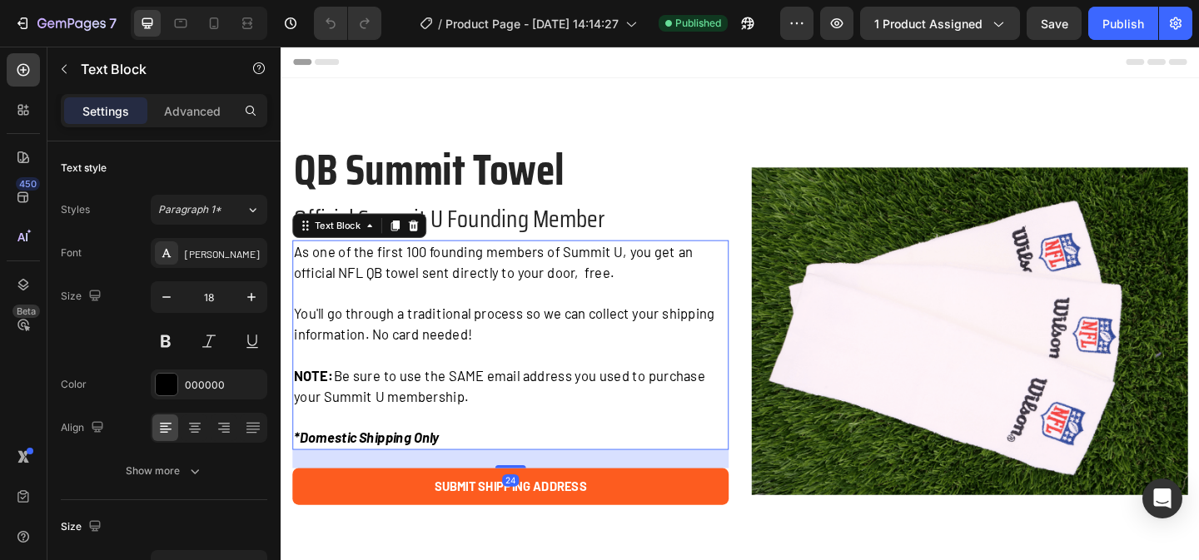
click at [505, 417] on p "NOTE: Be sure to use the SAME email address you used to purchase your Summit U …" at bounding box center [530, 416] width 471 height 45
